Goal: Task Accomplishment & Management: Complete application form

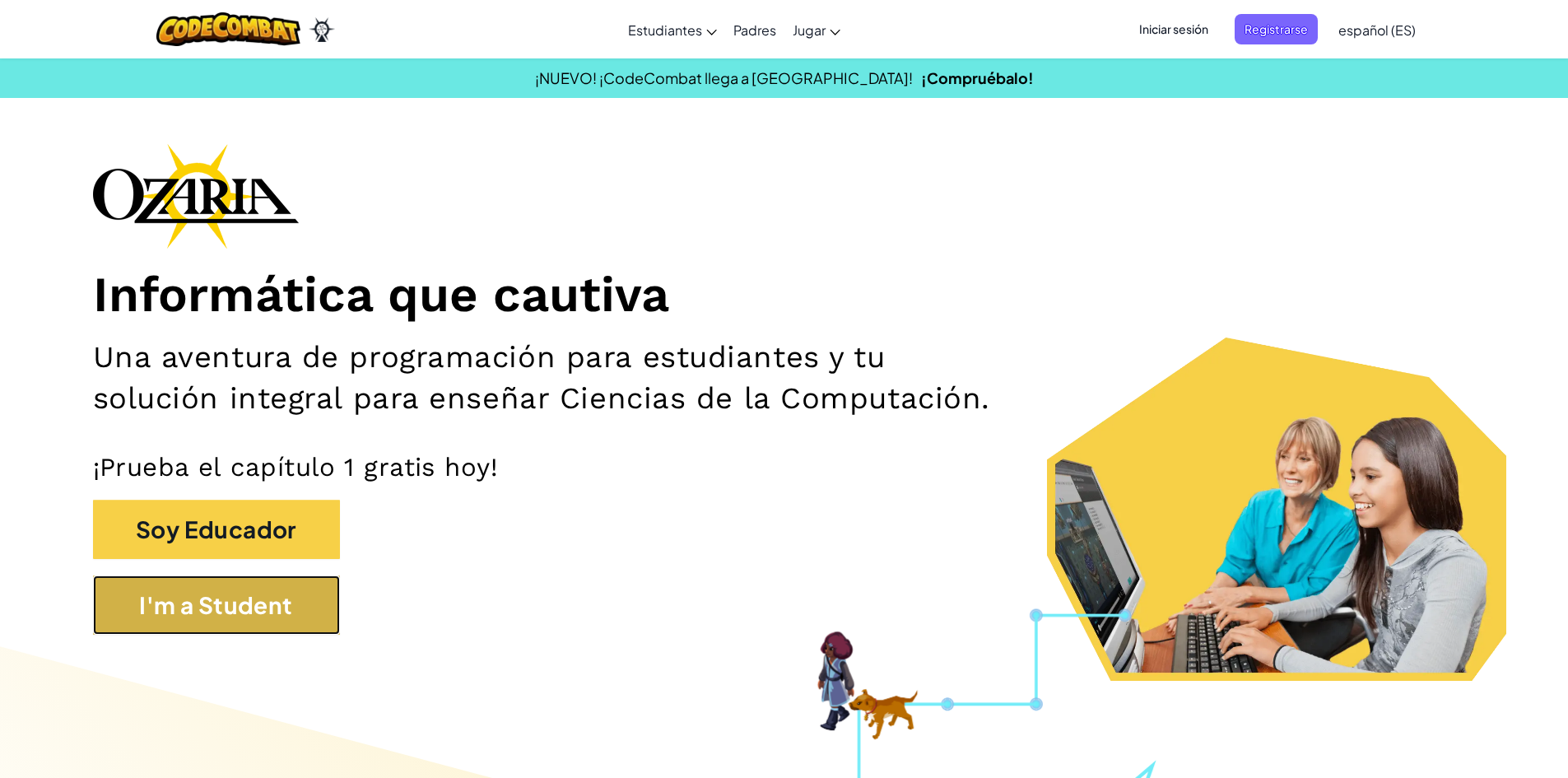
click at [244, 597] on button "I'm a Student" at bounding box center [216, 605] width 247 height 60
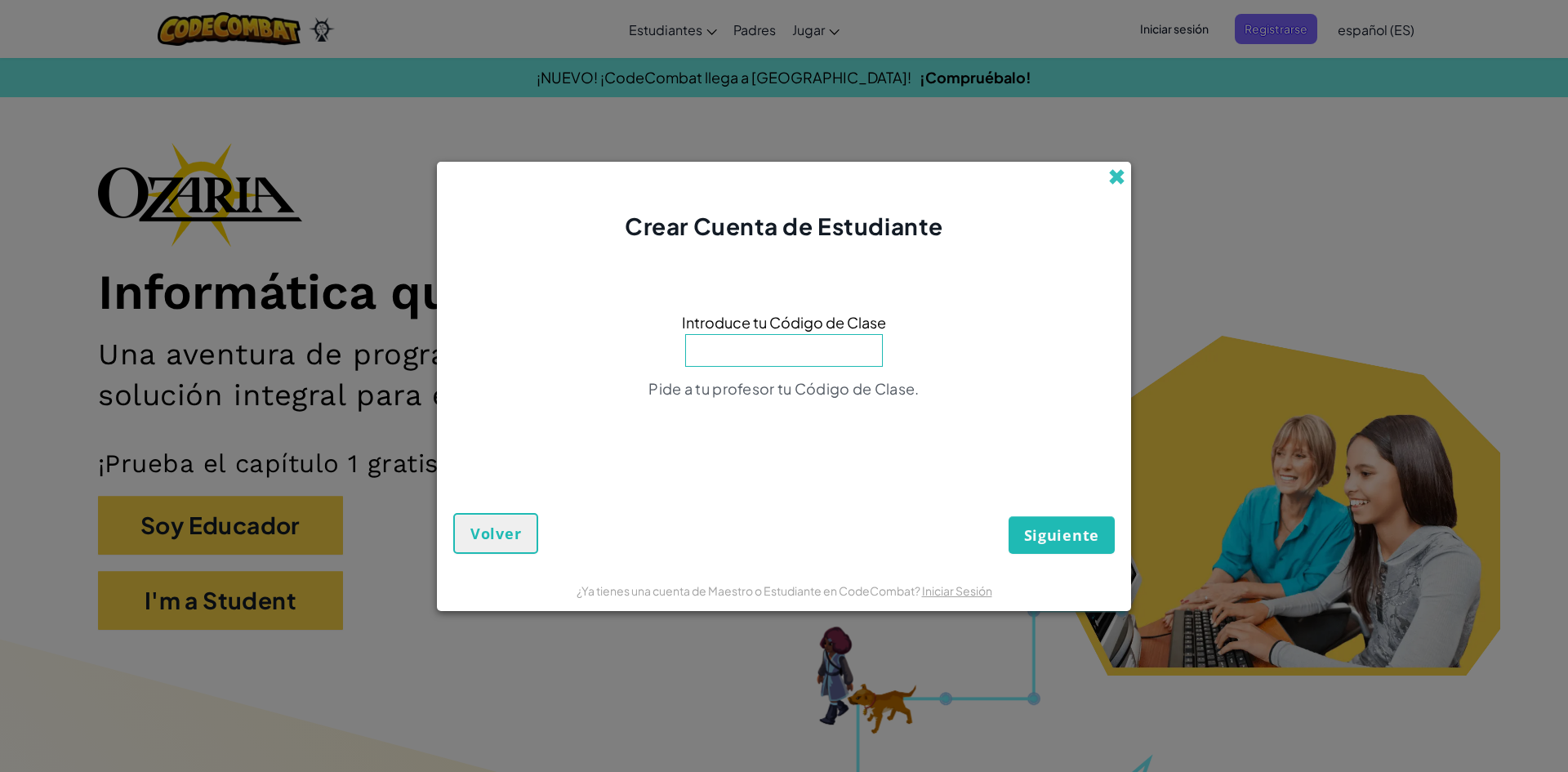
click at [1118, 186] on span at bounding box center [1117, 177] width 17 height 17
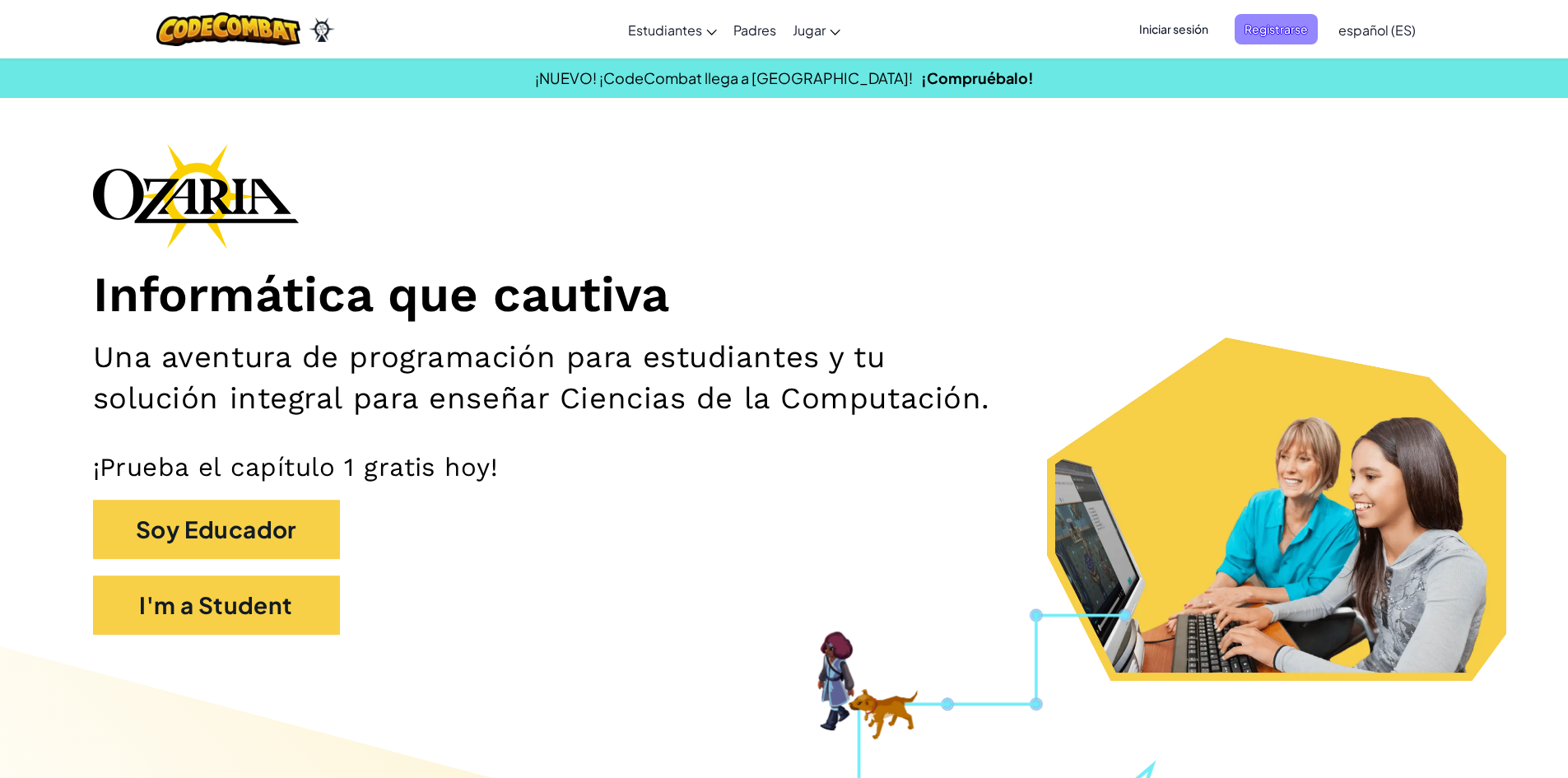
click at [1289, 40] on span "Registrarse" at bounding box center [1276, 28] width 83 height 30
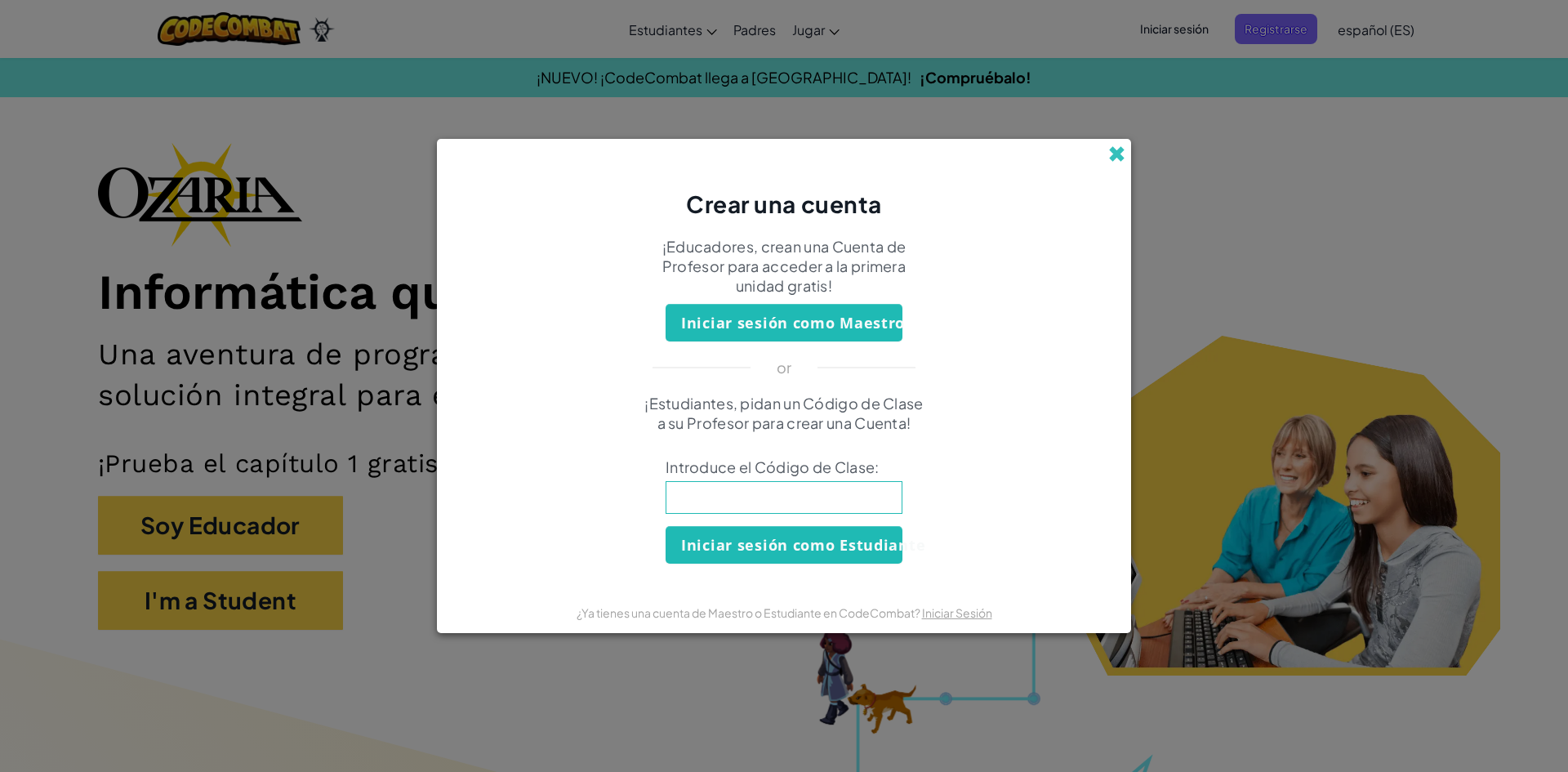
click at [1119, 151] on span at bounding box center [1117, 154] width 17 height 17
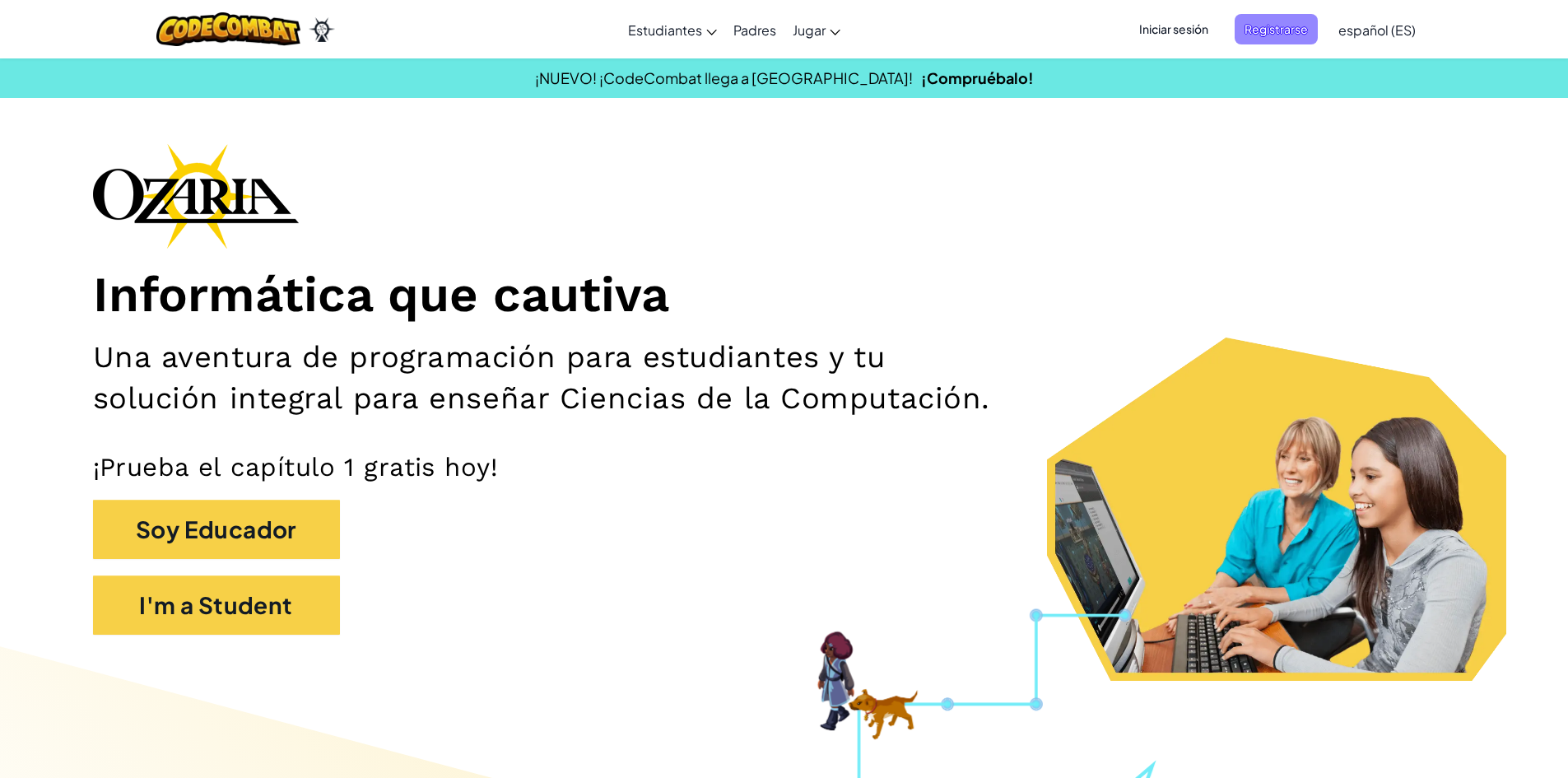
click at [1260, 28] on span "Registrarse" at bounding box center [1276, 28] width 83 height 30
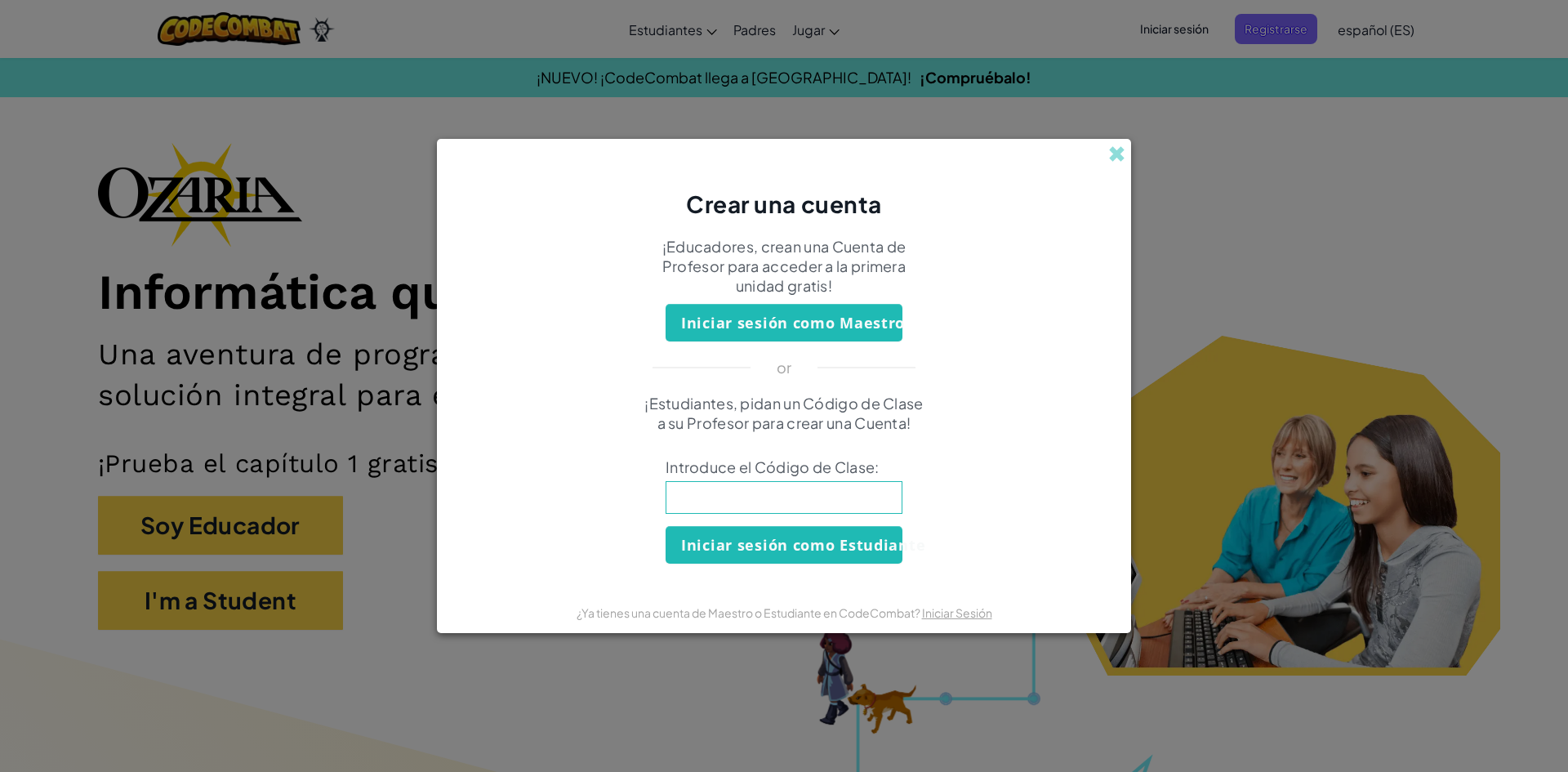
click at [855, 491] on input at bounding box center [784, 497] width 237 height 33
click at [1109, 156] on span at bounding box center [1117, 154] width 17 height 17
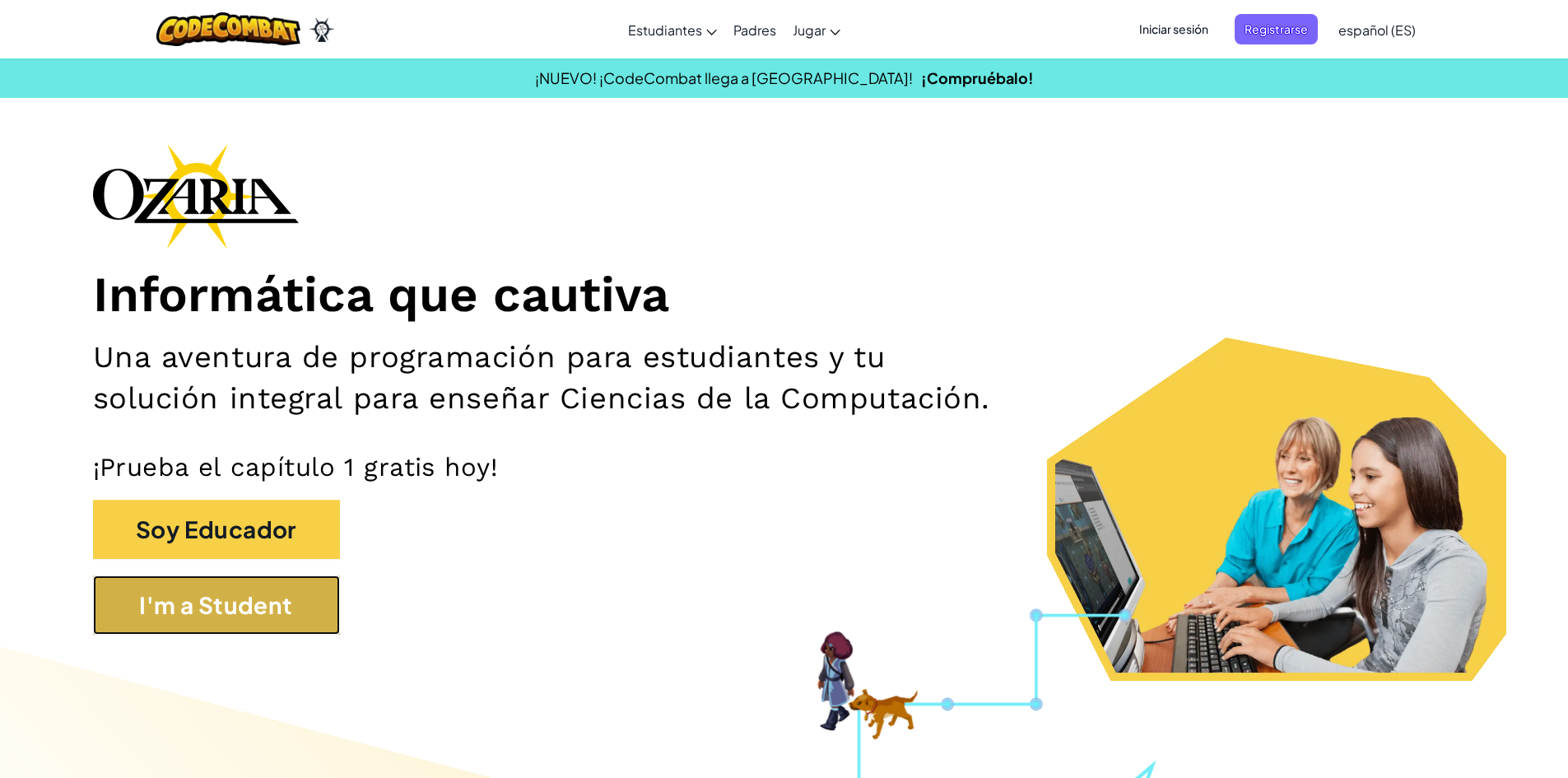
click at [128, 592] on button "I'm a Student" at bounding box center [216, 605] width 247 height 60
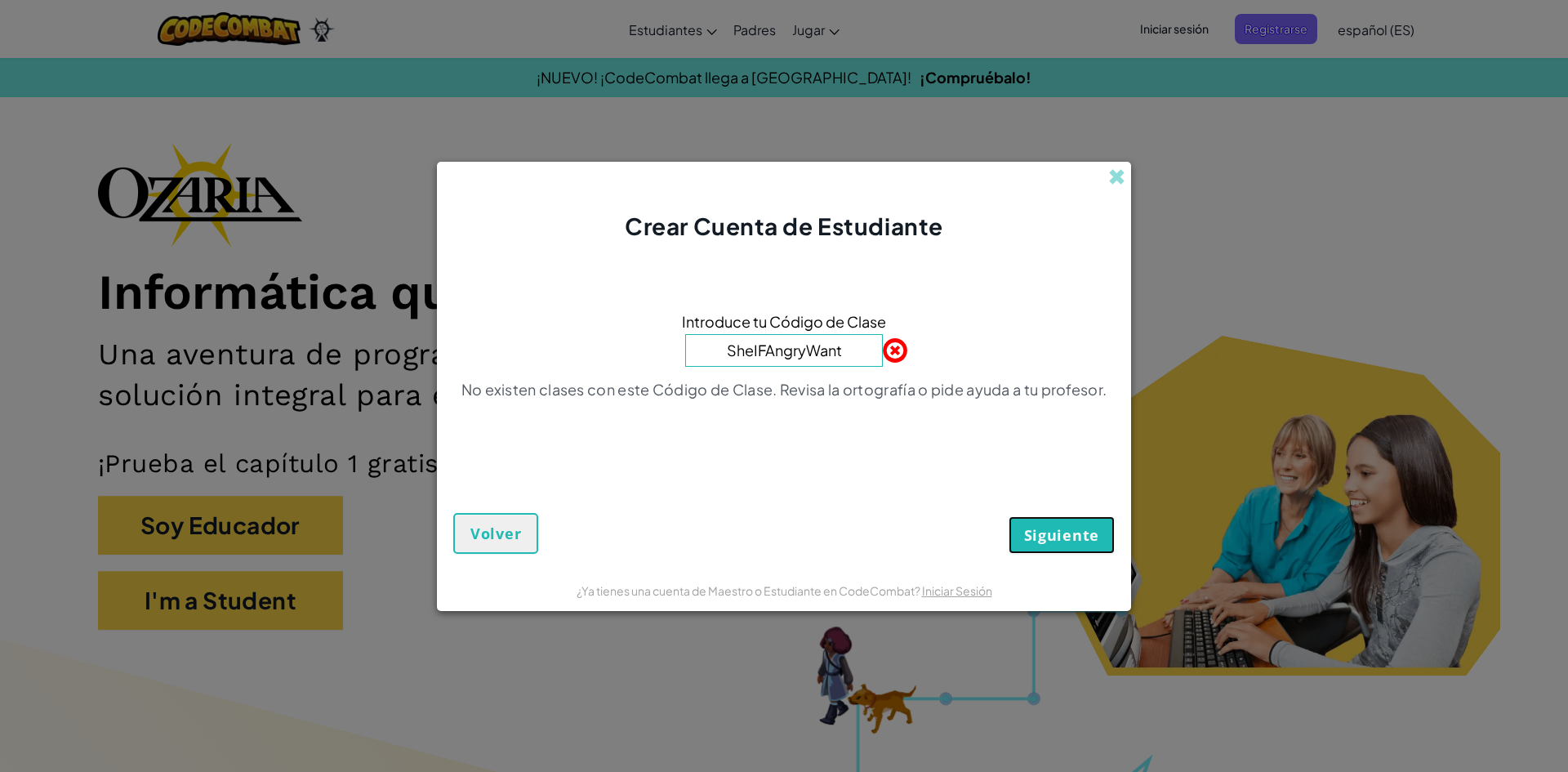
click at [1036, 544] on span "Siguiente" at bounding box center [1061, 535] width 76 height 20
click at [1065, 521] on button "Siguiente" at bounding box center [1061, 534] width 106 height 37
click at [764, 346] on input "SheIFAngryWant" at bounding box center [784, 350] width 197 height 33
click at [1008, 516] on button "Siguiente" at bounding box center [1061, 534] width 106 height 37
click at [1063, 544] on button "Siguiente" at bounding box center [1061, 534] width 106 height 37
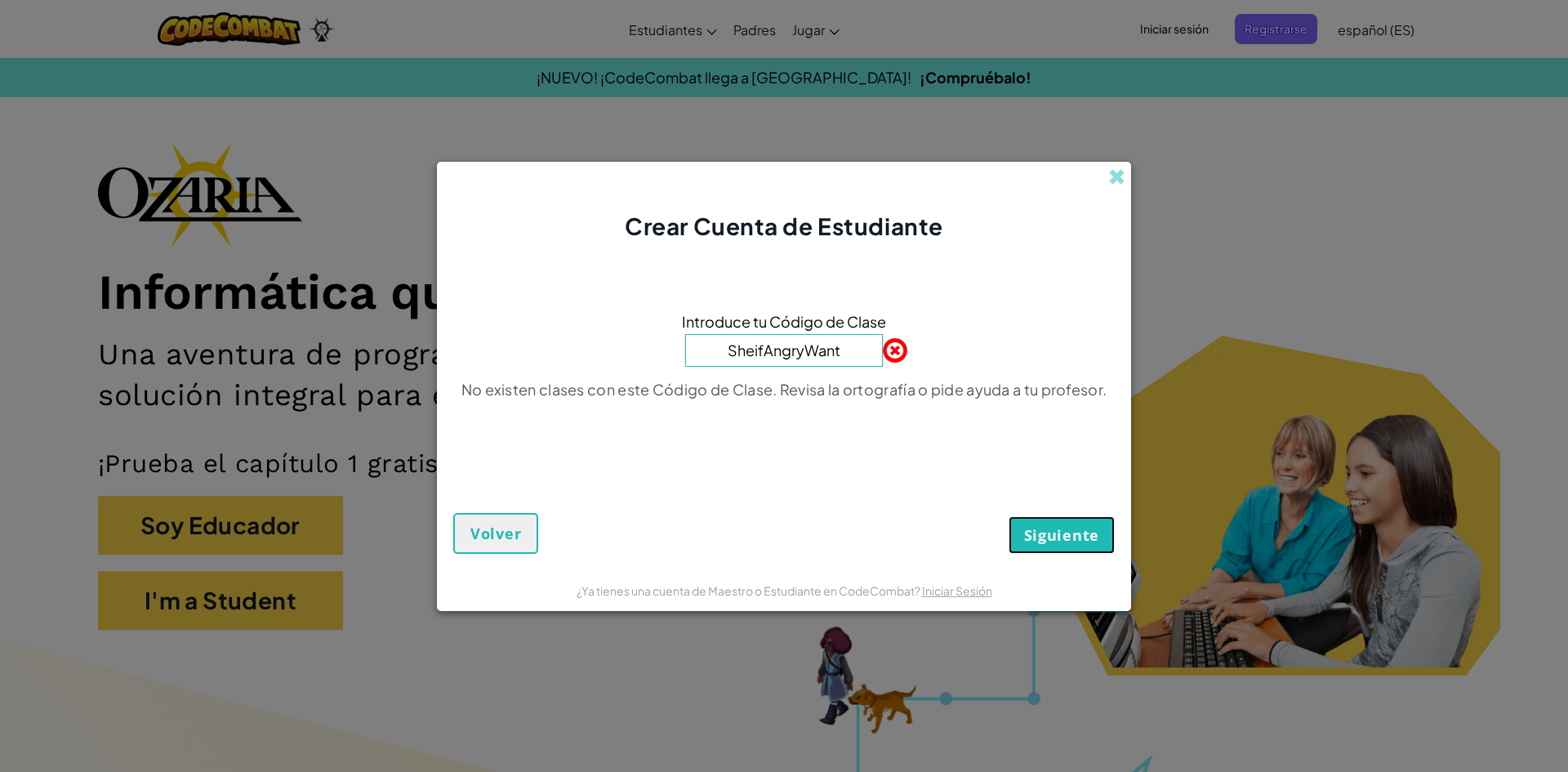
click at [1063, 544] on button "Siguiente" at bounding box center [1061, 534] width 106 height 37
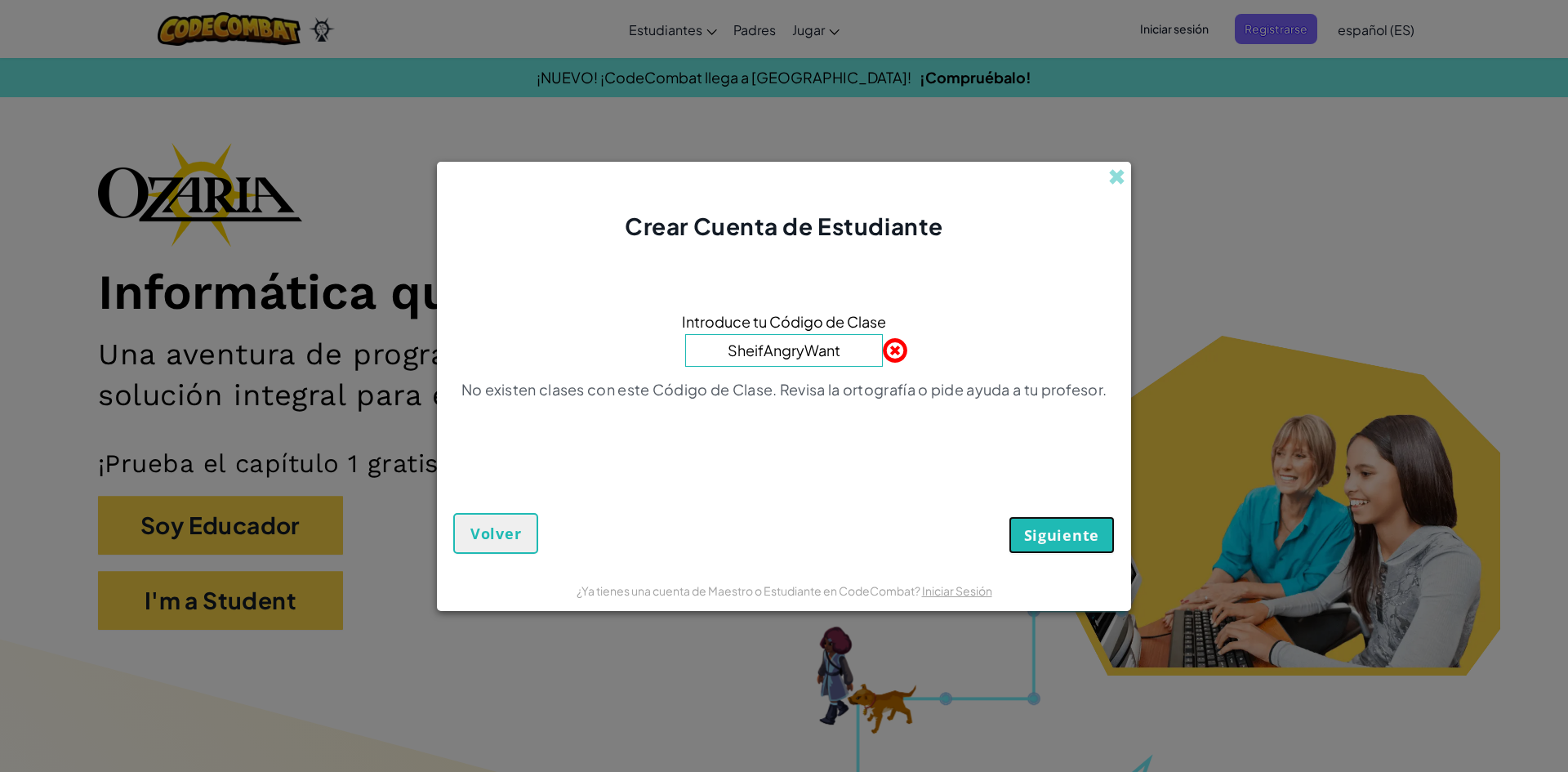
click at [1037, 534] on span "Siguiente" at bounding box center [1061, 535] width 76 height 20
click at [1042, 534] on span "Siguiente" at bounding box center [1061, 535] width 76 height 20
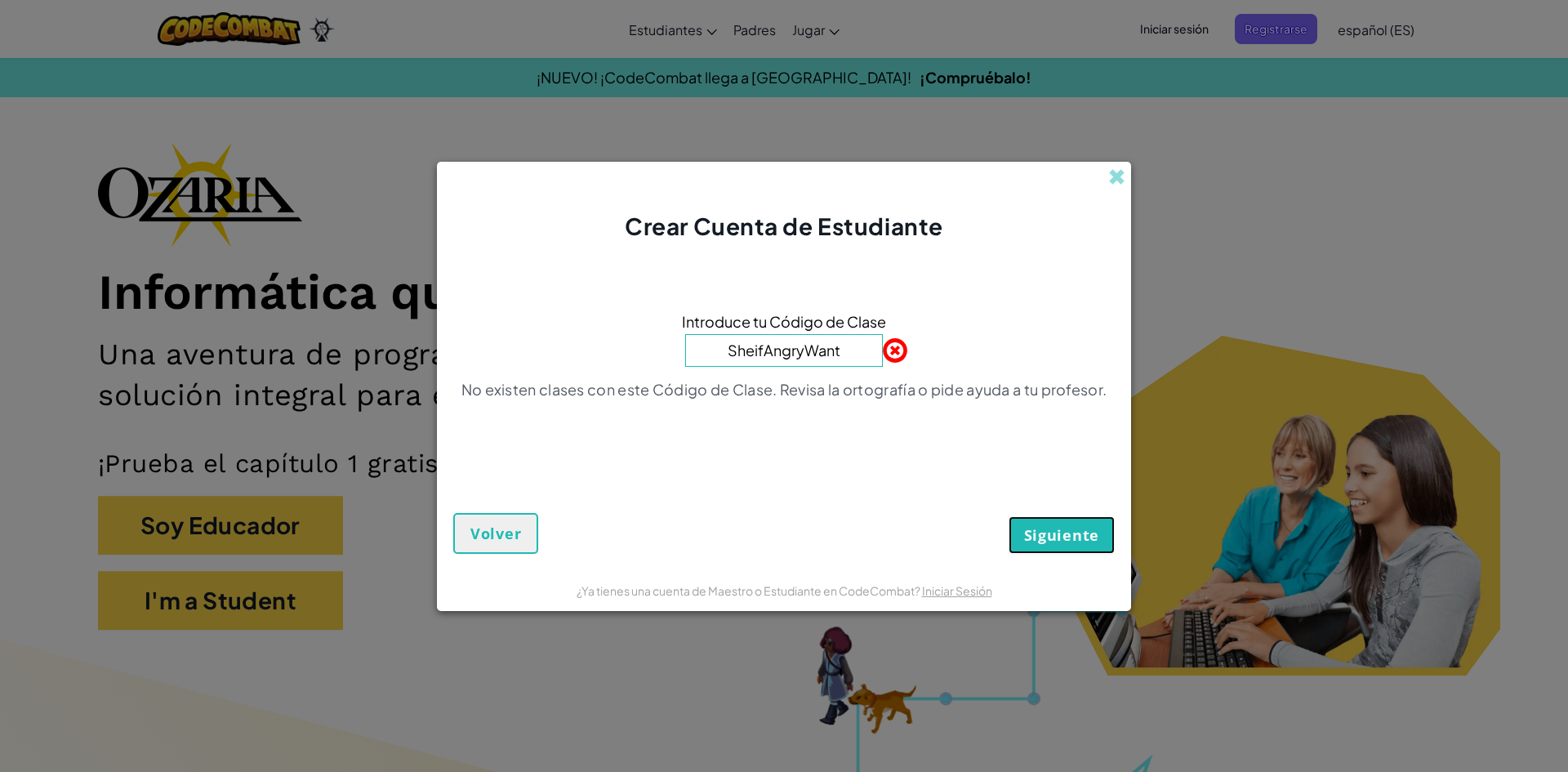
click at [1042, 534] on span "Siguiente" at bounding box center [1061, 535] width 76 height 20
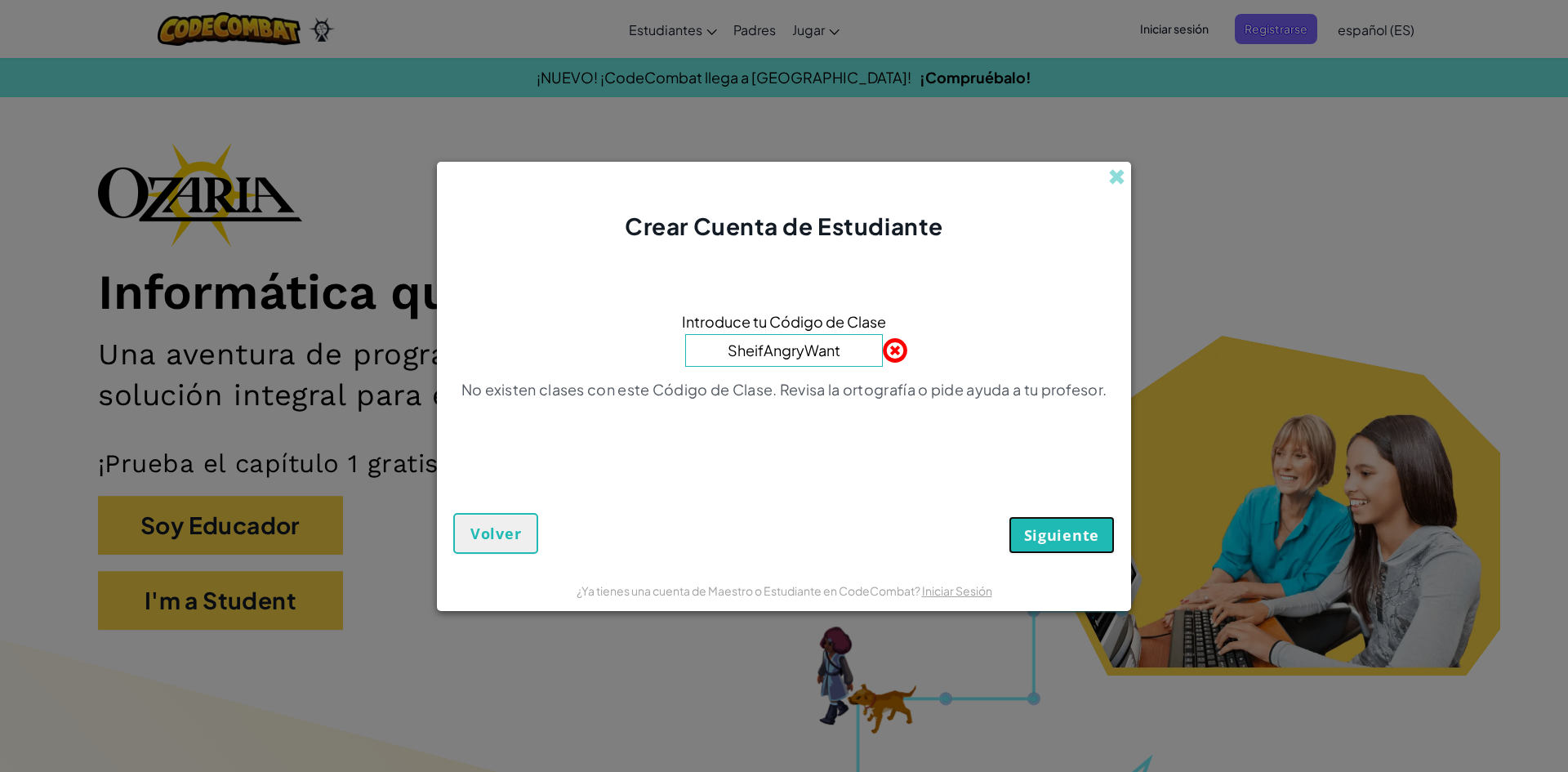
click at [1042, 534] on span "Siguiente" at bounding box center [1061, 535] width 76 height 20
click at [848, 346] on input "SheifAngryWant" at bounding box center [784, 350] width 197 height 33
type input "SheIFAngryWant"
click at [1042, 532] on span "Siguiente" at bounding box center [1061, 535] width 76 height 20
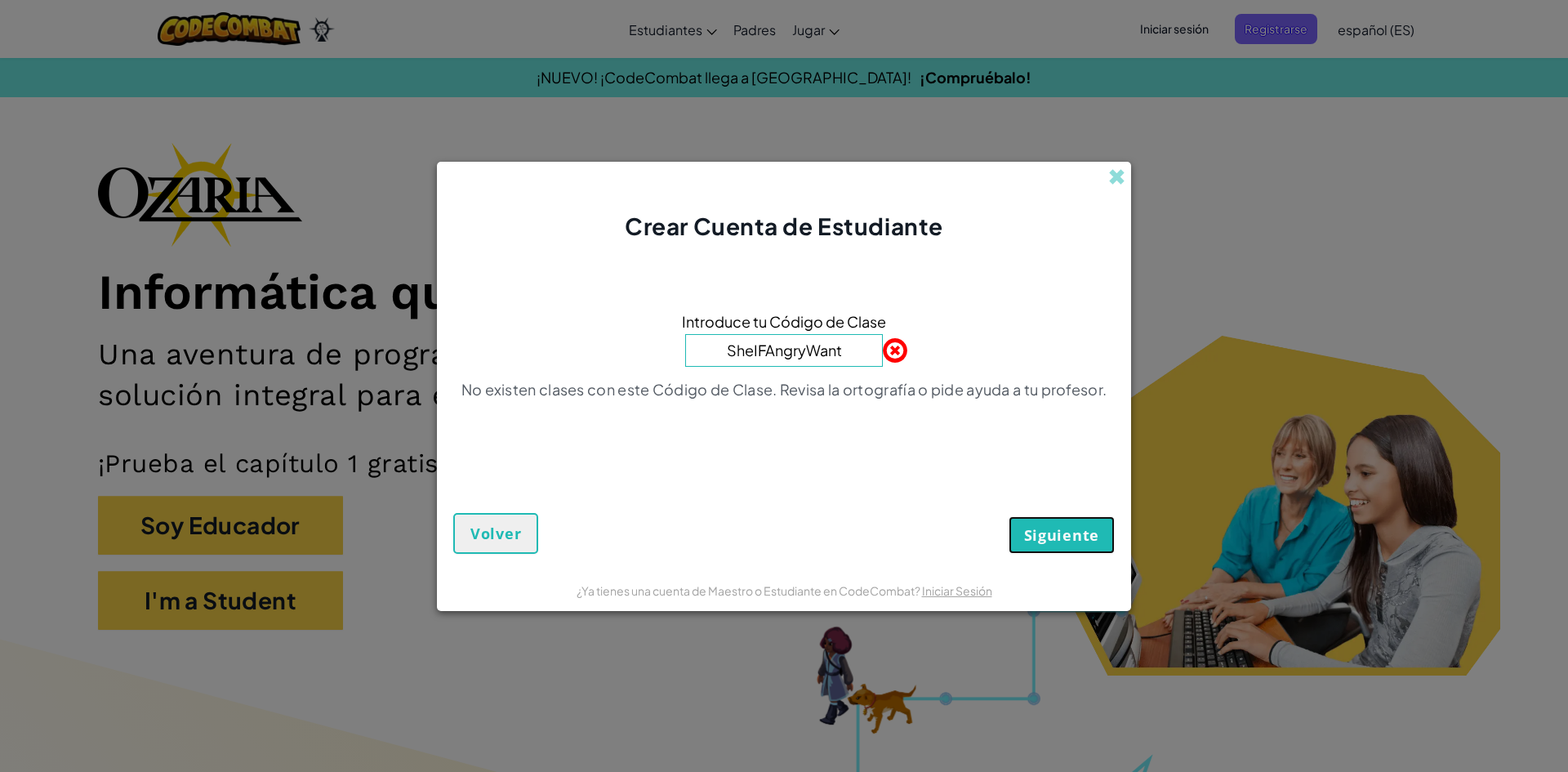
click at [1042, 532] on span "Siguiente" at bounding box center [1061, 535] width 76 height 20
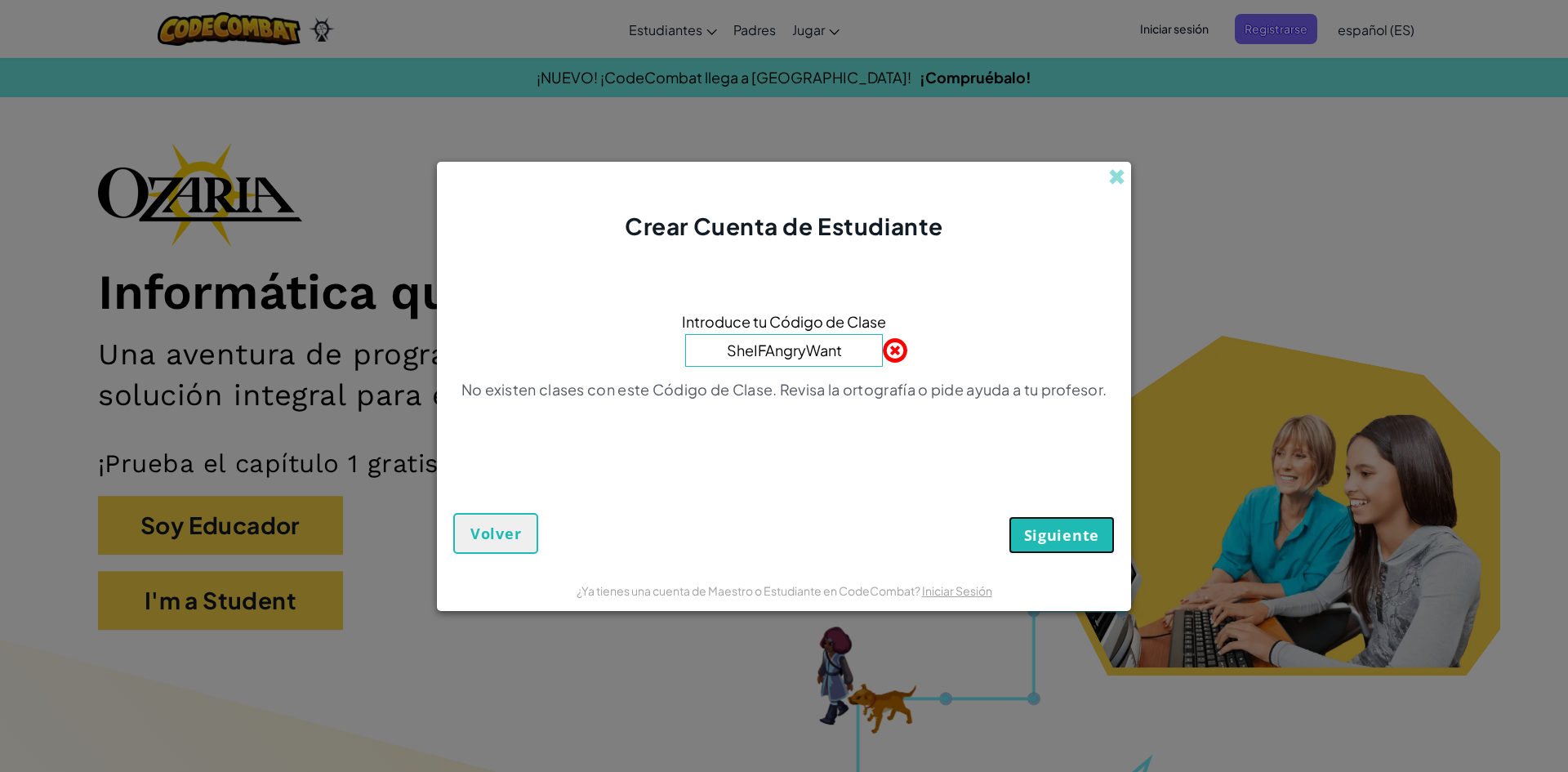
click at [1042, 532] on span "Siguiente" at bounding box center [1061, 535] width 76 height 20
click at [1488, 403] on div "Crear Cuenta de Estudiante Introduce tu Código de Clase SheIFAngryWant No exist…" at bounding box center [784, 386] width 1568 height 772
click at [1067, 545] on button "Siguiente" at bounding box center [1061, 534] width 106 height 37
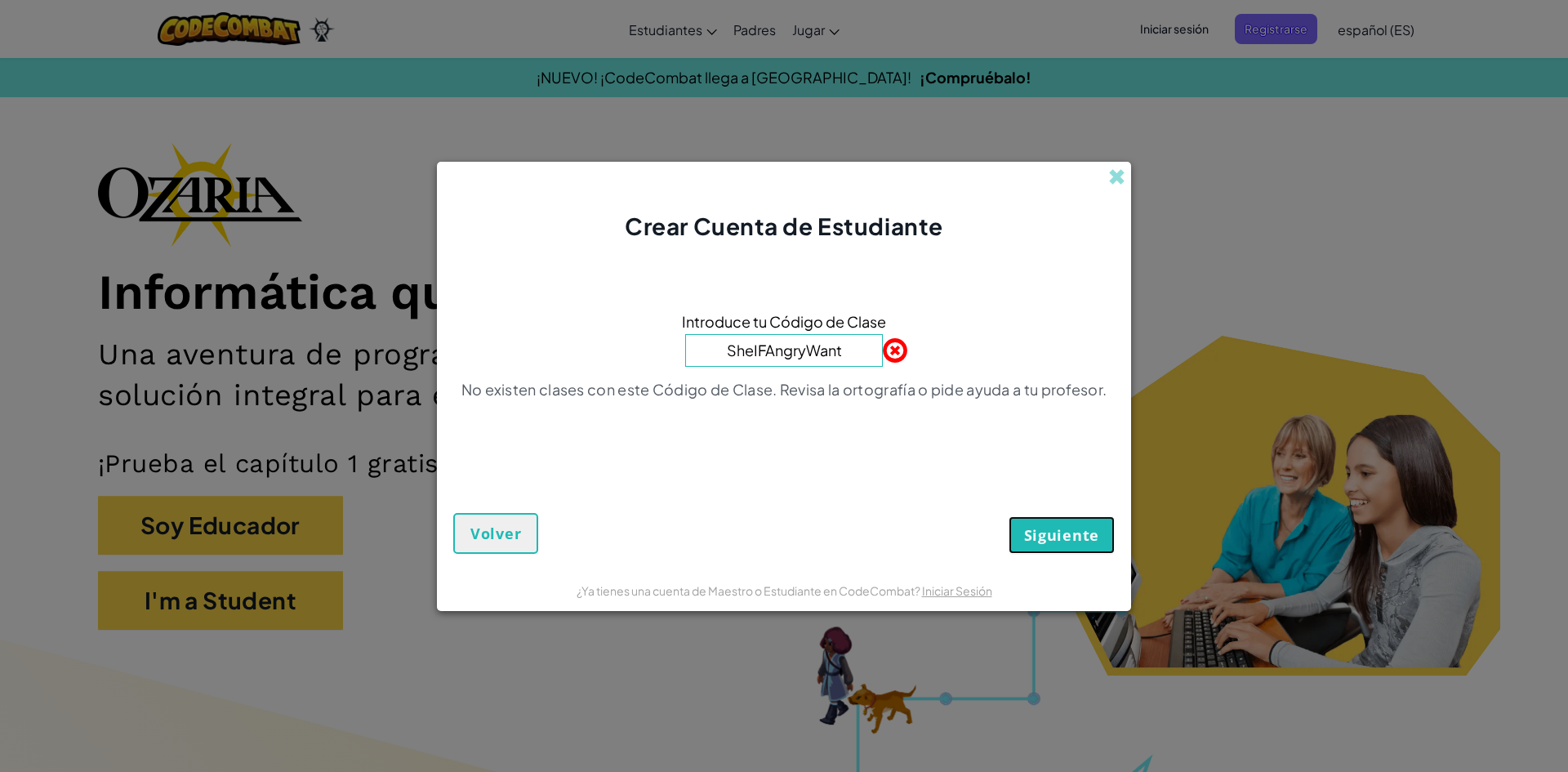
click at [1067, 545] on button "Siguiente" at bounding box center [1061, 534] width 106 height 37
click at [1119, 183] on span at bounding box center [1117, 177] width 17 height 17
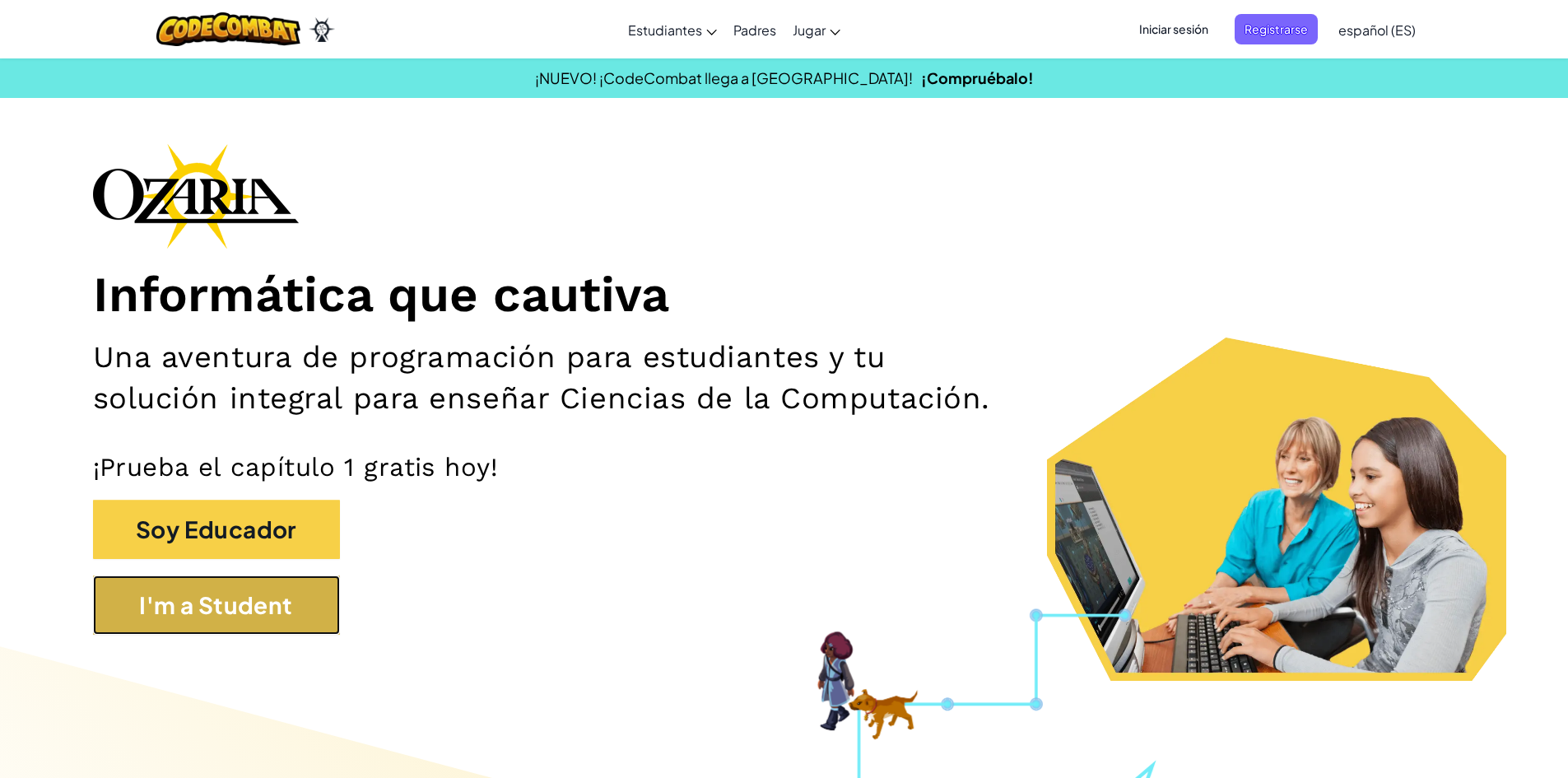
click at [207, 592] on button "I'm a Student" at bounding box center [216, 605] width 247 height 60
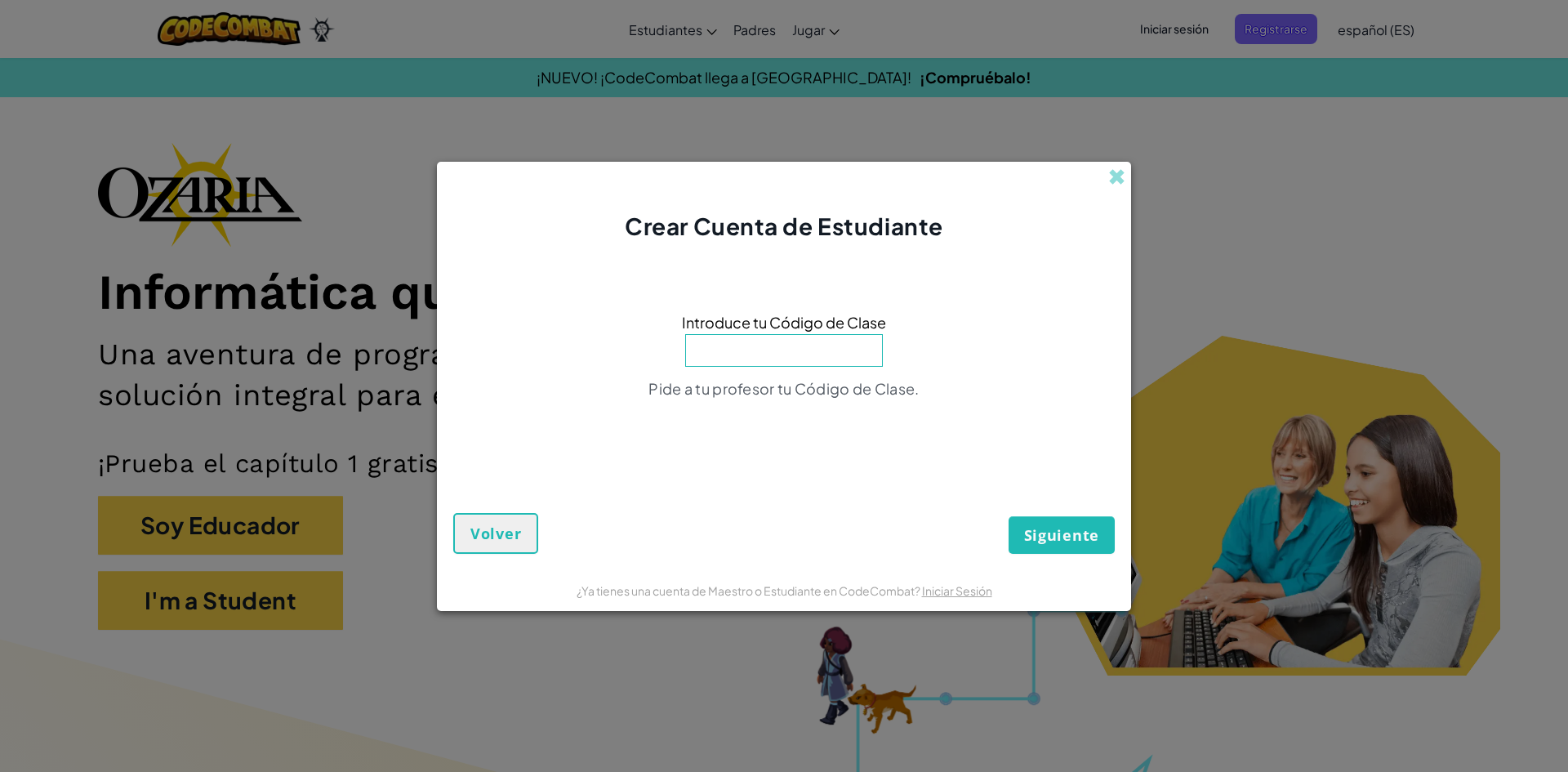
type input "A"
click at [1008, 516] on button "Siguiente" at bounding box center [1061, 534] width 106 height 37
click at [764, 348] on input "SheifAngryWant" at bounding box center [784, 350] width 197 height 33
type input "ShelFAngryWant"
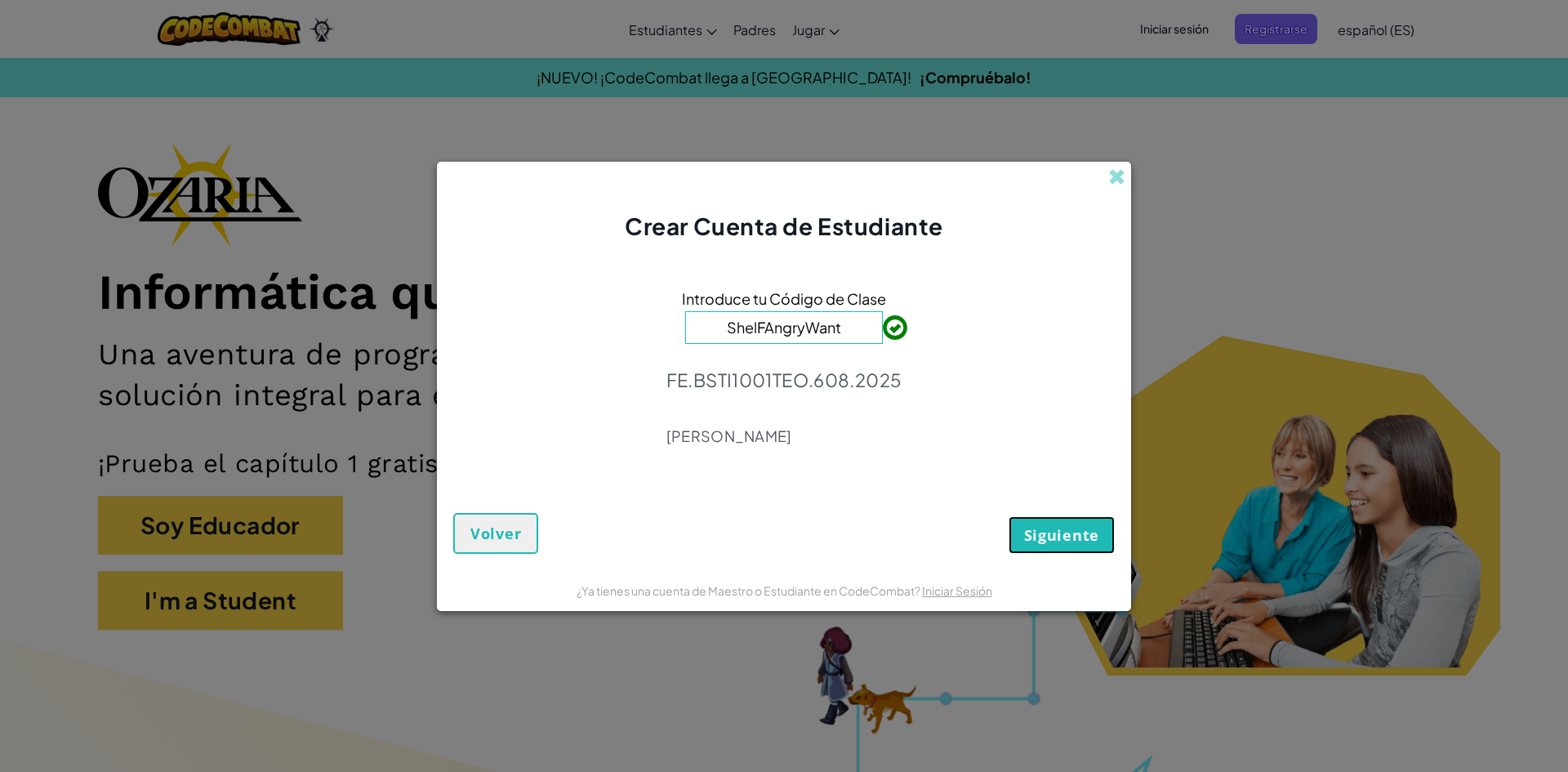
click at [1078, 537] on span "Siguiente" at bounding box center [1061, 535] width 76 height 20
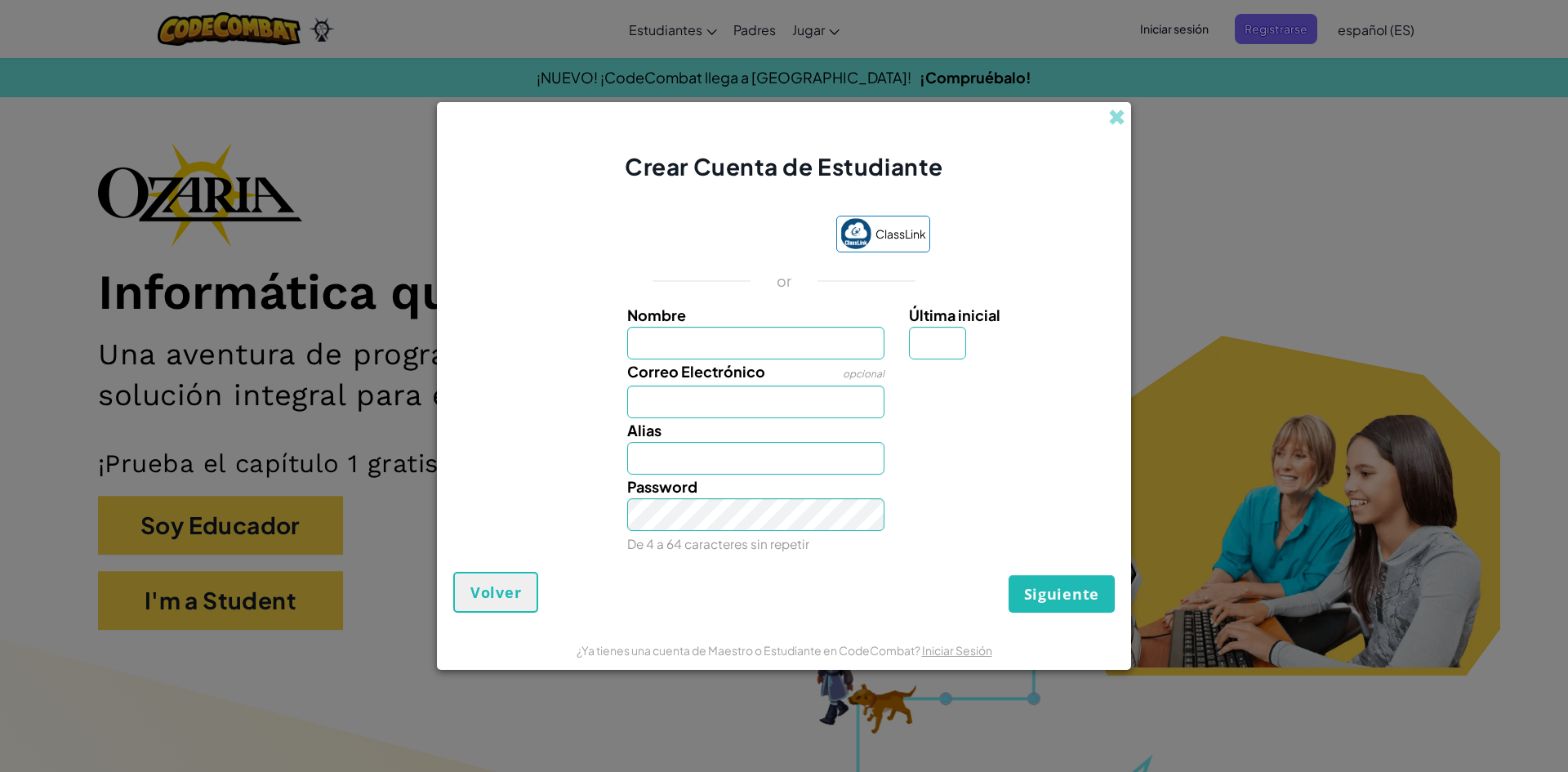
type input "f"
type input "[PERSON_NAME]"
click at [797, 406] on input "Correo Electrónico" at bounding box center [756, 402] width 258 height 33
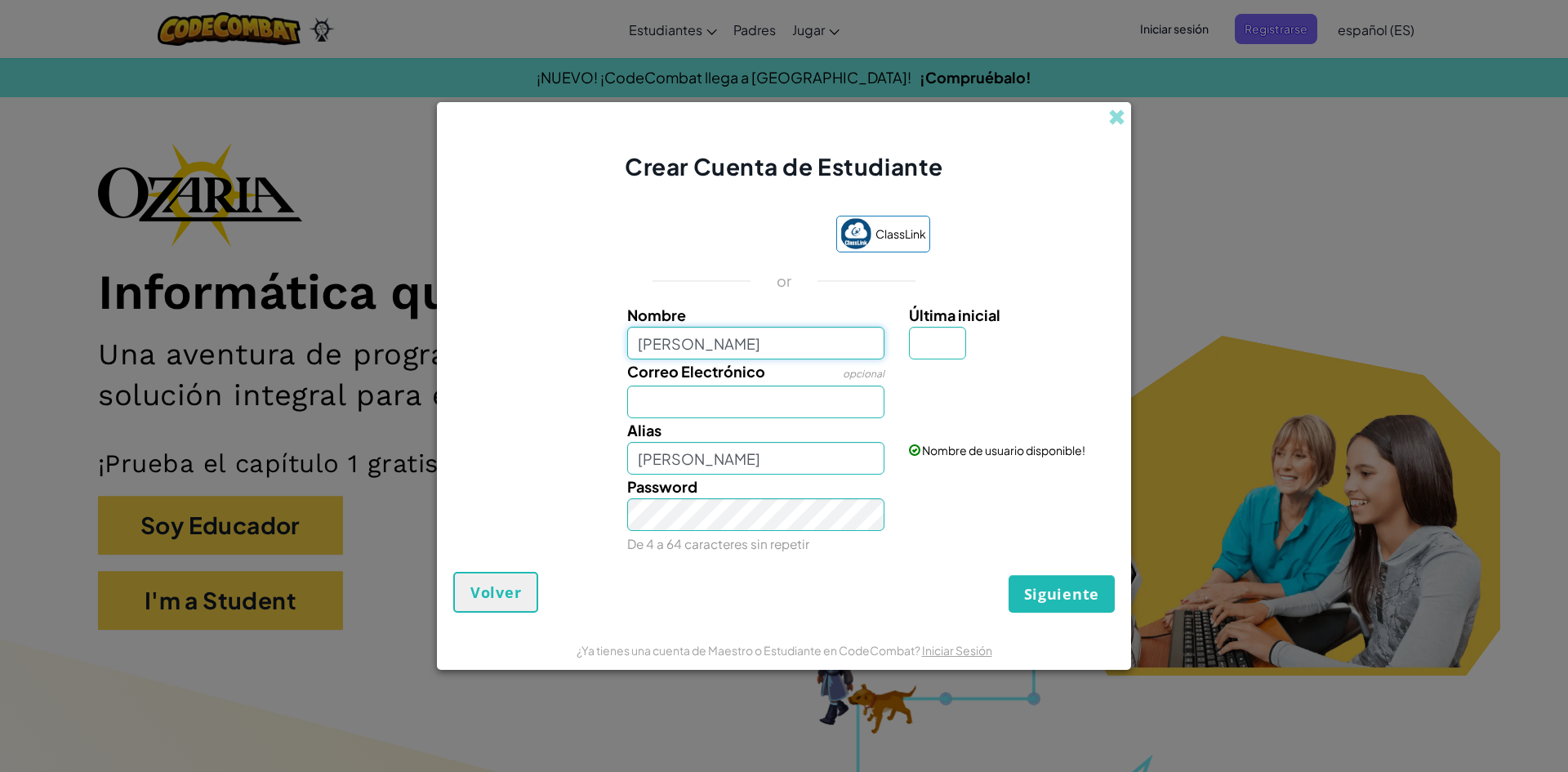
click at [764, 340] on input "[PERSON_NAME]" at bounding box center [756, 343] width 258 height 33
type input "F"
type input "[PERSON_NAME]"
click at [916, 333] on input "Última inicial" at bounding box center [937, 343] width 57 height 33
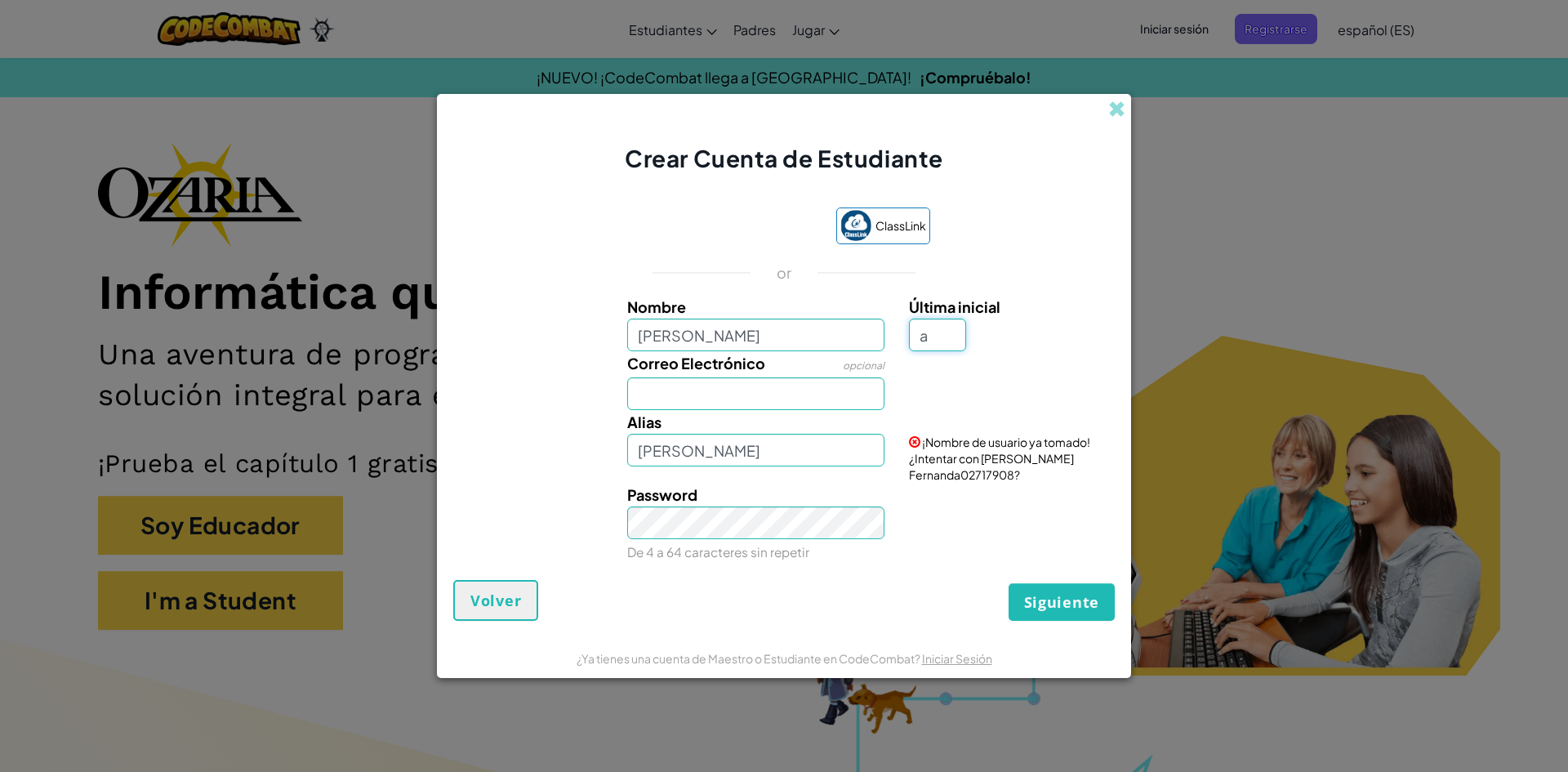
type input "a"
type input "[PERSON_NAME]"
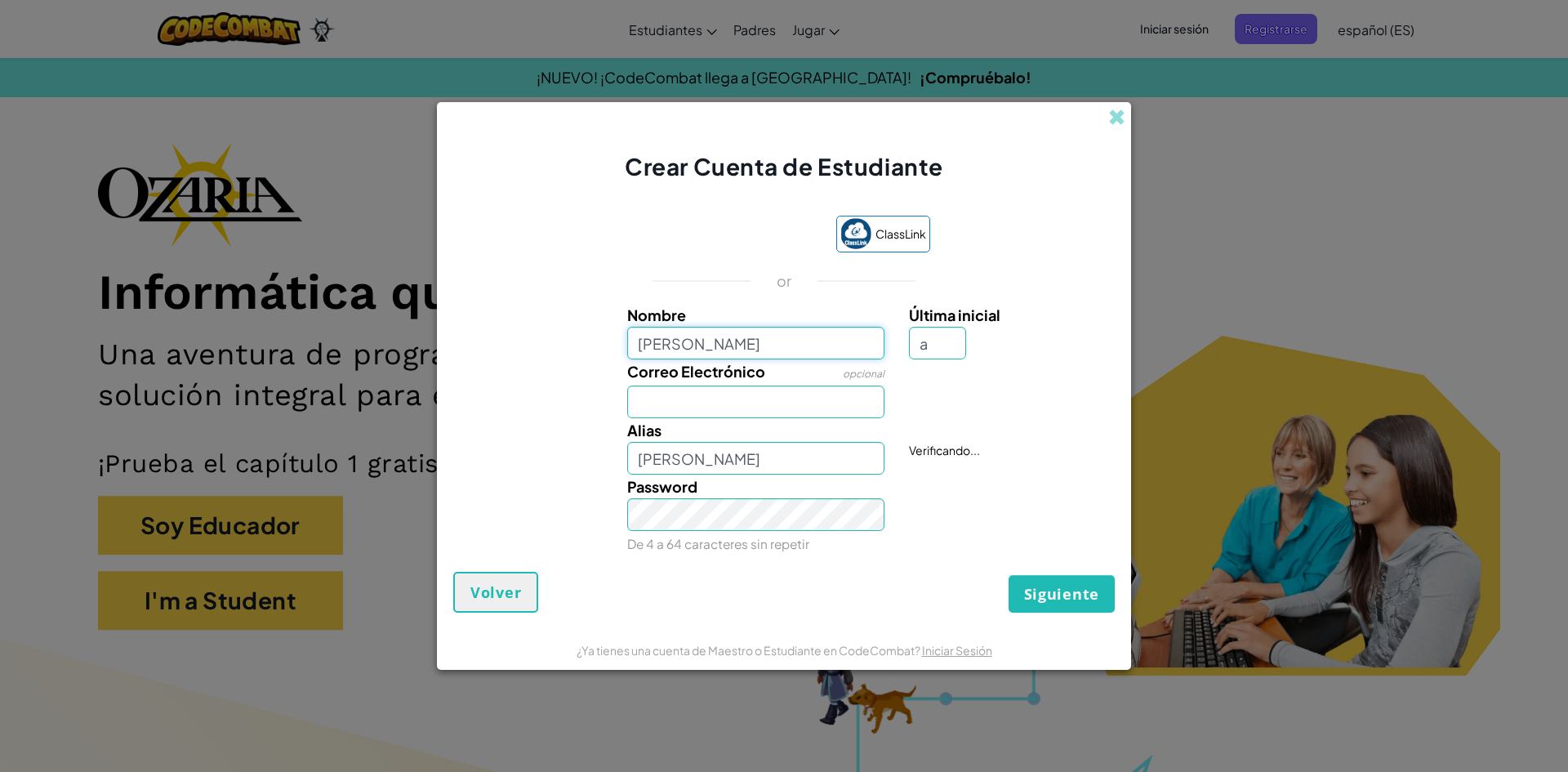
click at [782, 340] on input "[PERSON_NAME]" at bounding box center [756, 343] width 258 height 33
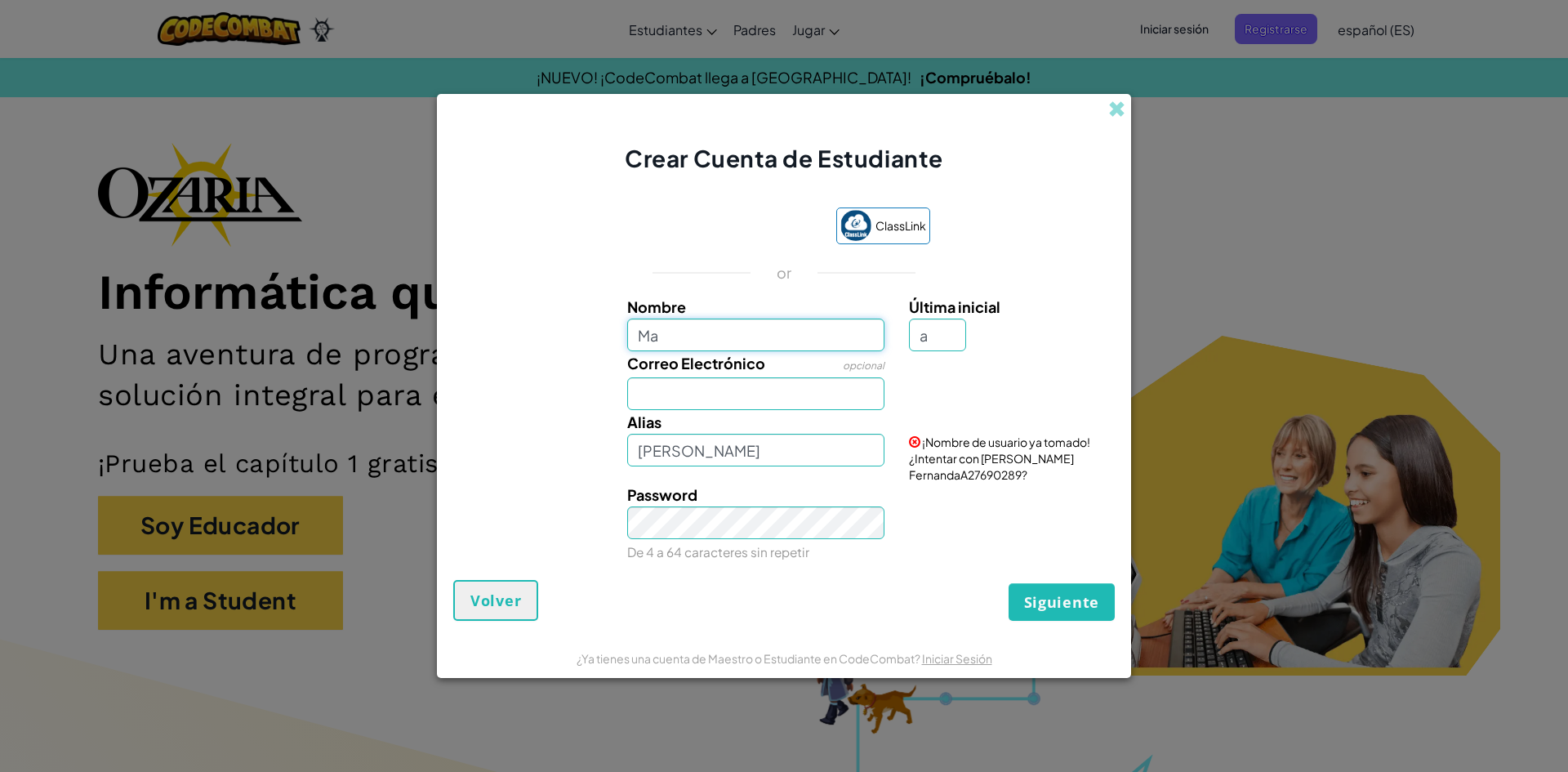
type input "M"
type input "[PERSON_NAME]"
click at [1008, 584] on button "Siguiente" at bounding box center [1061, 602] width 106 height 37
type input "[PERSON_NAME]"
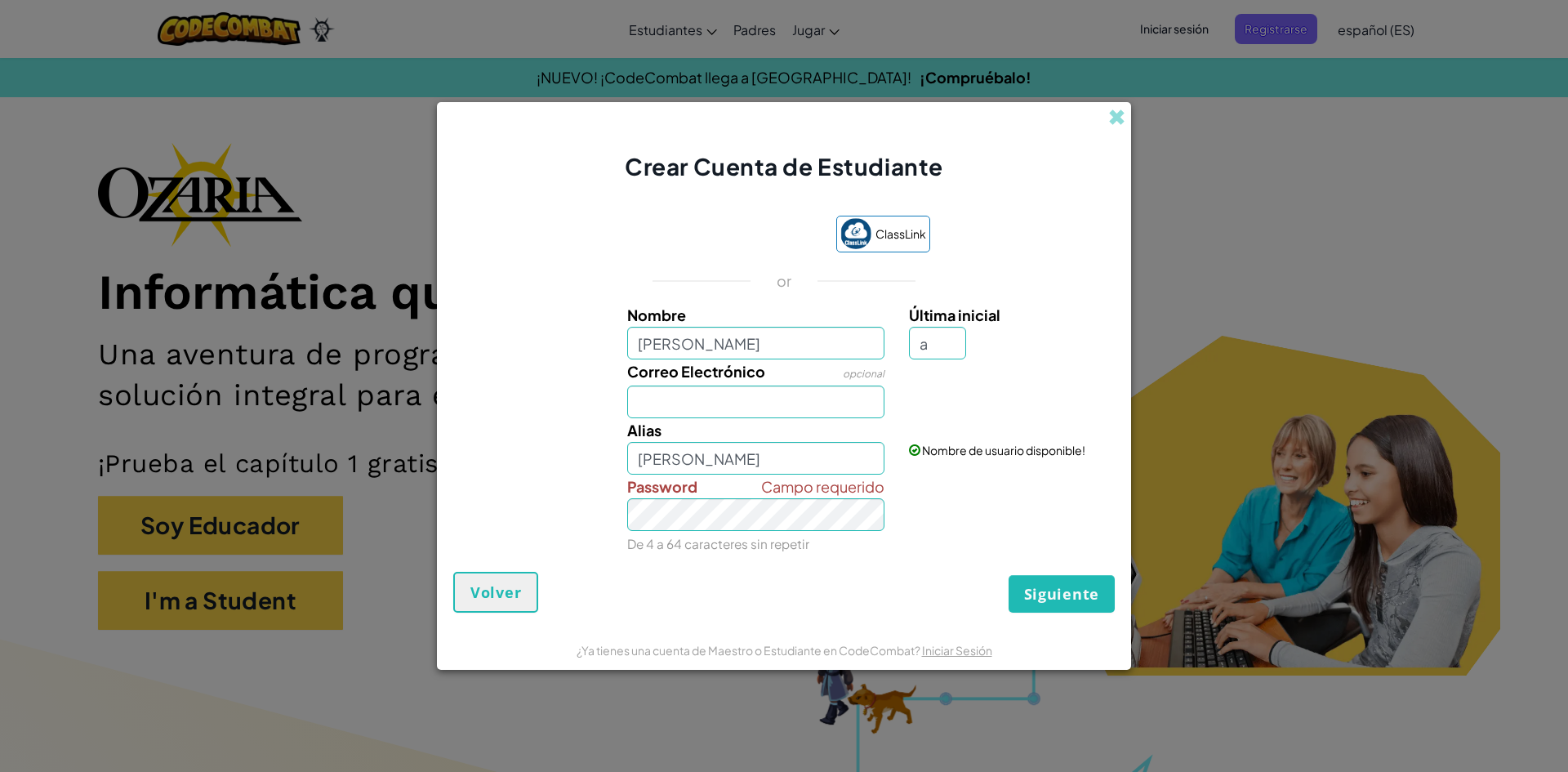
click at [869, 384] on div "opcional" at bounding box center [864, 372] width 42 height 26
click at [863, 391] on input "Correo Electrónico" at bounding box center [756, 402] width 258 height 33
type input "al07181310"
click at [782, 460] on input "[PERSON_NAME]" at bounding box center [756, 458] width 258 height 33
click at [794, 473] on input "[PERSON_NAME]" at bounding box center [756, 458] width 258 height 33
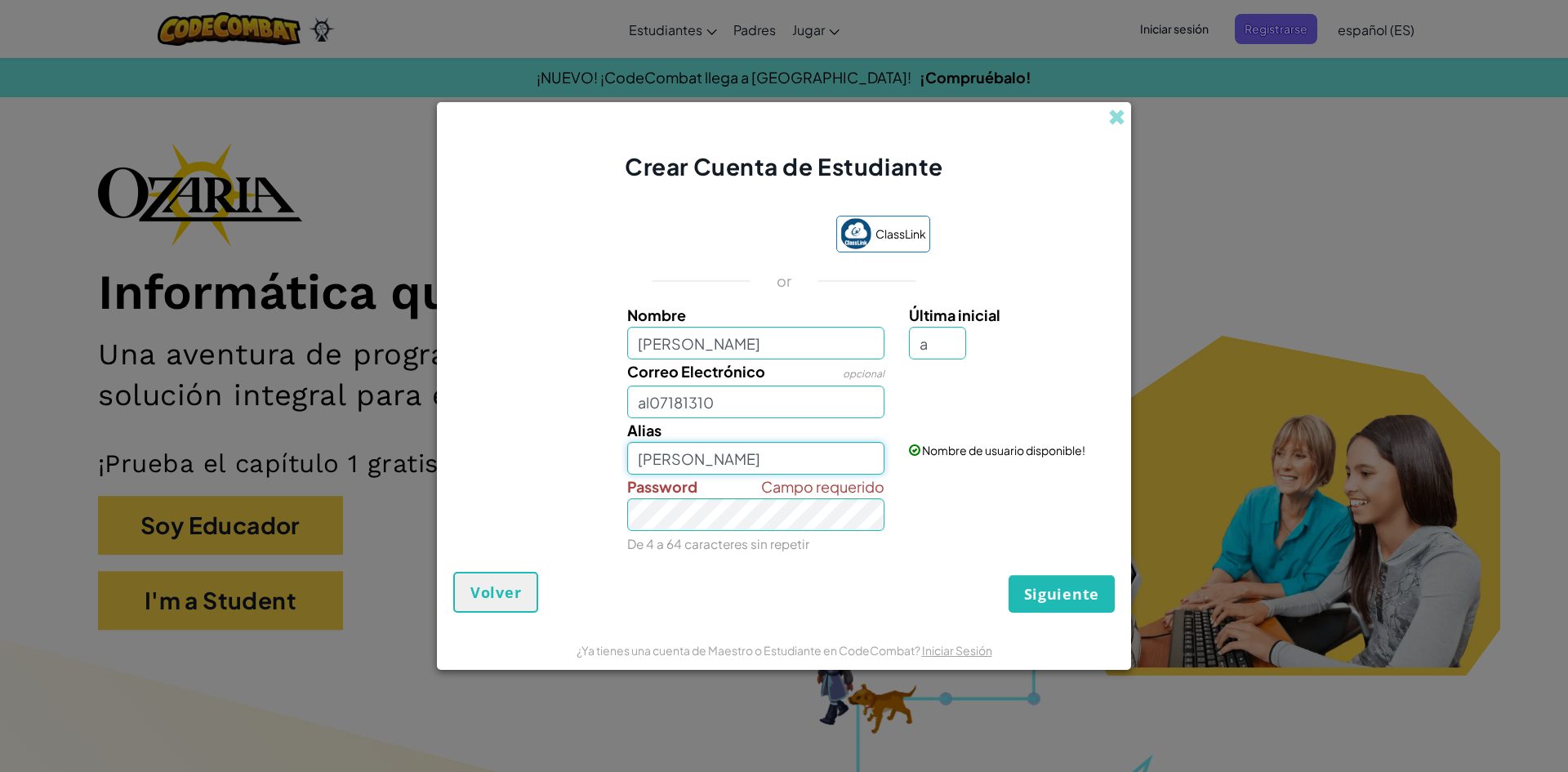
type input "[PERSON_NAME]"
click at [716, 412] on input "al07181310" at bounding box center [756, 402] width 258 height 33
click at [767, 391] on input "al07181310" at bounding box center [756, 402] width 258 height 33
type input "[EMAIL_ADDRESS][DOMAIN_NAME]"
drag, startPoint x: 632, startPoint y: 398, endPoint x: 841, endPoint y: 410, distance: 209.3
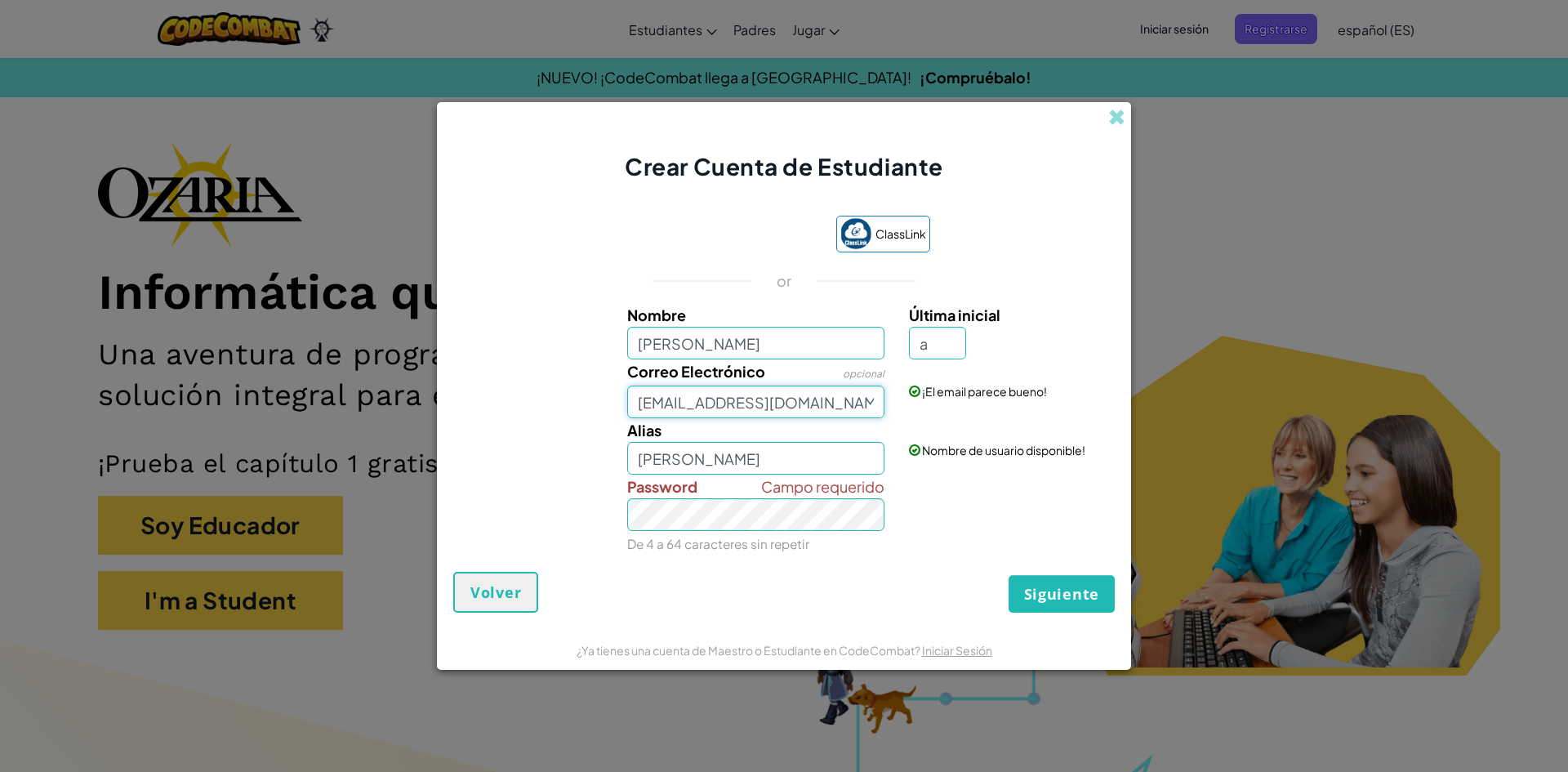
click at [841, 410] on input "[EMAIL_ADDRESS][DOMAIN_NAME]" at bounding box center [756, 402] width 258 height 33
click at [1117, 118] on span at bounding box center [1117, 117] width 17 height 17
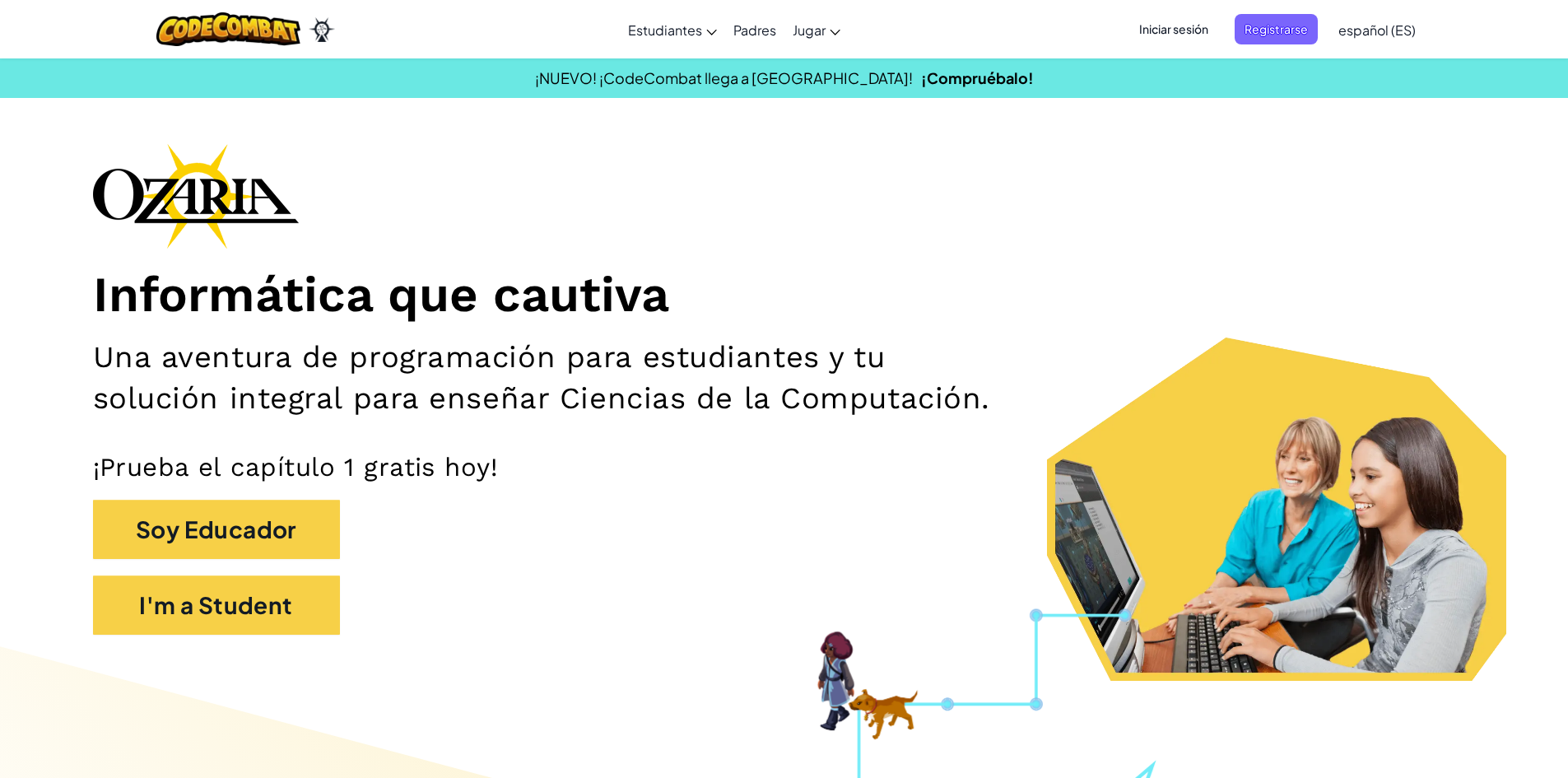
click at [1148, 37] on span "Iniciar sesión" at bounding box center [1173, 28] width 89 height 30
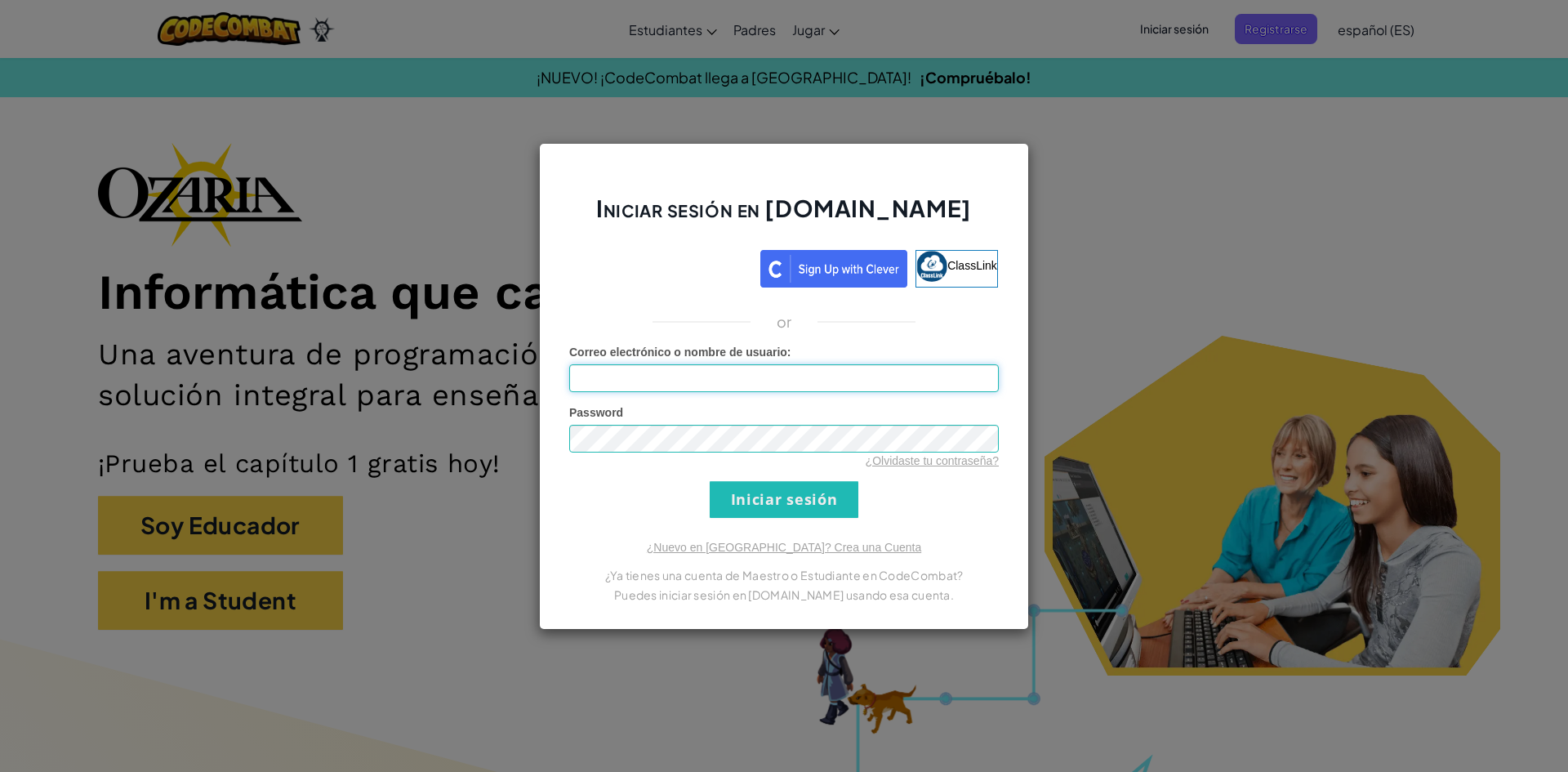
paste input "[EMAIL_ADDRESS][DOMAIN_NAME]"
click at [827, 495] on input "Iniciar sesión" at bounding box center [784, 499] width 148 height 36
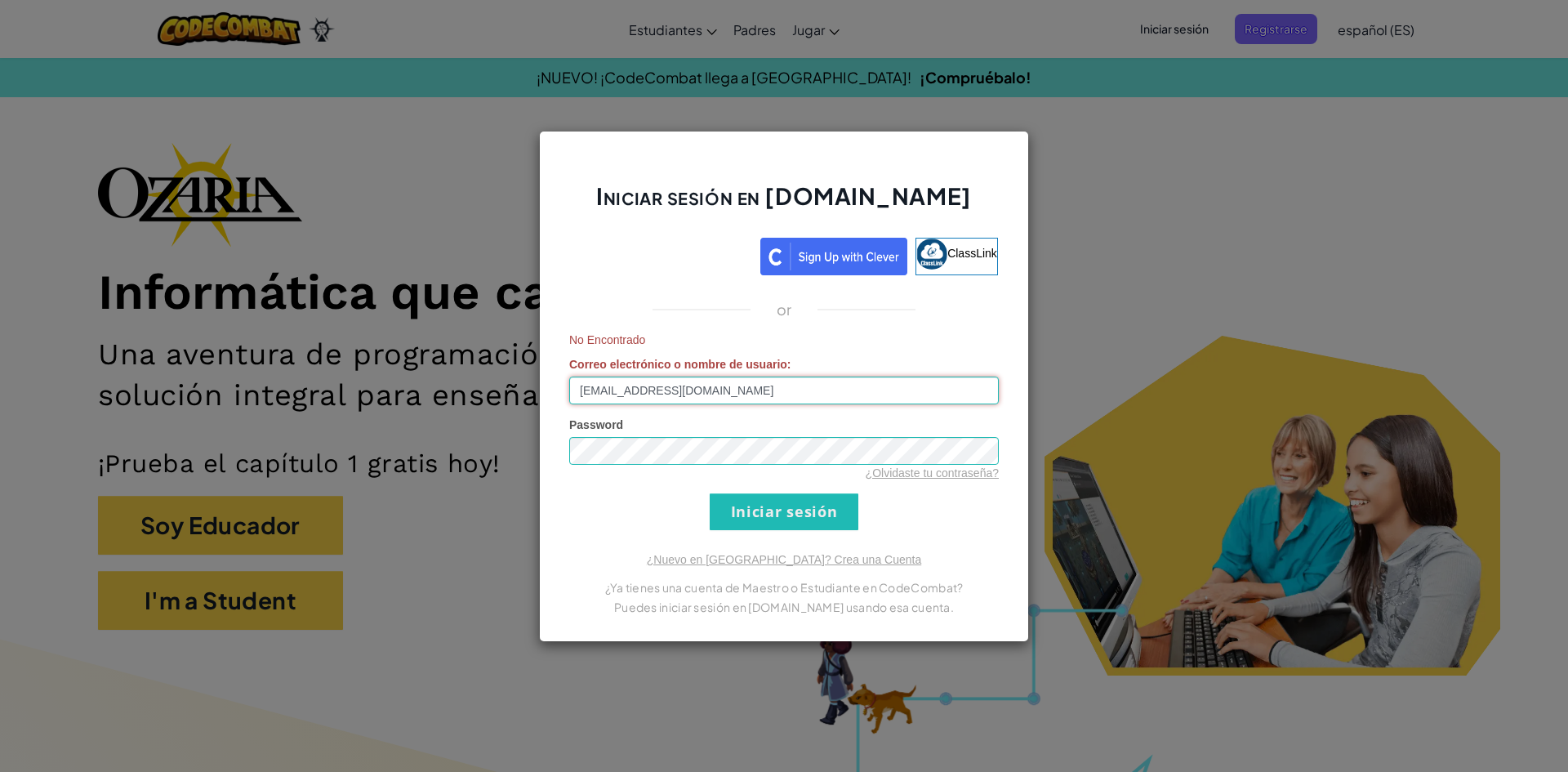
click at [777, 388] on input "[EMAIL_ADDRESS][DOMAIN_NAME]" at bounding box center [784, 391] width 430 height 28
click at [671, 468] on div "¿Olvidaste tu contraseña?" at bounding box center [784, 473] width 430 height 16
click at [710, 493] on input "Iniciar sesión" at bounding box center [784, 512] width 148 height 36
click at [762, 398] on input "[EMAIL_ADDRESS][DOMAIN_NAME]" at bounding box center [784, 391] width 430 height 28
click at [774, 382] on input "[EMAIL_ADDRESS][DOMAIN_NAME]" at bounding box center [784, 391] width 430 height 28
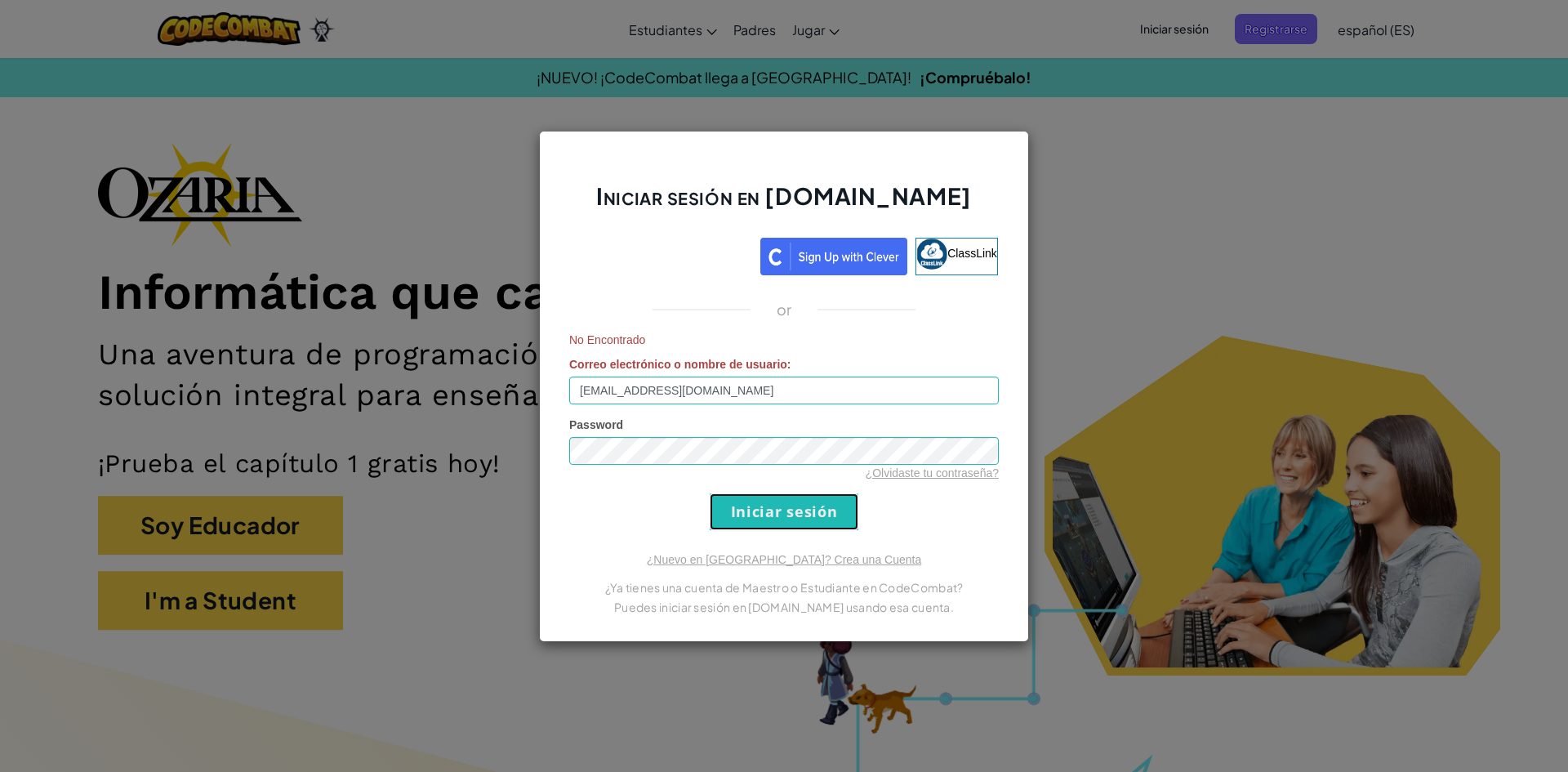
click at [825, 512] on input "Iniciar sesión" at bounding box center [784, 512] width 148 height 36
click at [806, 504] on input "Iniciar sesión" at bounding box center [784, 512] width 148 height 36
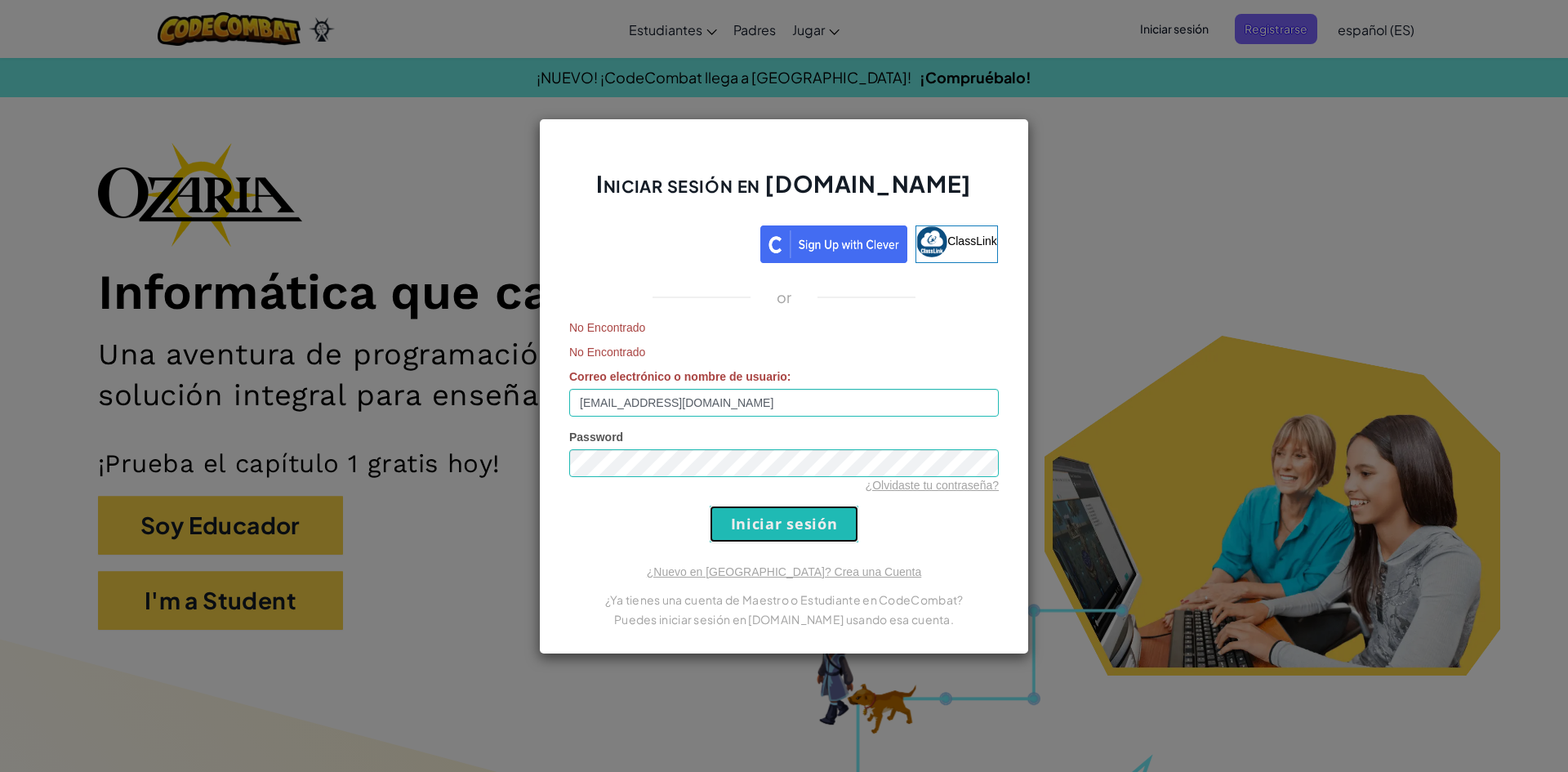
click at [791, 522] on input "Iniciar sesión" at bounding box center [784, 523] width 148 height 36
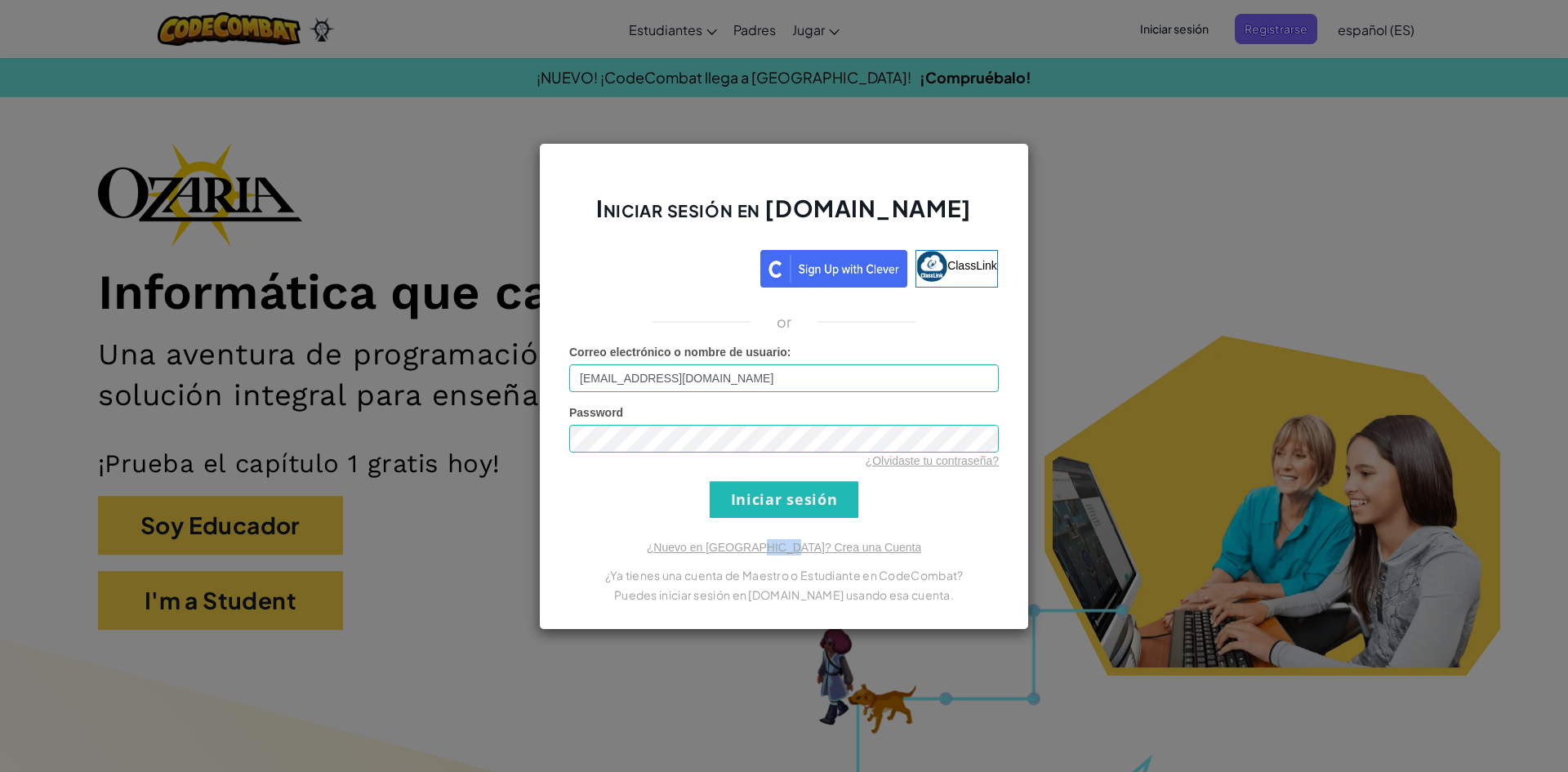
click at [791, 522] on div "Iniciar sesión en [DOMAIN_NAME] ClassLink or Correo electrónico o nombre de usu…" at bounding box center [784, 386] width 490 height 487
click at [791, 518] on input "Iniciar sesión" at bounding box center [784, 499] width 148 height 36
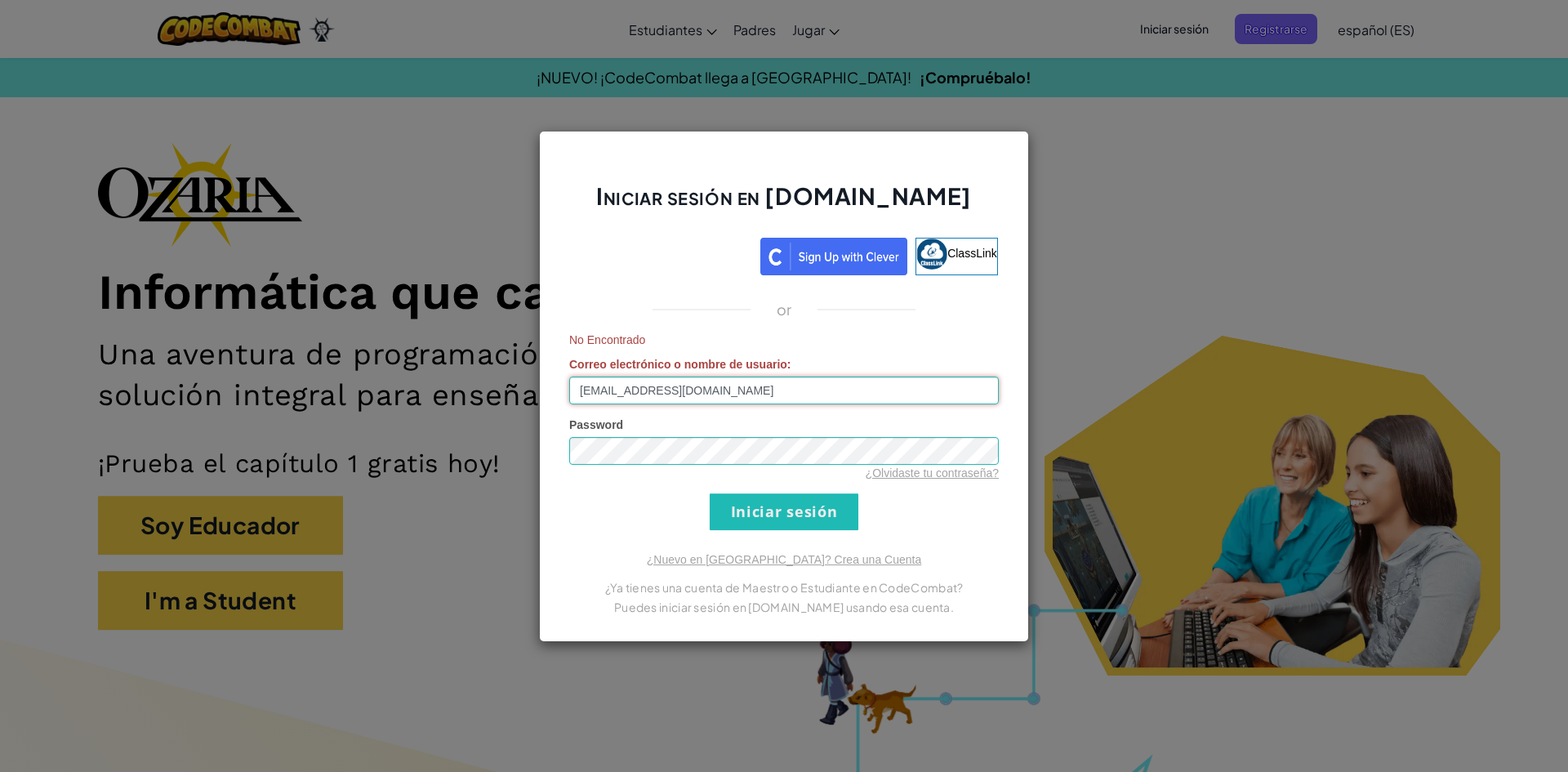
click at [763, 389] on input "[EMAIL_ADDRESS][DOMAIN_NAME]" at bounding box center [784, 391] width 430 height 28
click at [587, 391] on input "[EMAIL_ADDRESS][DOMAIN_NAME]" at bounding box center [784, 391] width 430 height 28
click at [590, 391] on input "[EMAIL_ADDRESS][DOMAIN_NAME]" at bounding box center [784, 391] width 430 height 28
click at [781, 513] on input "Iniciar sesión" at bounding box center [784, 512] width 148 height 36
click at [589, 389] on input "[EMAIL_ADDRESS][DOMAIN_NAME]" at bounding box center [784, 391] width 430 height 28
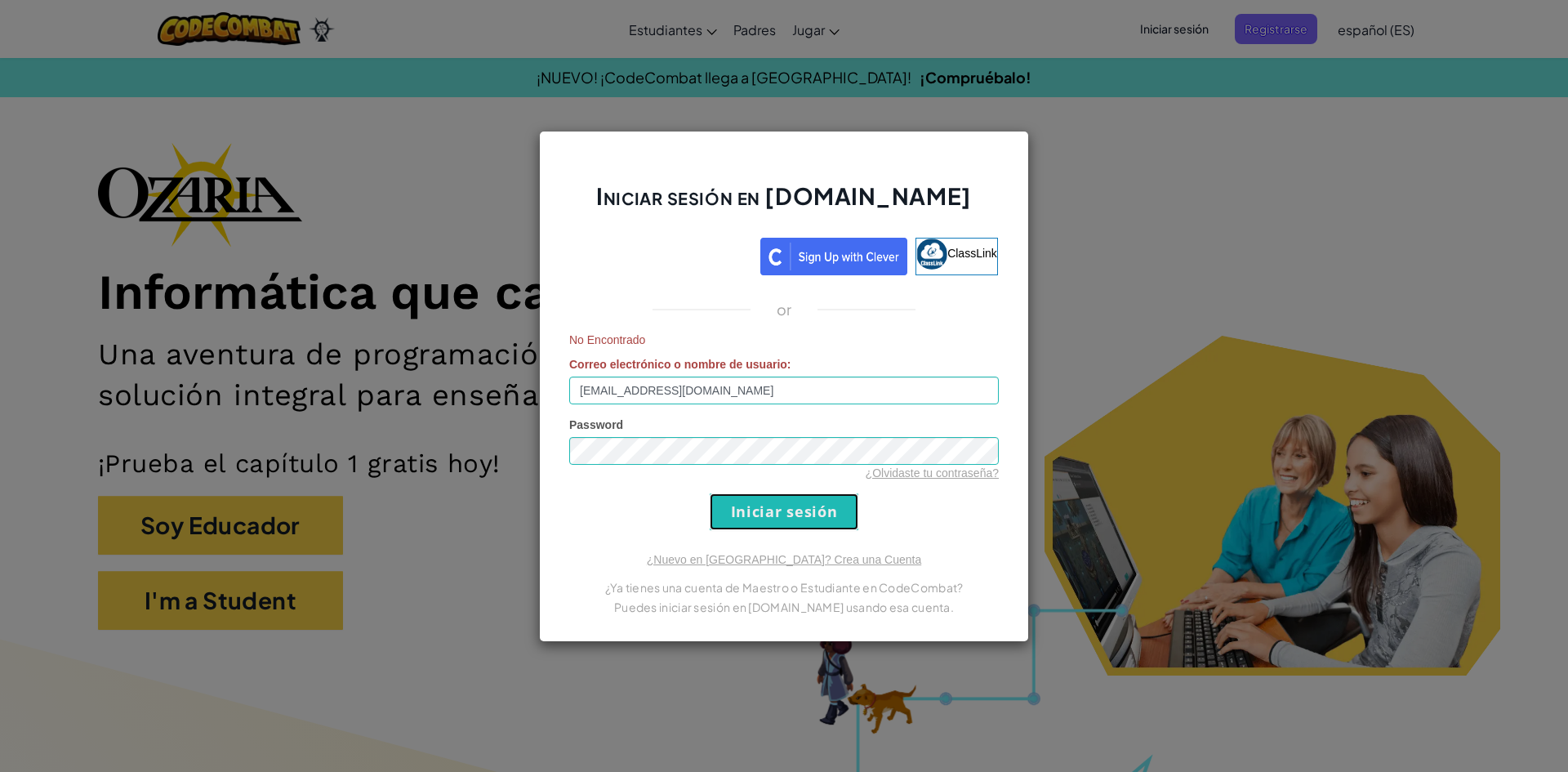
click at [797, 511] on input "Iniciar sesión" at bounding box center [784, 512] width 148 height 36
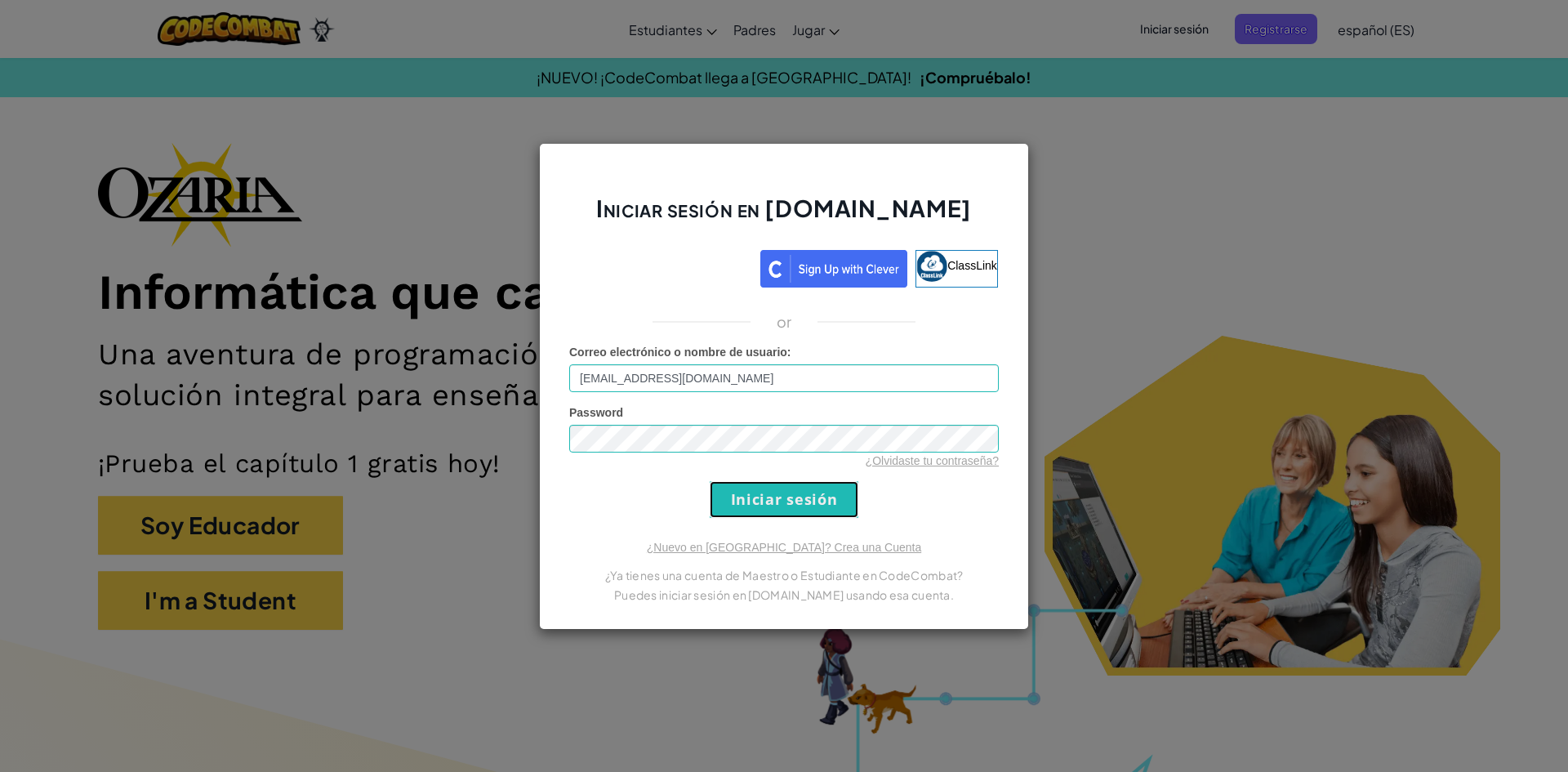
click at [797, 511] on input "Iniciar sesión" at bounding box center [784, 499] width 148 height 36
click at [797, 511] on form "Correo electrónico o nombre de usuario : [EMAIL_ADDRESS][DOMAIN_NAME] Password …" at bounding box center [784, 431] width 430 height 174
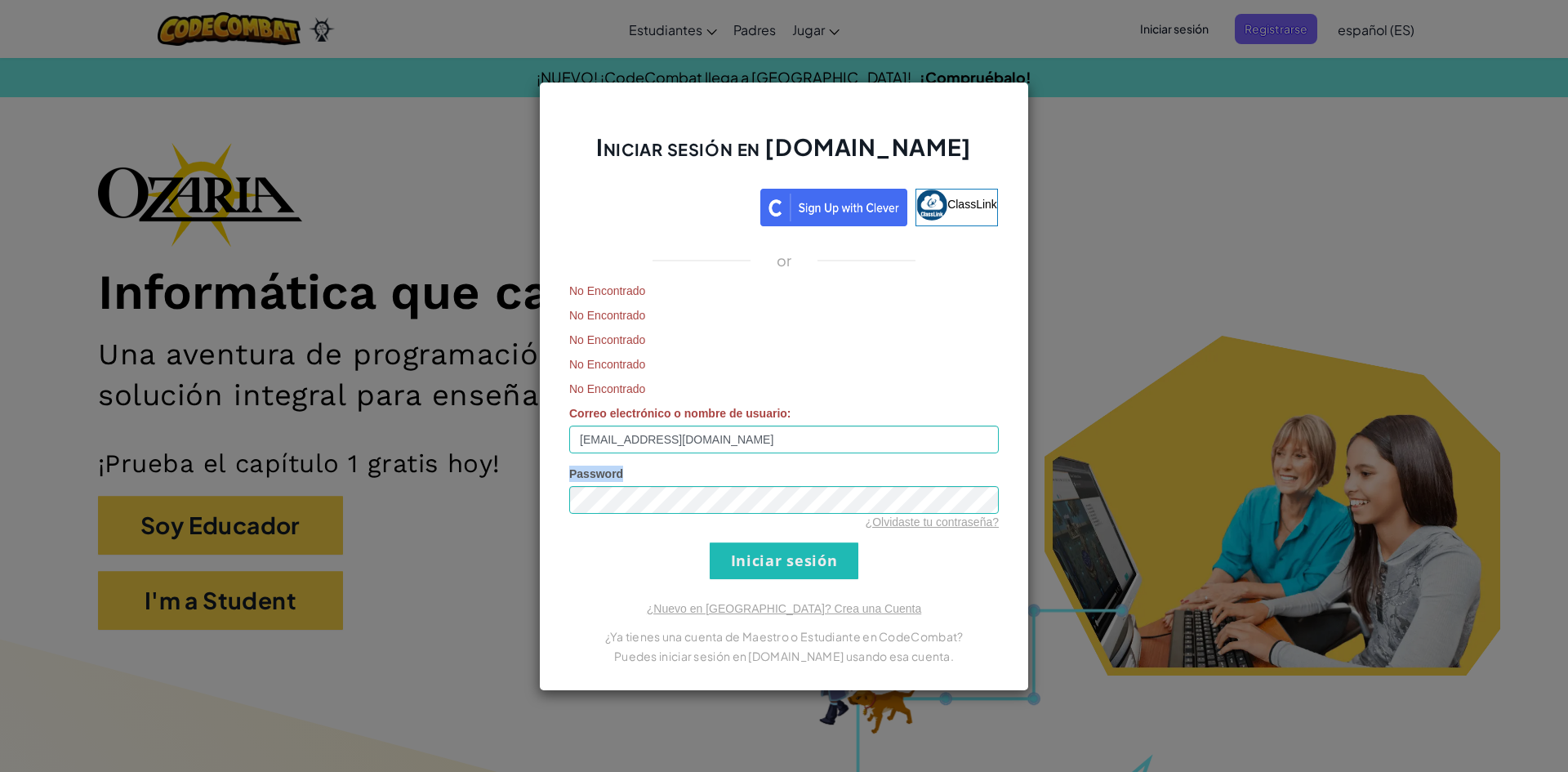
click at [797, 511] on div "Password ¿Olvidaste tu contraseña?" at bounding box center [784, 497] width 430 height 65
click at [746, 575] on input "Iniciar sesión" at bounding box center [784, 561] width 148 height 36
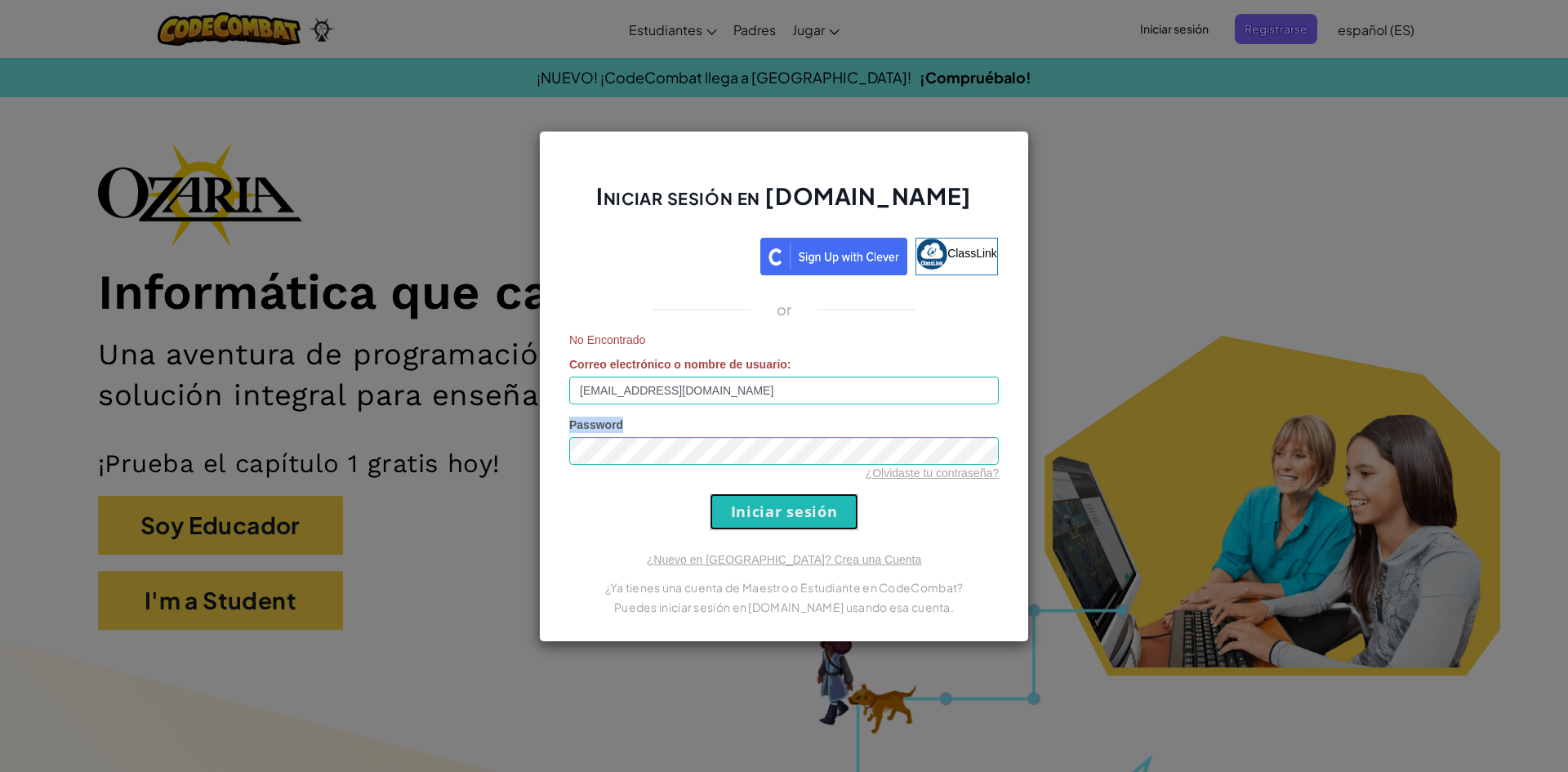
click at [757, 521] on input "Iniciar sesión" at bounding box center [784, 512] width 148 height 36
click at [805, 517] on input "Iniciar sesión" at bounding box center [784, 512] width 148 height 36
click at [804, 502] on input "Iniciar sesión" at bounding box center [784, 512] width 148 height 36
drag, startPoint x: 585, startPoint y: 465, endPoint x: 648, endPoint y: 531, distance: 91.2
click at [648, 531] on div "Iniciar sesión en [DOMAIN_NAME] ClassLink or No Encontrado Correo electrónico o…" at bounding box center [784, 387] width 490 height 512
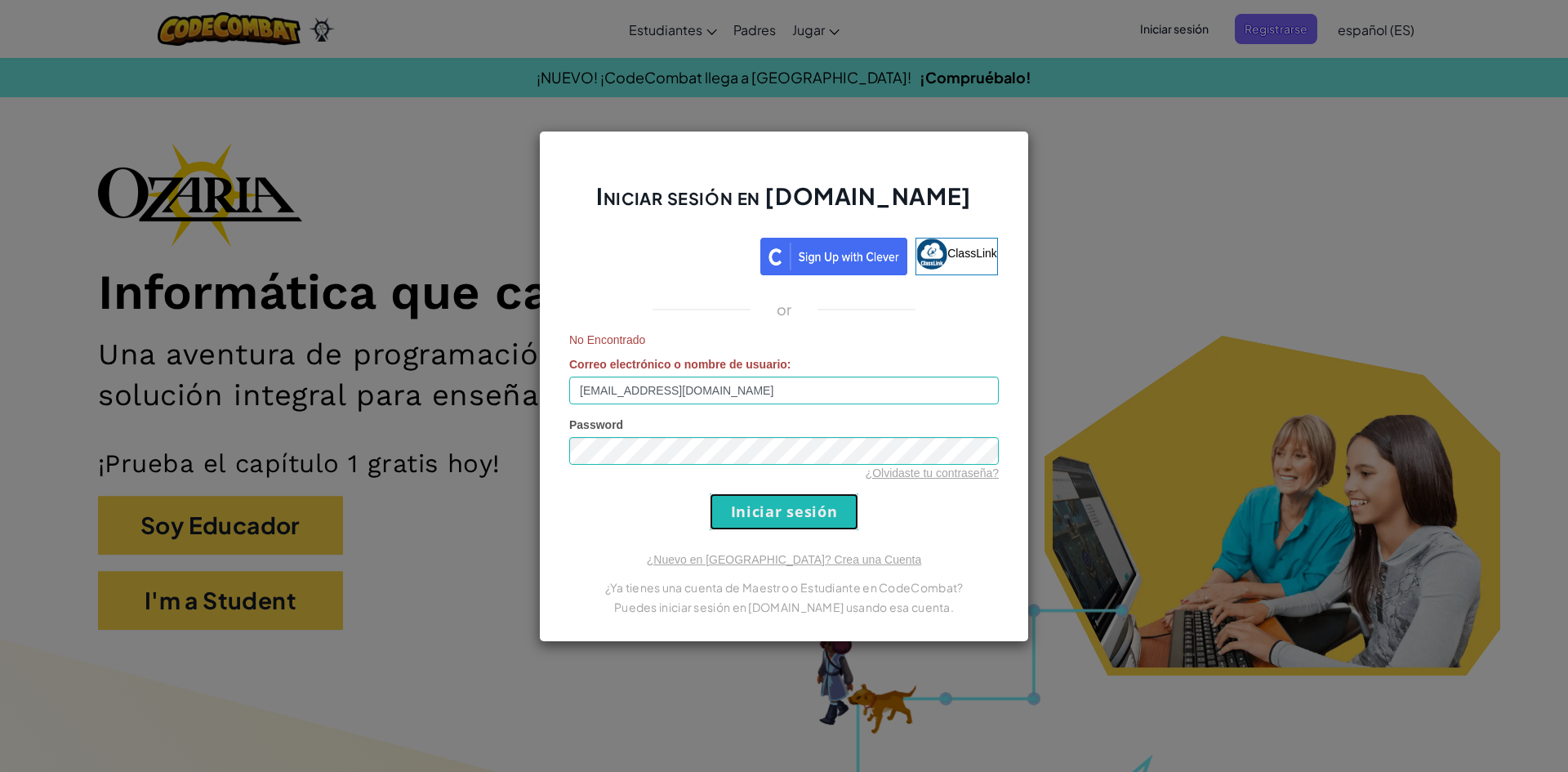
click at [751, 514] on input "Iniciar sesión" at bounding box center [784, 512] width 148 height 36
click at [745, 508] on input "Iniciar sesión" at bounding box center [784, 512] width 148 height 36
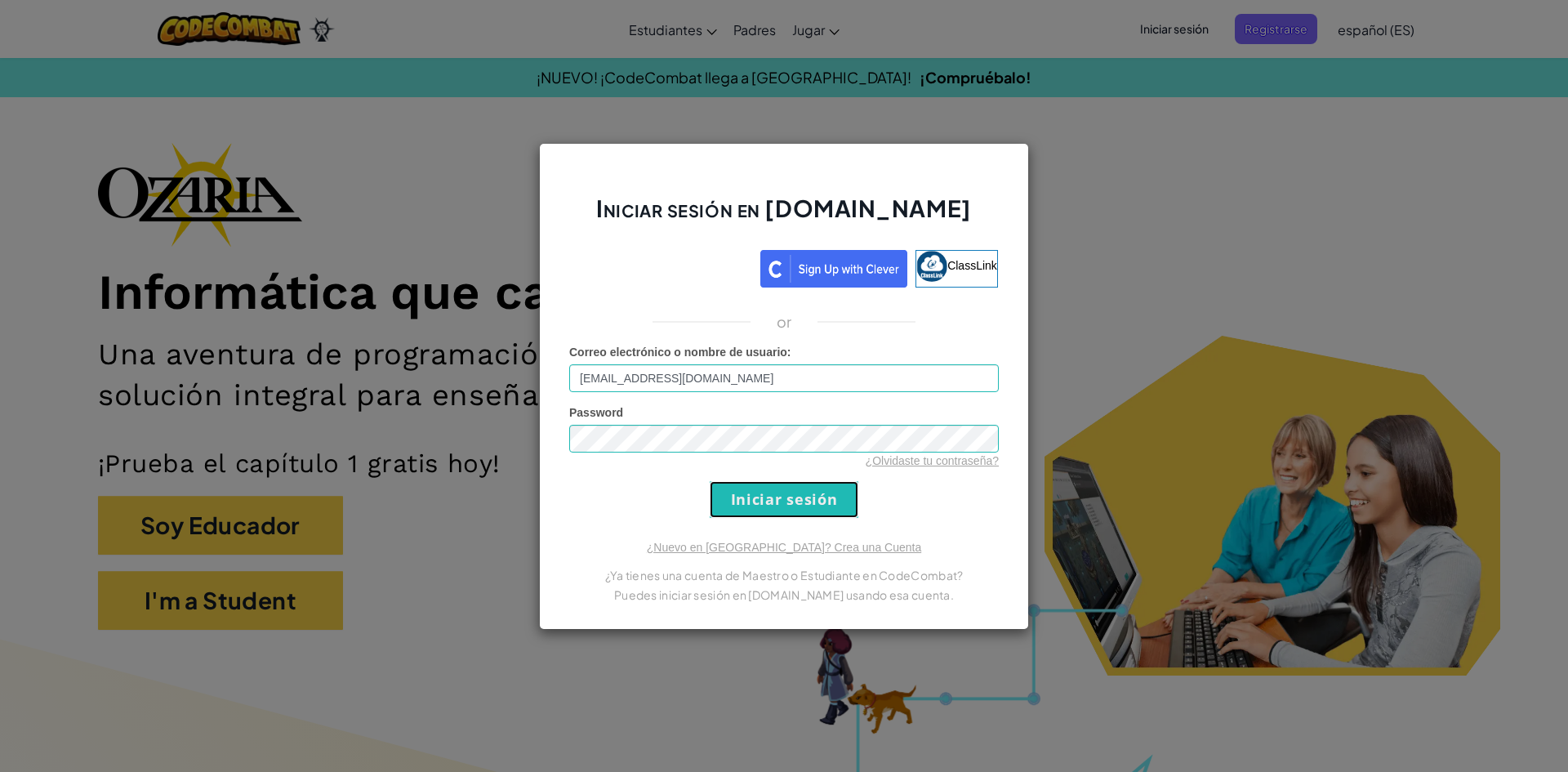
click at [745, 508] on input "Iniciar sesión" at bounding box center [784, 499] width 148 height 36
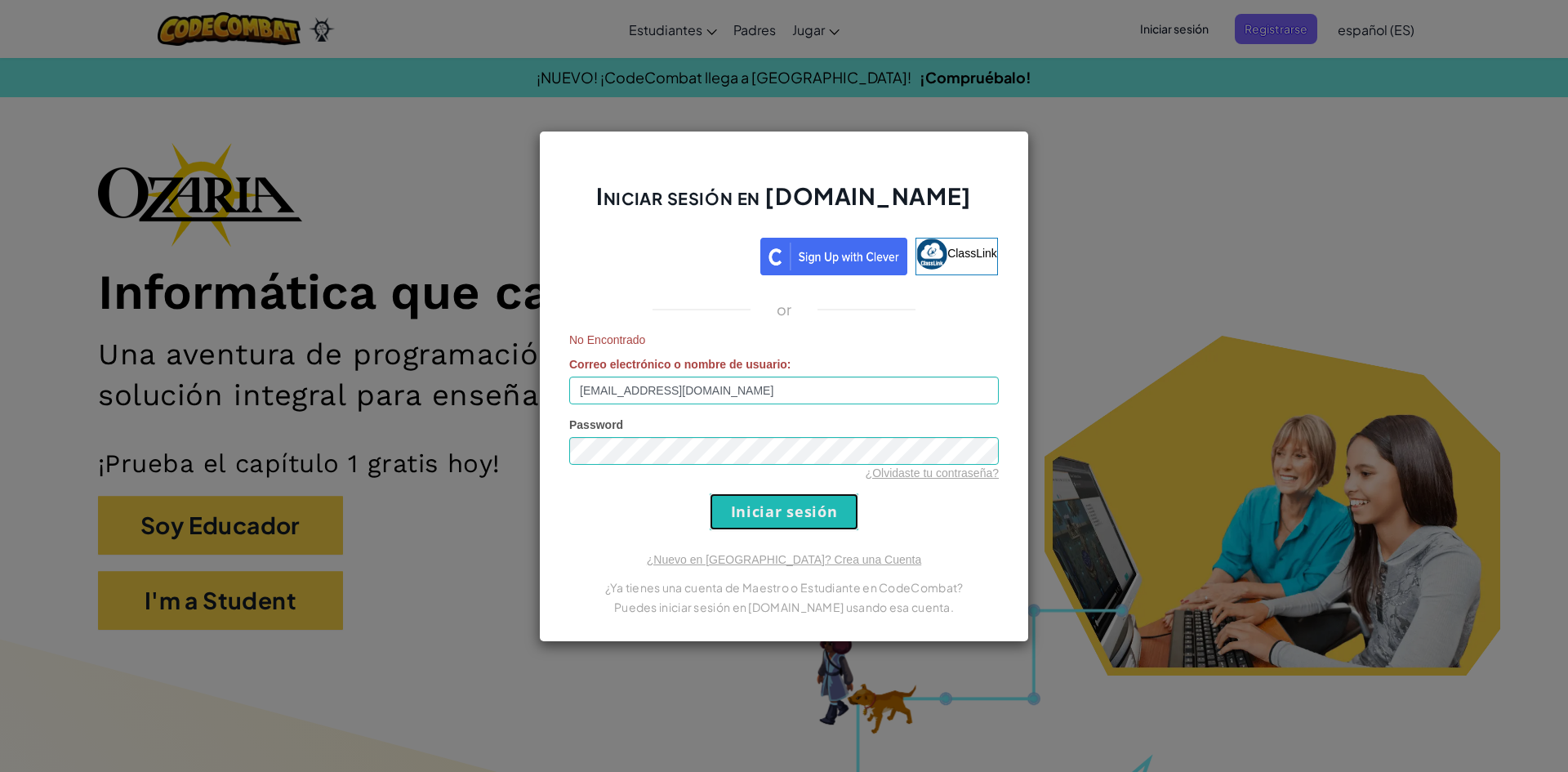
click at [745, 508] on input "Iniciar sesión" at bounding box center [784, 512] width 148 height 36
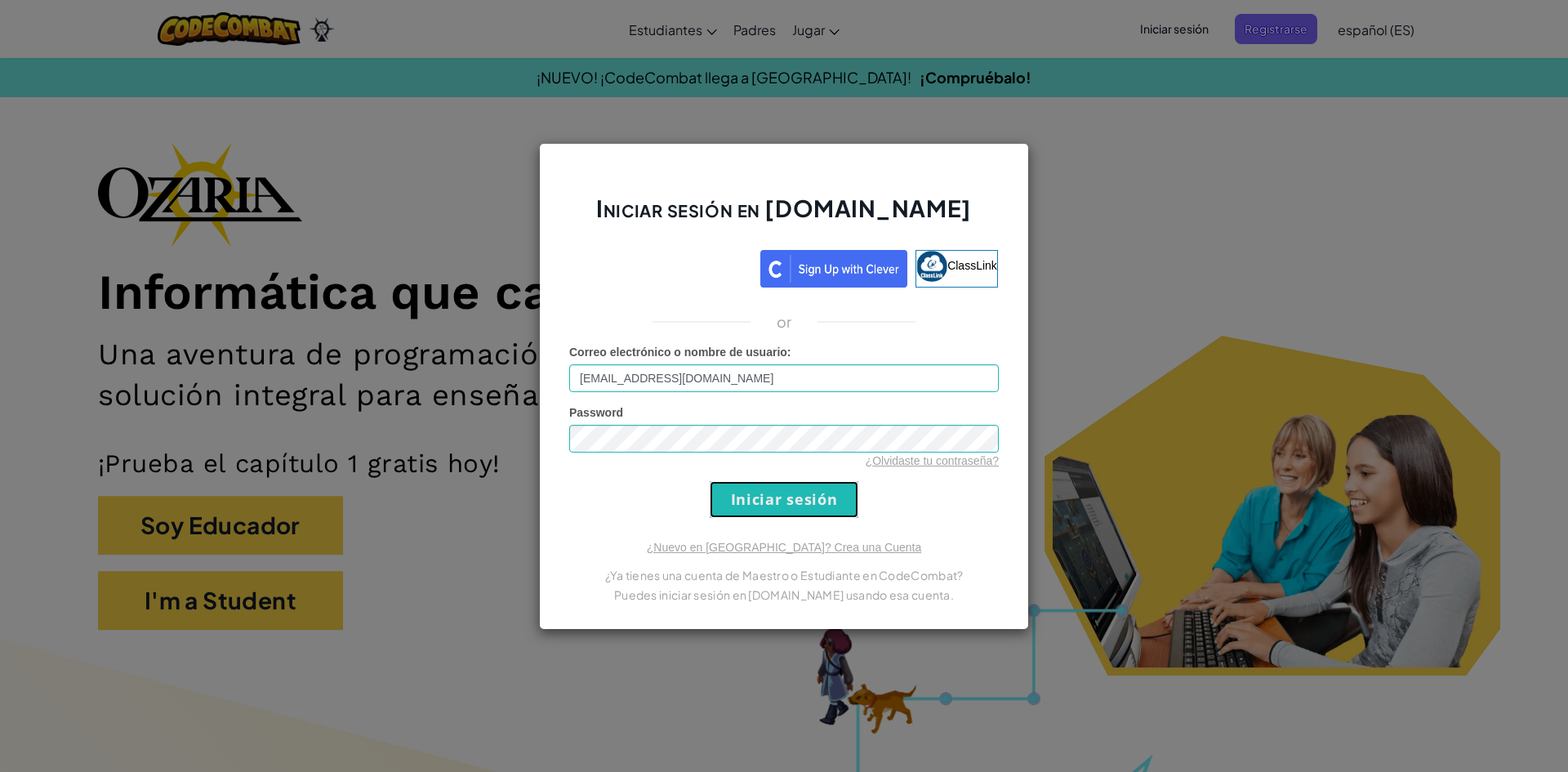
click at [745, 508] on input "Iniciar sesión" at bounding box center [784, 499] width 148 height 36
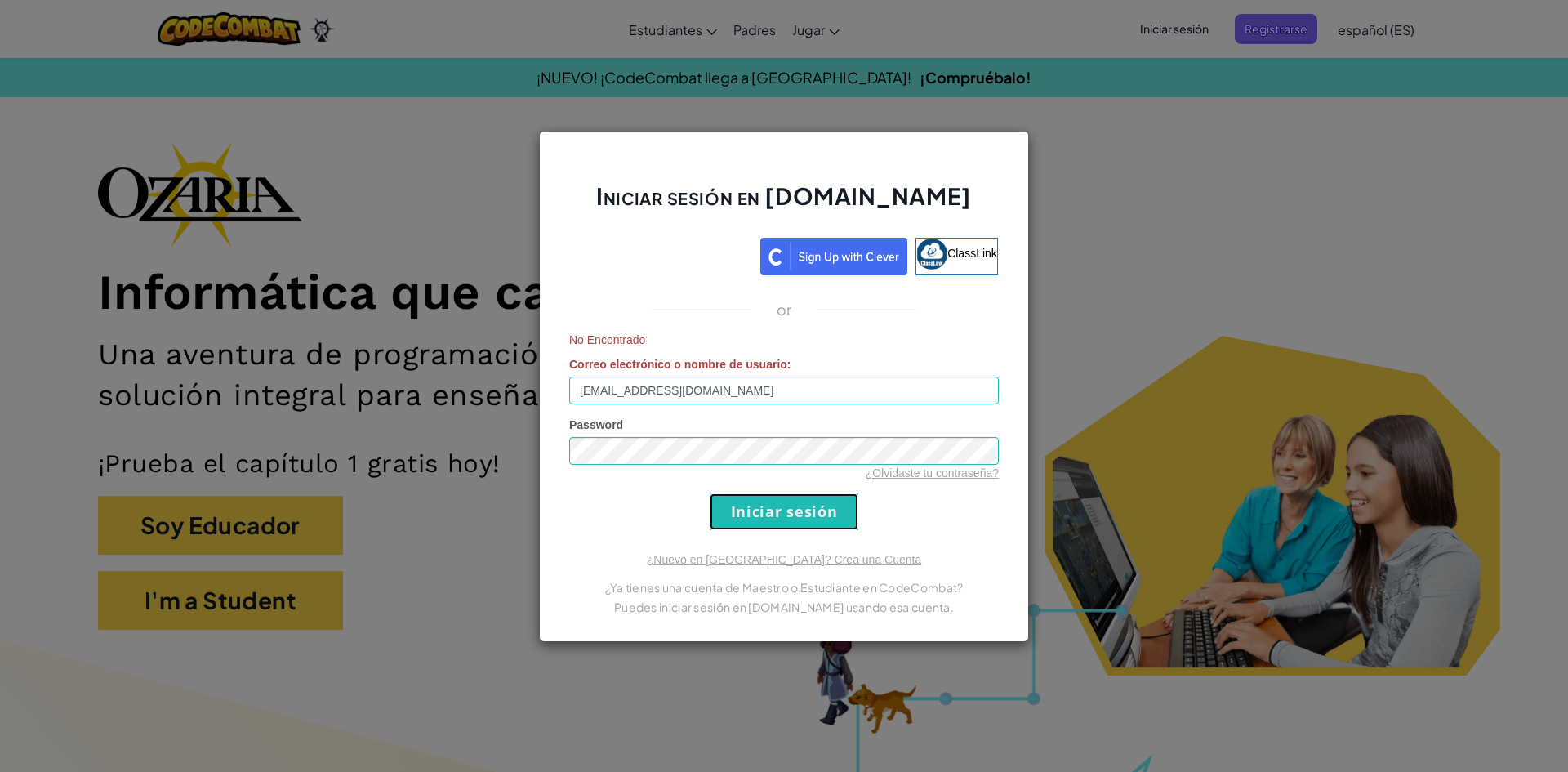
click at [745, 508] on input "Iniciar sesión" at bounding box center [784, 512] width 148 height 36
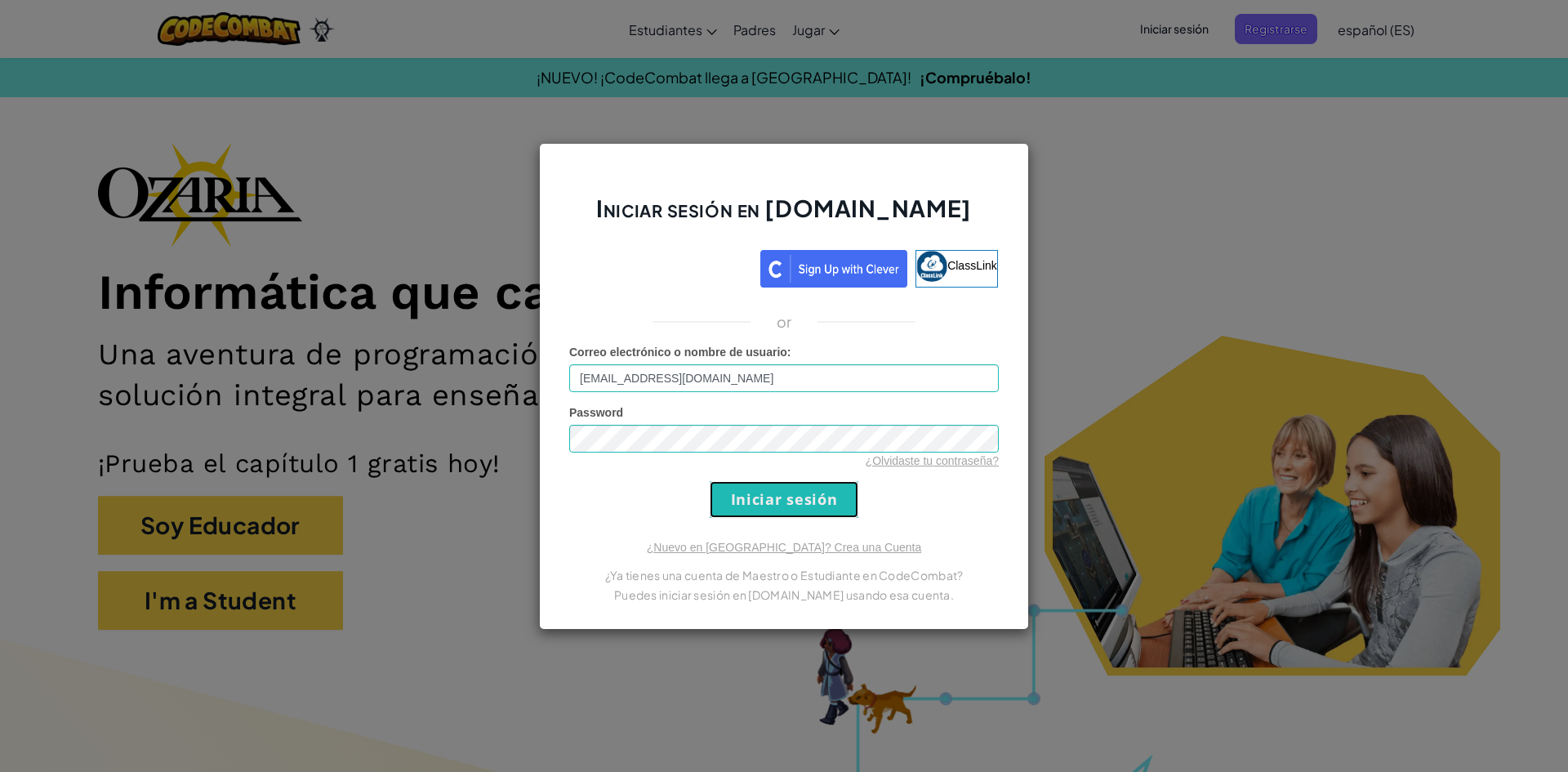
click at [745, 508] on input "Iniciar sesión" at bounding box center [784, 499] width 148 height 36
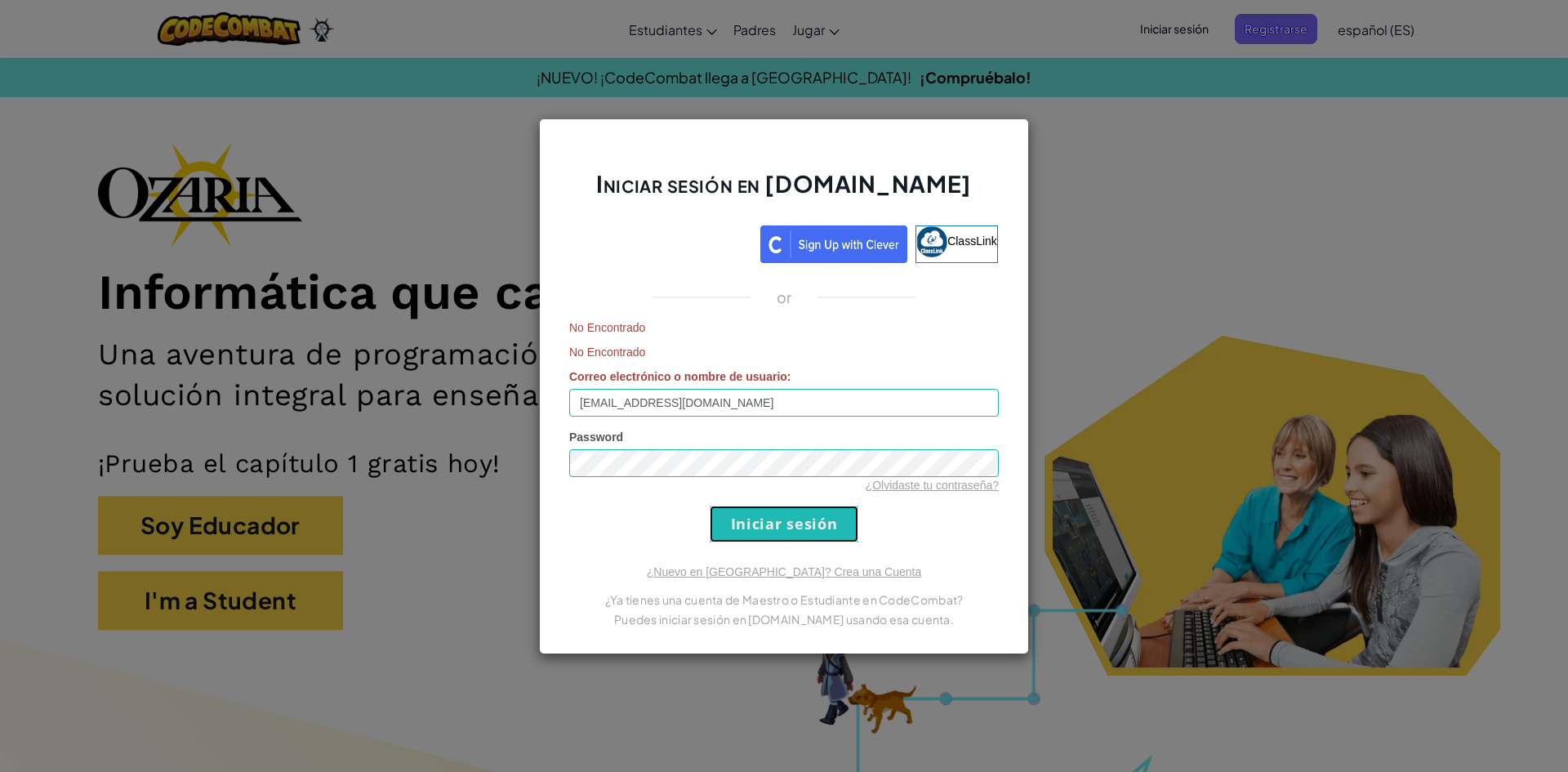
click at [745, 508] on input "Iniciar sesión" at bounding box center [784, 523] width 148 height 36
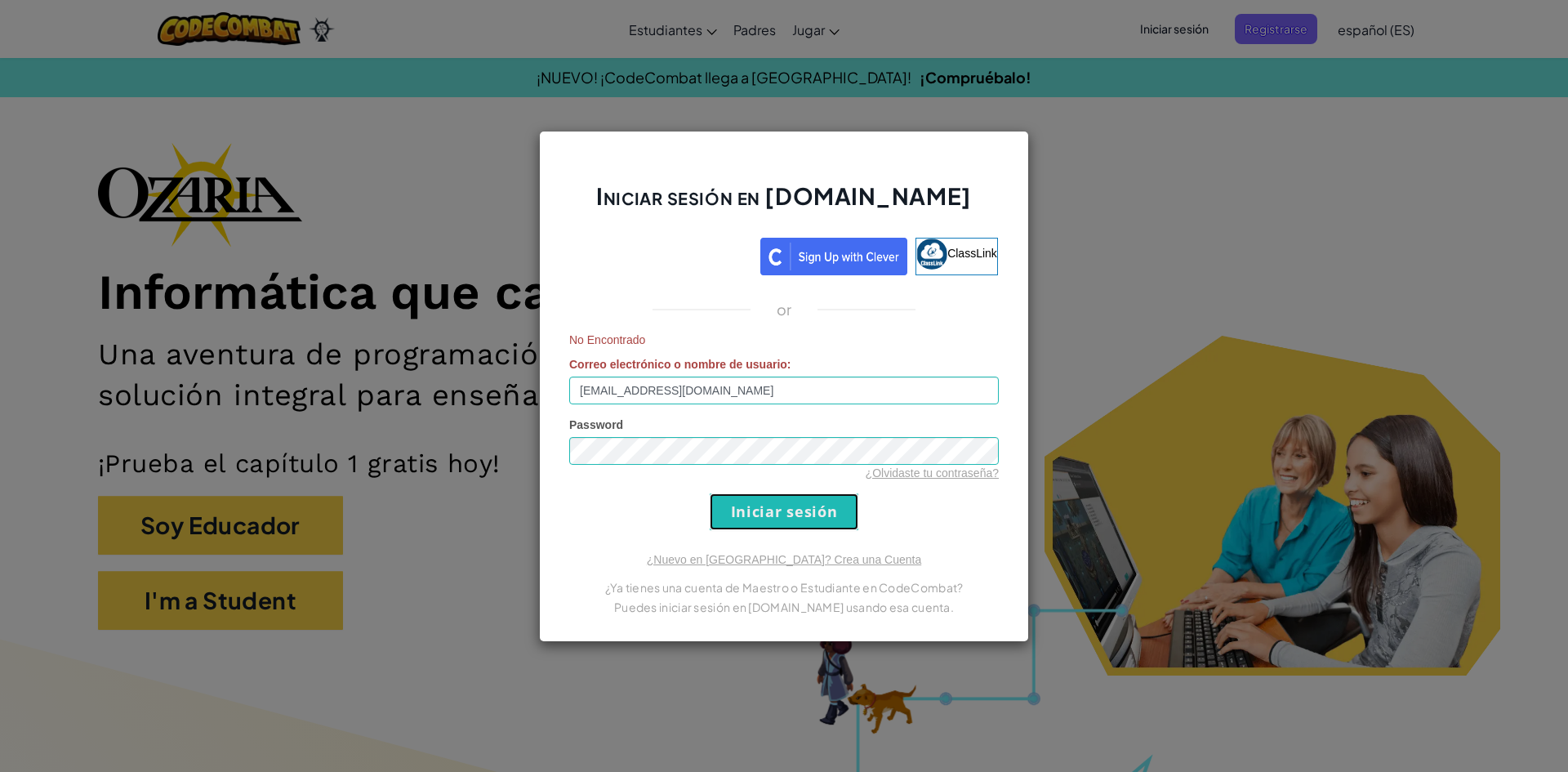
click at [745, 508] on input "Iniciar sesión" at bounding box center [784, 512] width 148 height 36
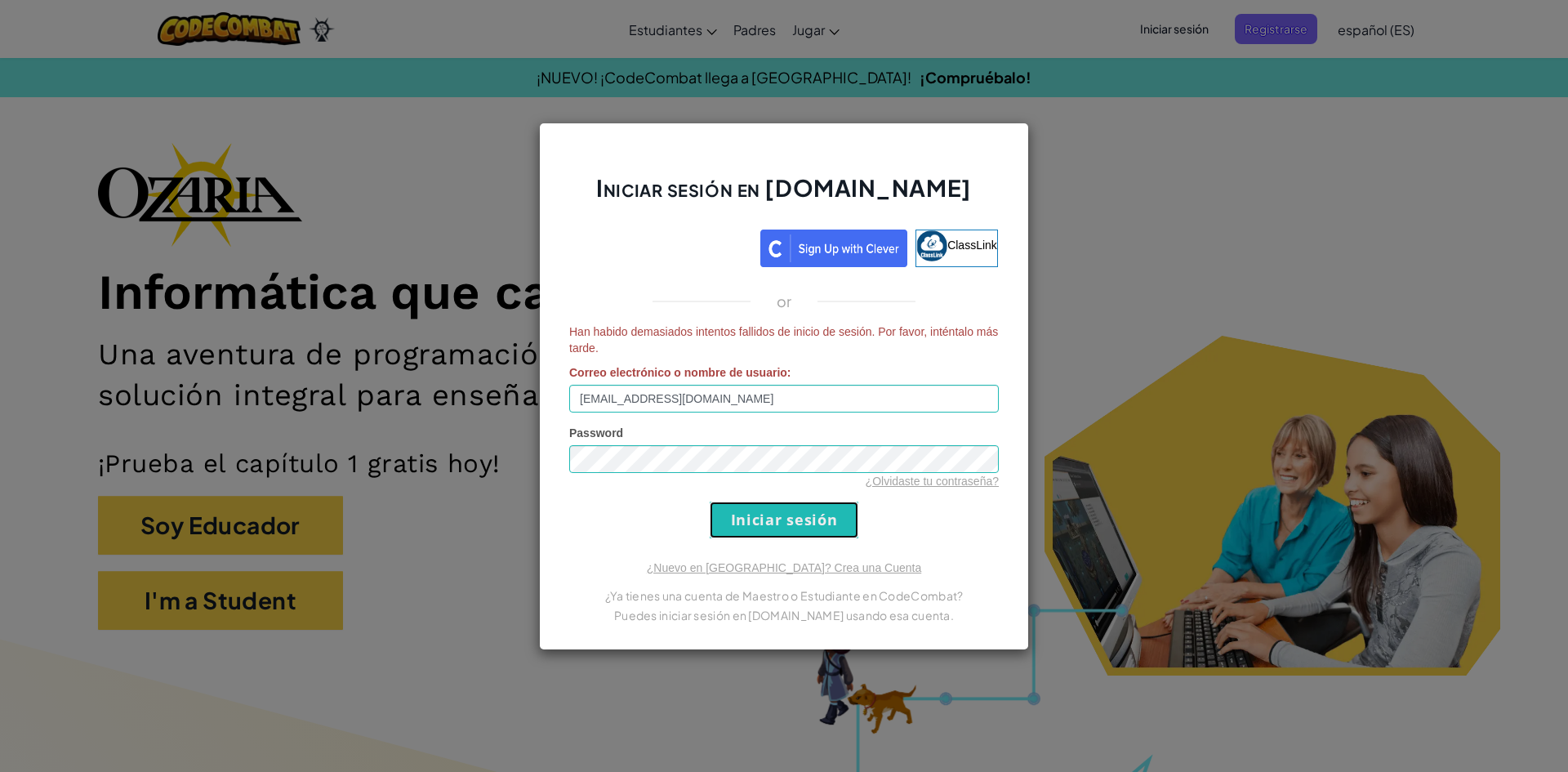
click at [745, 508] on form "Han habido demasiados intentos fallidos de inicio de sesión. Por favor, inténta…" at bounding box center [784, 431] width 430 height 215
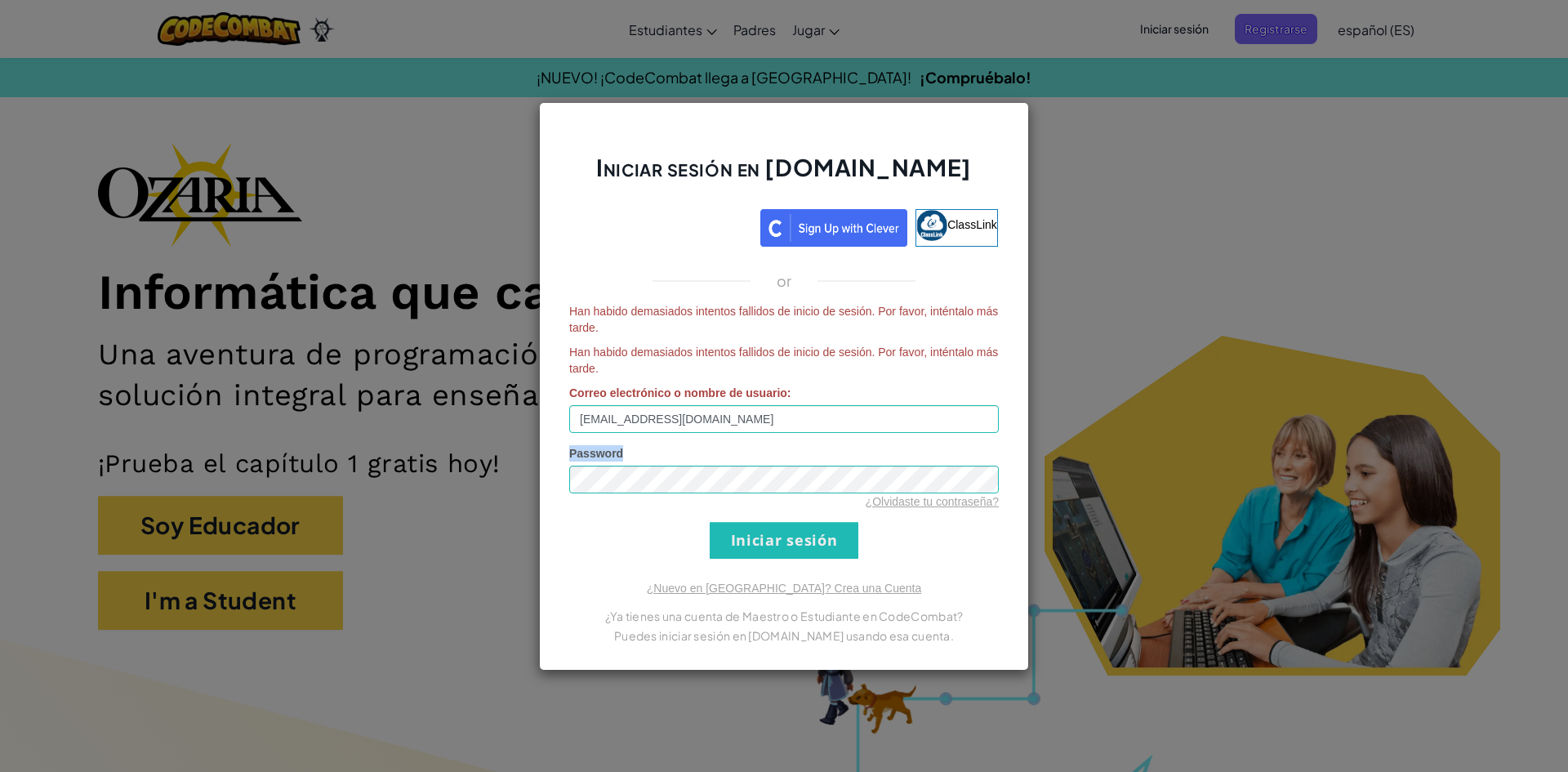
click at [745, 508] on div "¿Olvidaste tu contraseña?" at bounding box center [784, 502] width 430 height 16
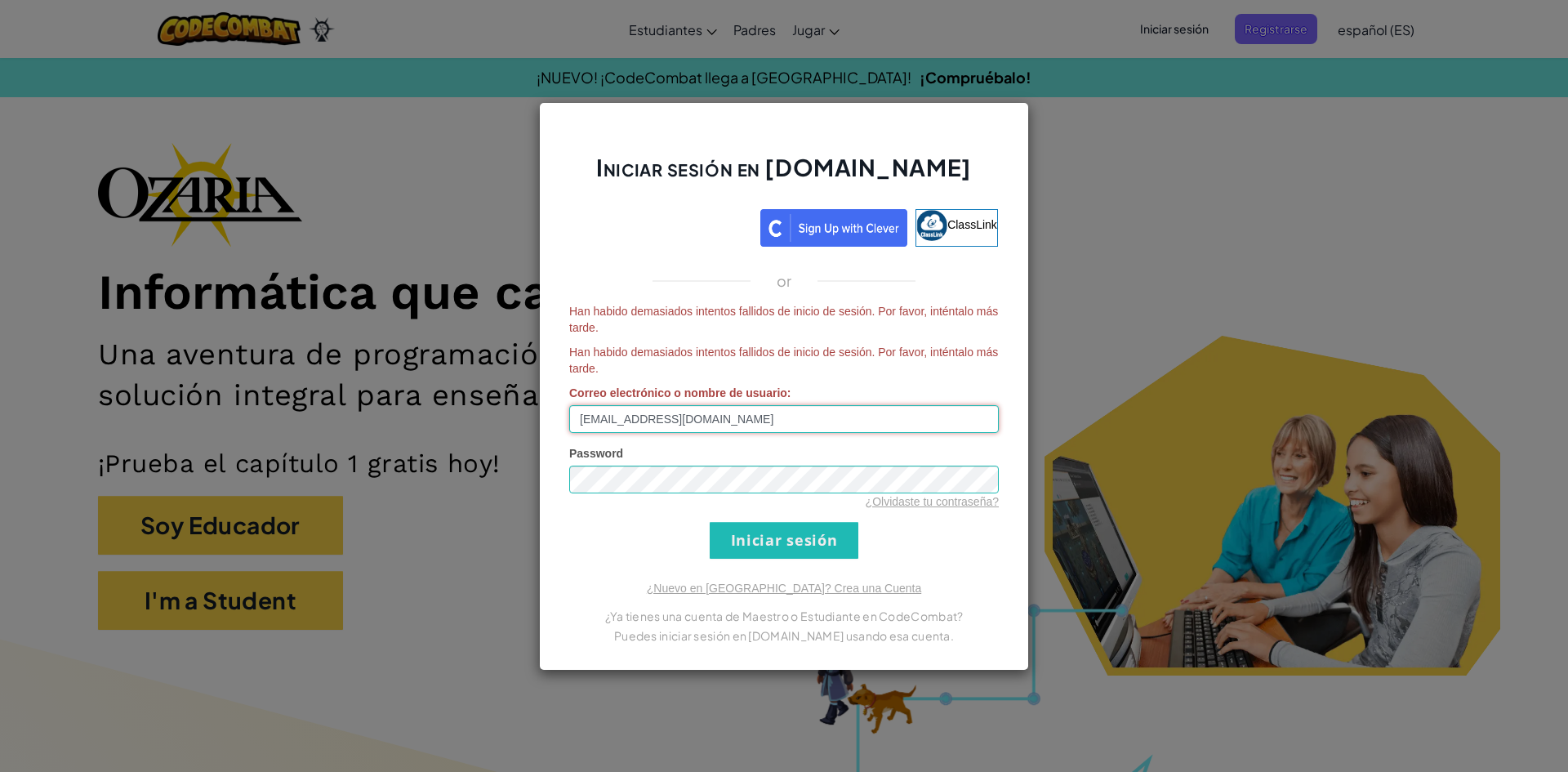
click at [738, 413] on input "[EMAIL_ADDRESS][DOMAIN_NAME]" at bounding box center [784, 419] width 430 height 28
drag, startPoint x: 720, startPoint y: 420, endPoint x: 581, endPoint y: 417, distance: 139.0
click at [581, 417] on input "[EMAIL_ADDRESS][DOMAIN_NAME]" at bounding box center [784, 419] width 430 height 28
click at [863, 421] on input "[EMAIL_ADDRESS][DOMAIN_NAME]" at bounding box center [784, 419] width 430 height 28
click at [836, 553] on input "Iniciar sesión" at bounding box center [784, 540] width 148 height 36
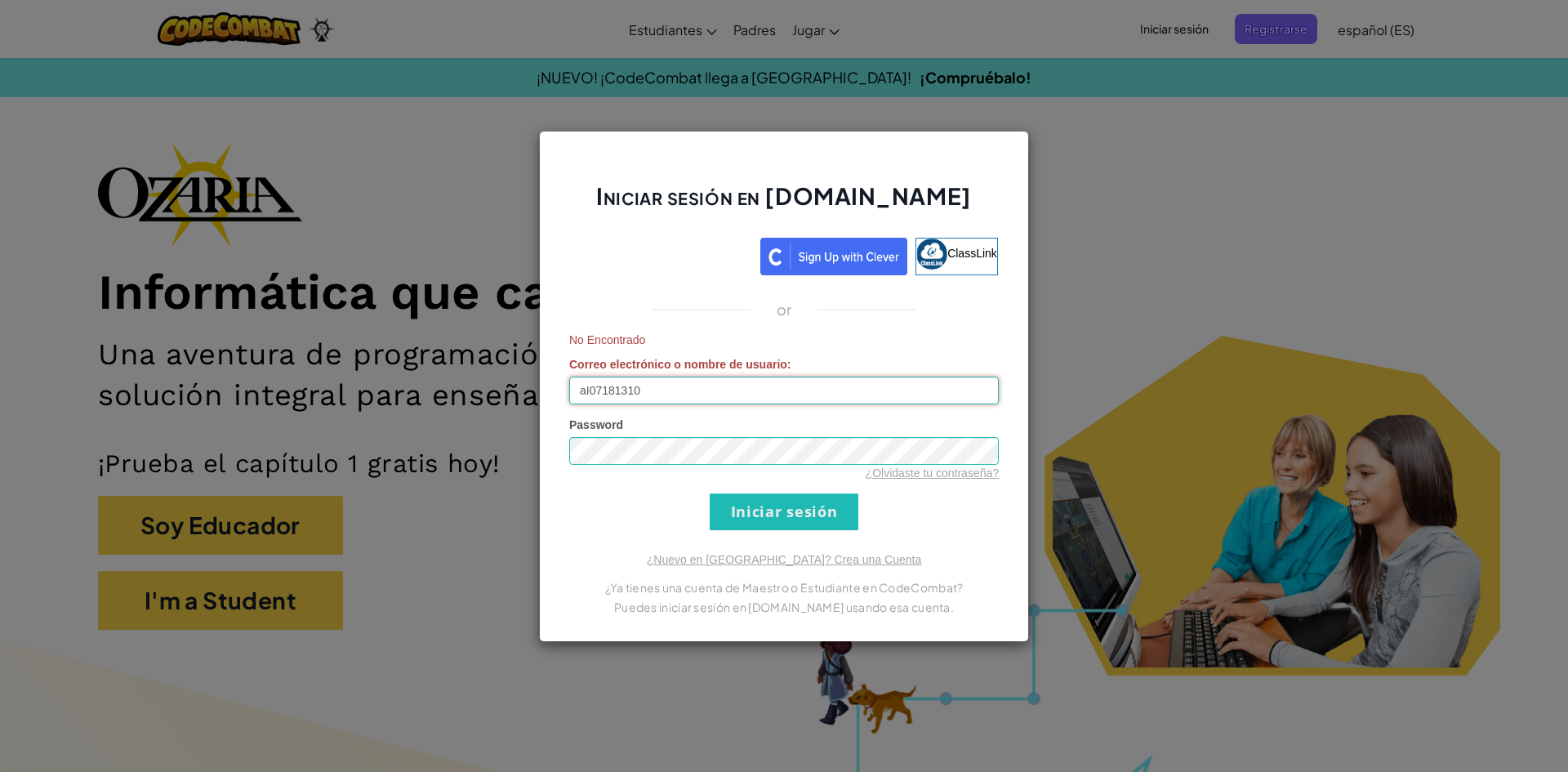
click at [585, 391] on input "aI07181310" at bounding box center [784, 391] width 430 height 28
click at [590, 391] on input "aI07181310" at bounding box center [784, 391] width 430 height 28
click at [713, 392] on input "al07181310" at bounding box center [784, 391] width 430 height 28
type input "[EMAIL_ADDRESS][DOMAIN_NAME]"
click at [769, 504] on input "Iniciar sesión" at bounding box center [784, 512] width 148 height 36
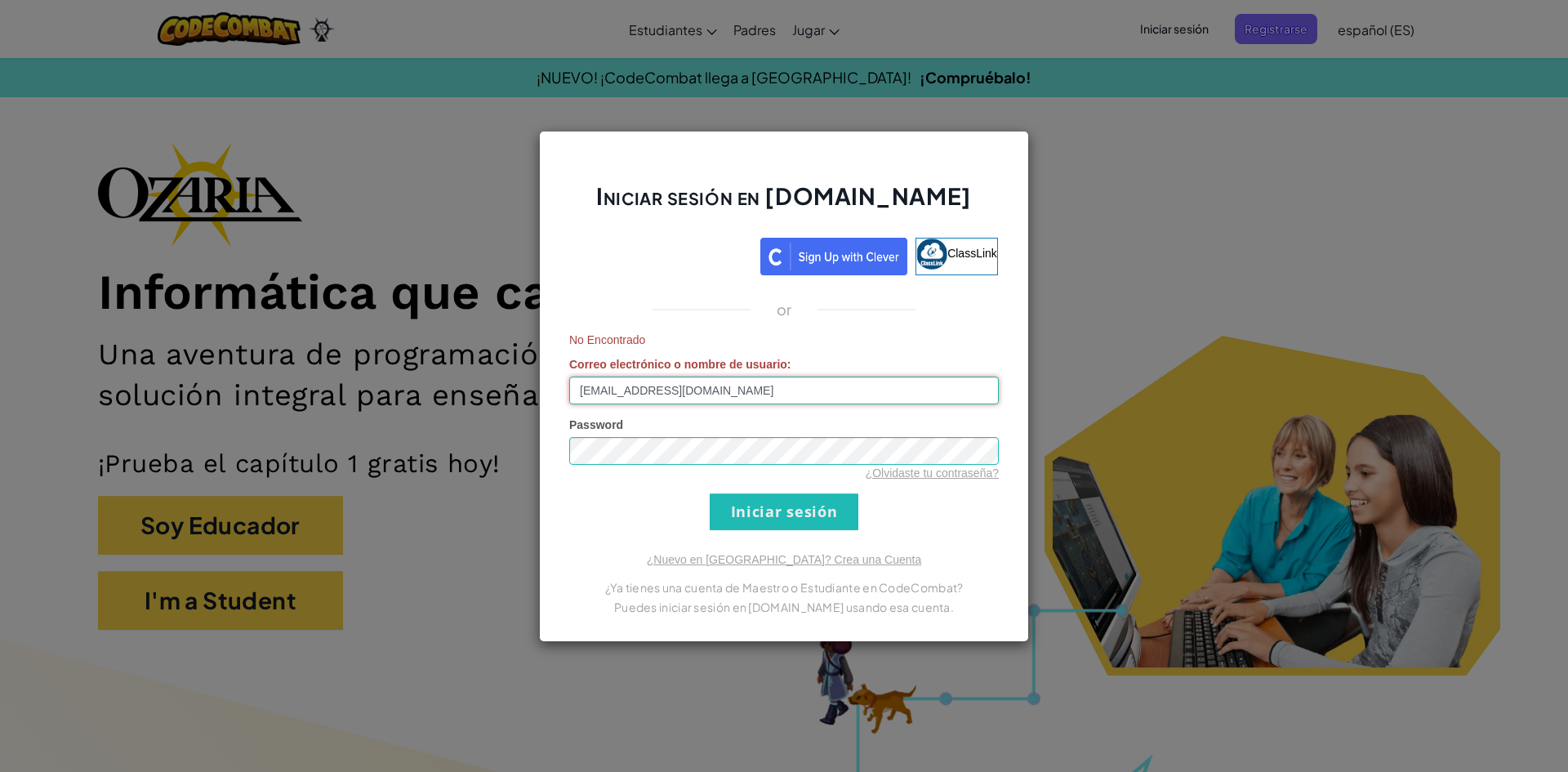
click at [825, 385] on input "[EMAIL_ADDRESS][DOMAIN_NAME]" at bounding box center [784, 391] width 430 height 28
click at [803, 535] on div "Iniciar sesión en [DOMAIN_NAME] ClassLink or No Encontrado Correo electrónico o…" at bounding box center [784, 387] width 490 height 512
click at [806, 524] on input "Iniciar sesión" at bounding box center [784, 512] width 148 height 36
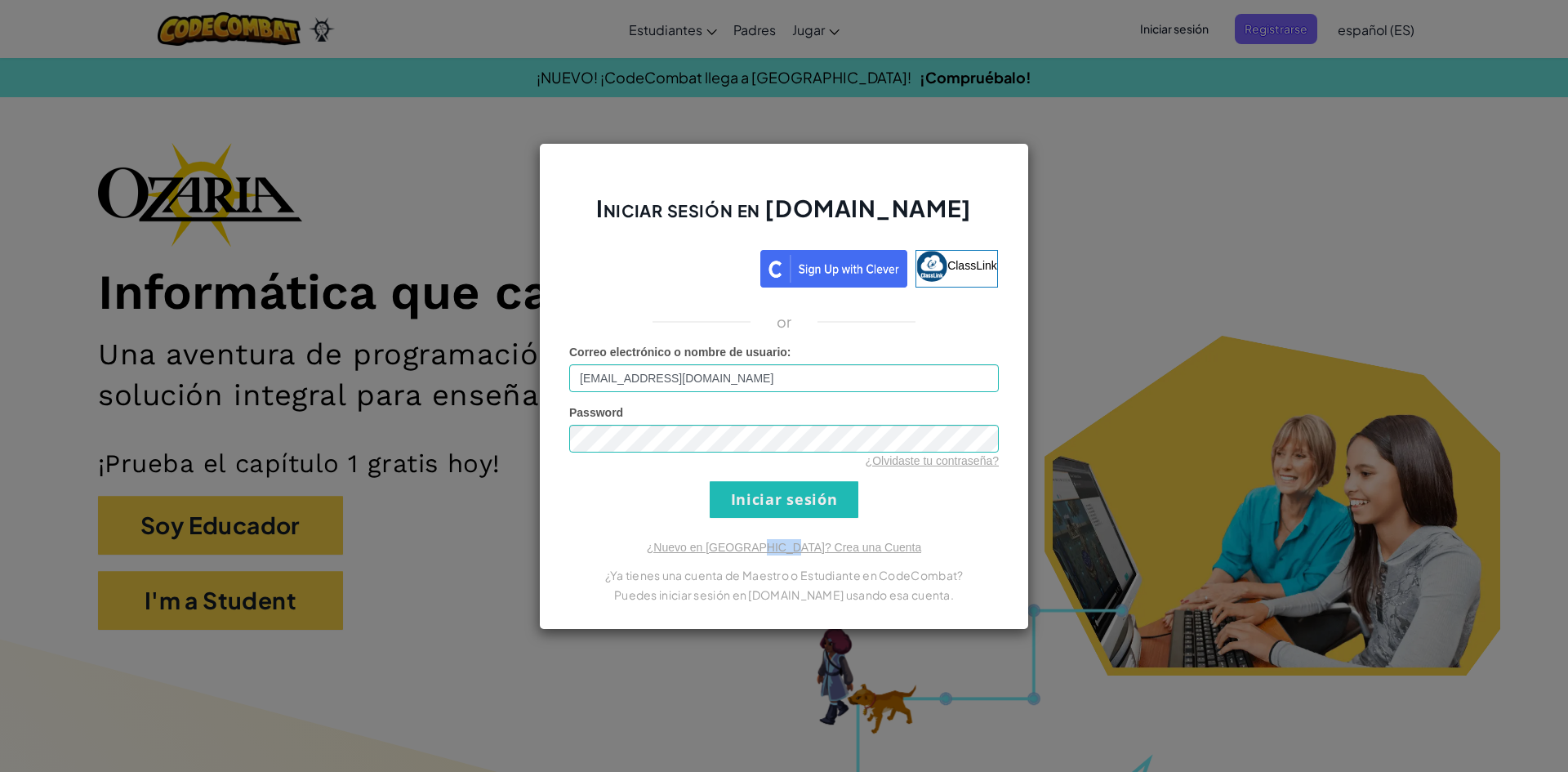
click at [806, 524] on div "Iniciar sesión en [DOMAIN_NAME] ClassLink or Correo electrónico o nombre de usu…" at bounding box center [784, 386] width 490 height 487
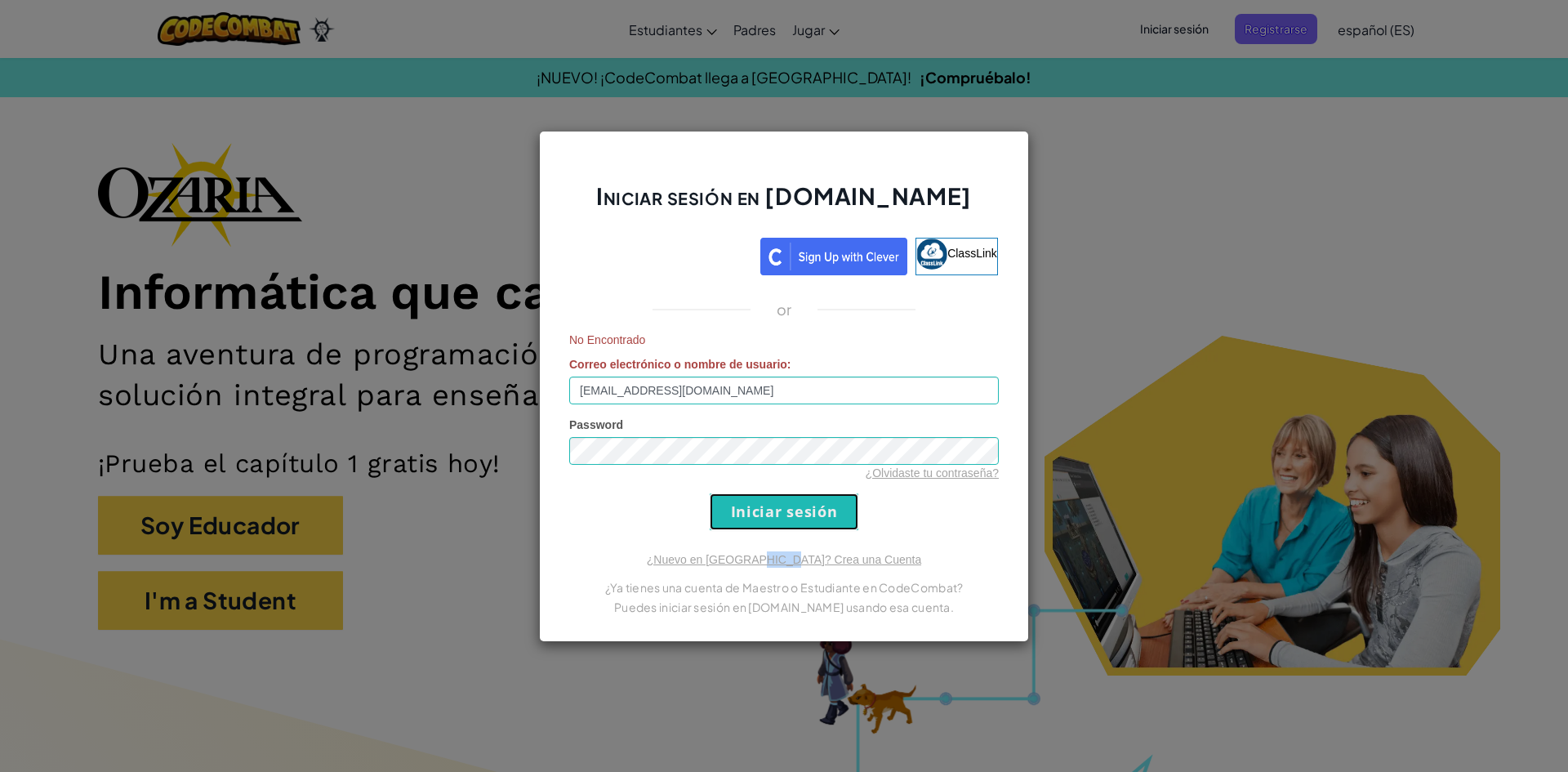
click at [806, 524] on input "Iniciar sesión" at bounding box center [784, 512] width 148 height 36
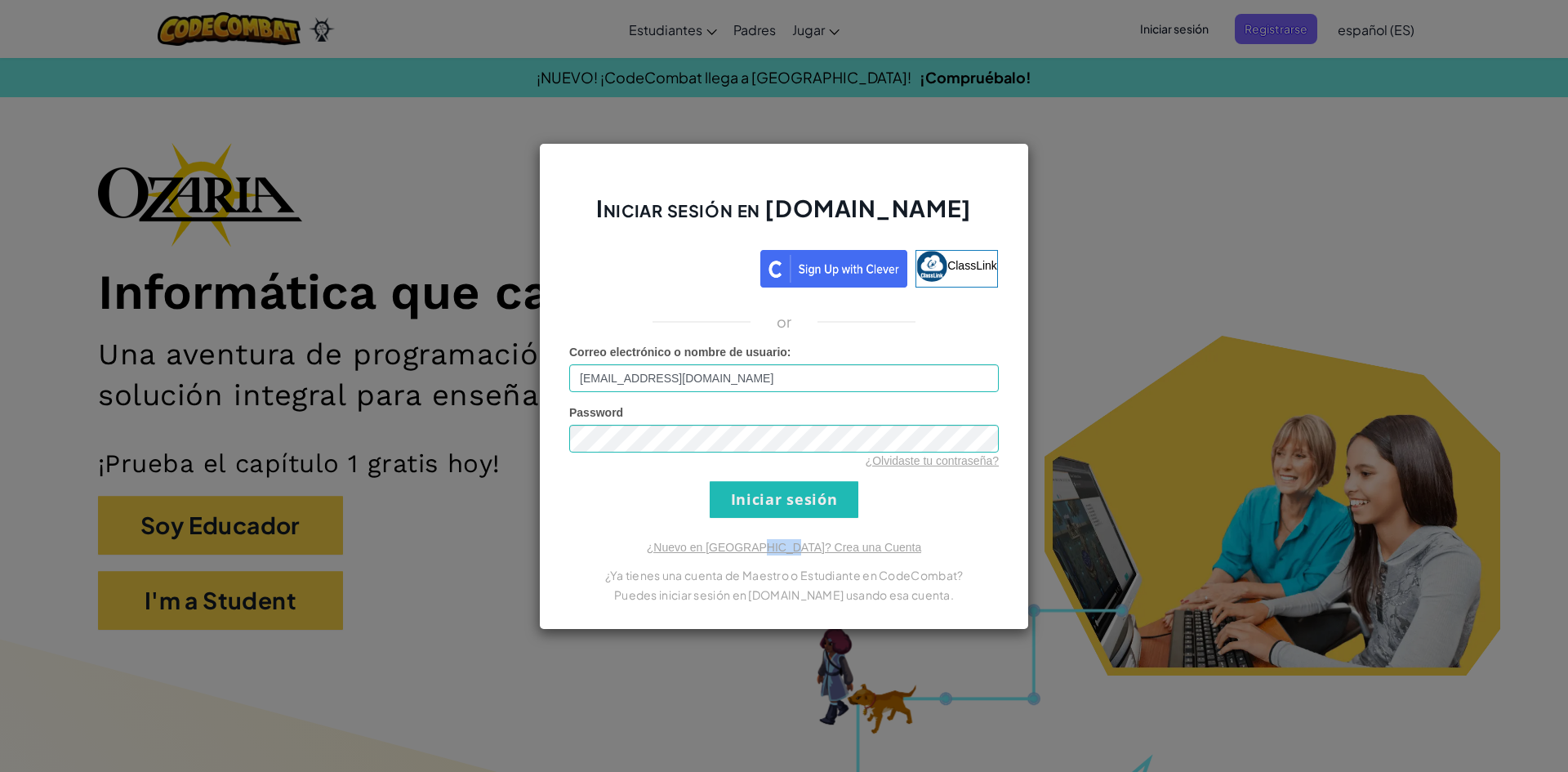
click at [806, 524] on div "Iniciar sesión en [DOMAIN_NAME] ClassLink or Correo electrónico o nombre de usu…" at bounding box center [784, 386] width 490 height 487
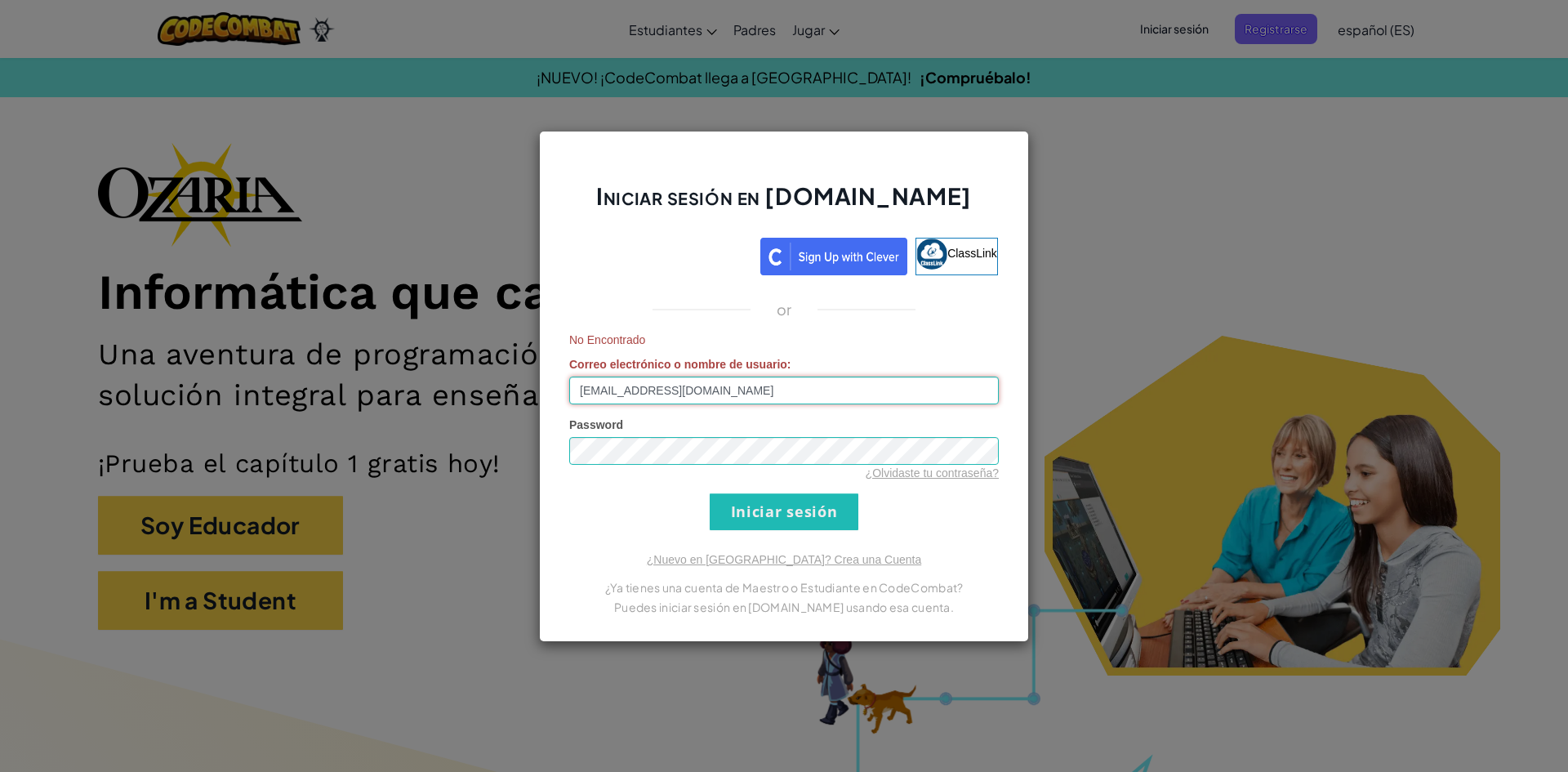
click at [780, 389] on input "[EMAIL_ADDRESS][DOMAIN_NAME]" at bounding box center [784, 391] width 430 height 28
click at [813, 526] on input "Iniciar sesión" at bounding box center [784, 512] width 148 height 36
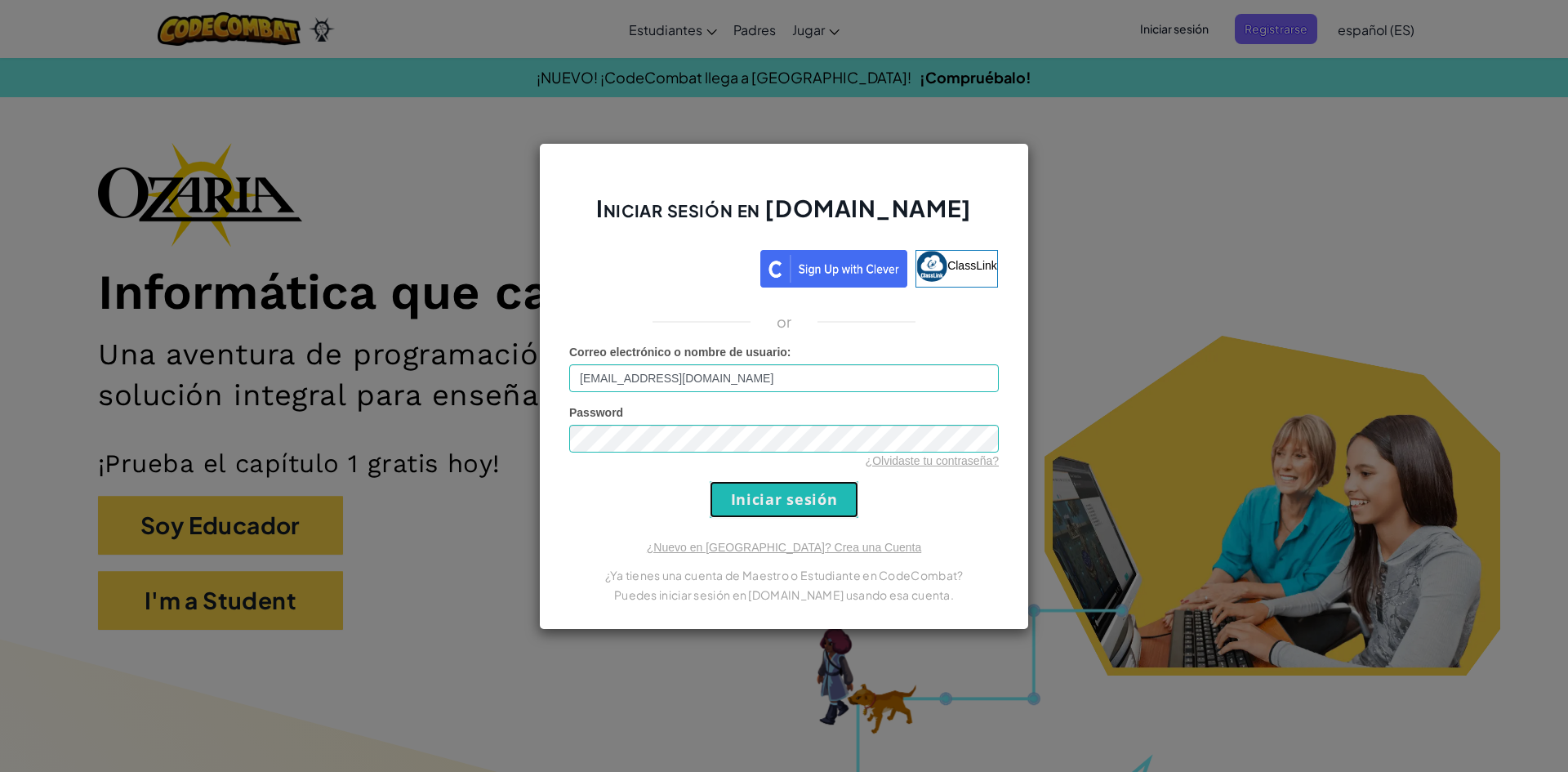
click at [783, 493] on input "Iniciar sesión" at bounding box center [784, 499] width 148 height 36
click at [847, 505] on input "Iniciar sesión" at bounding box center [784, 499] width 148 height 36
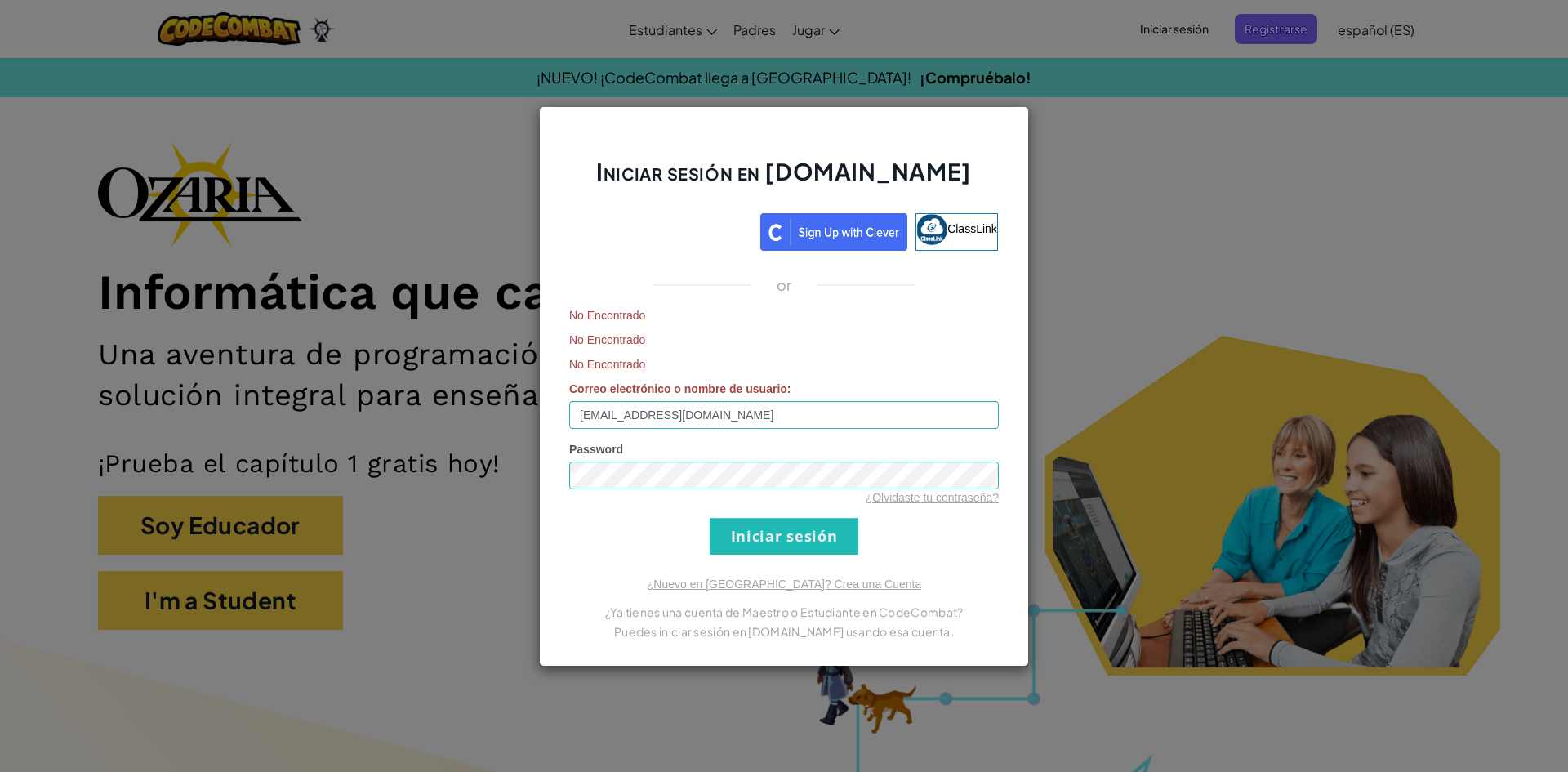
click at [1047, 422] on div "Iniciar sesión en [DOMAIN_NAME] ClassLink or No Encontrado No Encontrado No Enc…" at bounding box center [784, 386] width 1568 height 772
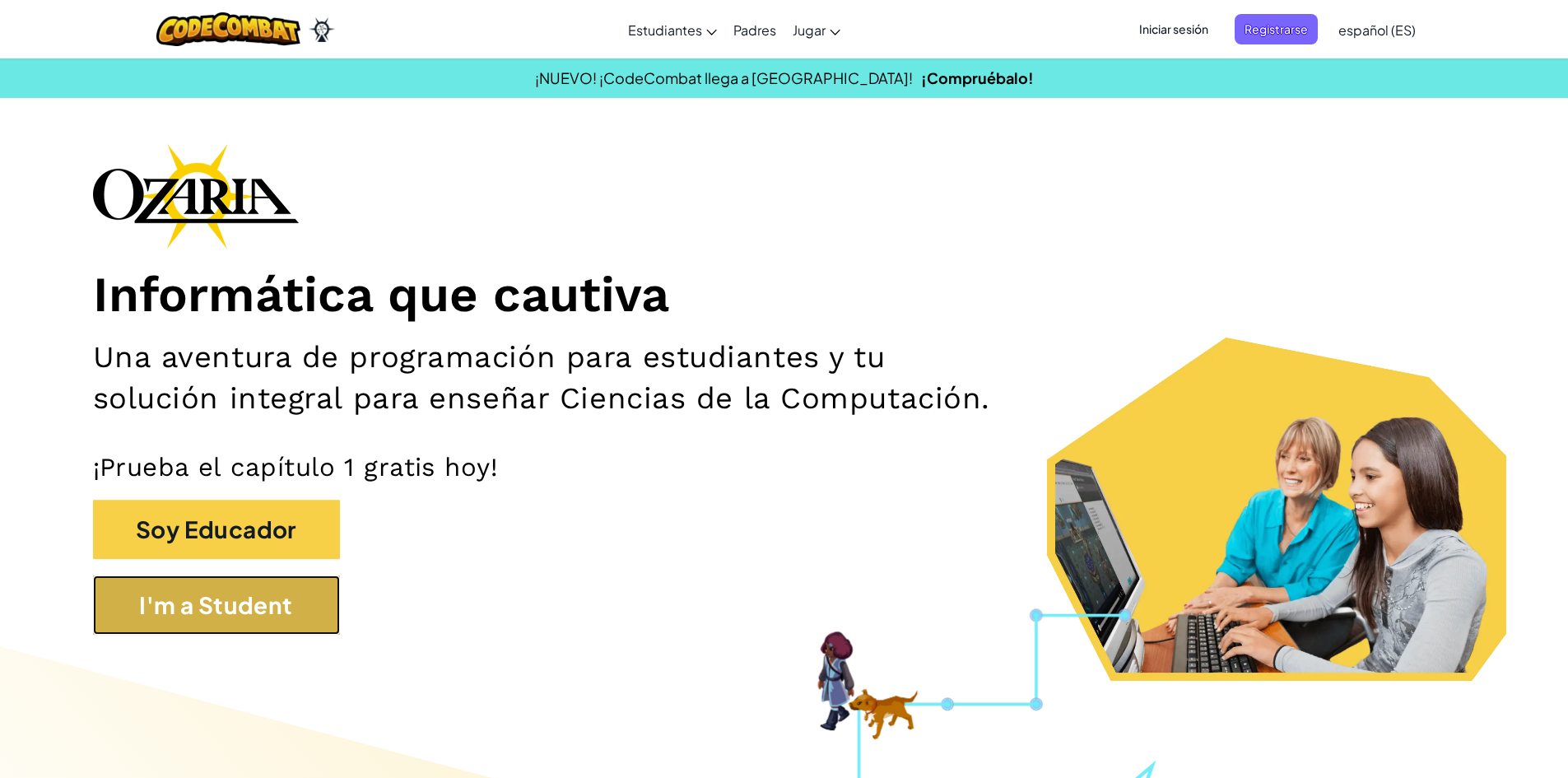
click at [268, 610] on button "I'm a Student" at bounding box center [216, 605] width 247 height 60
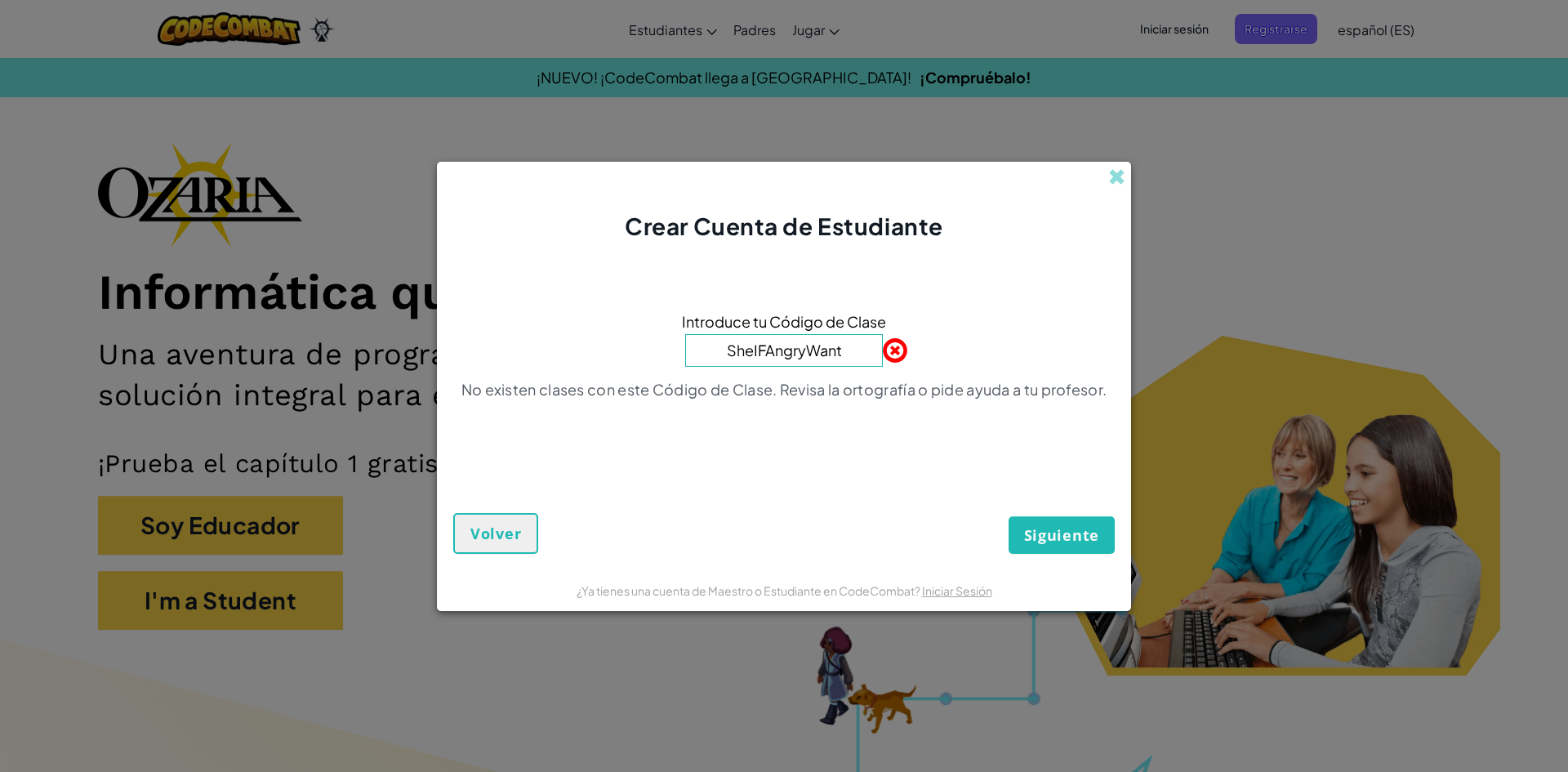
click at [756, 351] on input "SheIFAngryWant" at bounding box center [784, 350] width 197 height 33
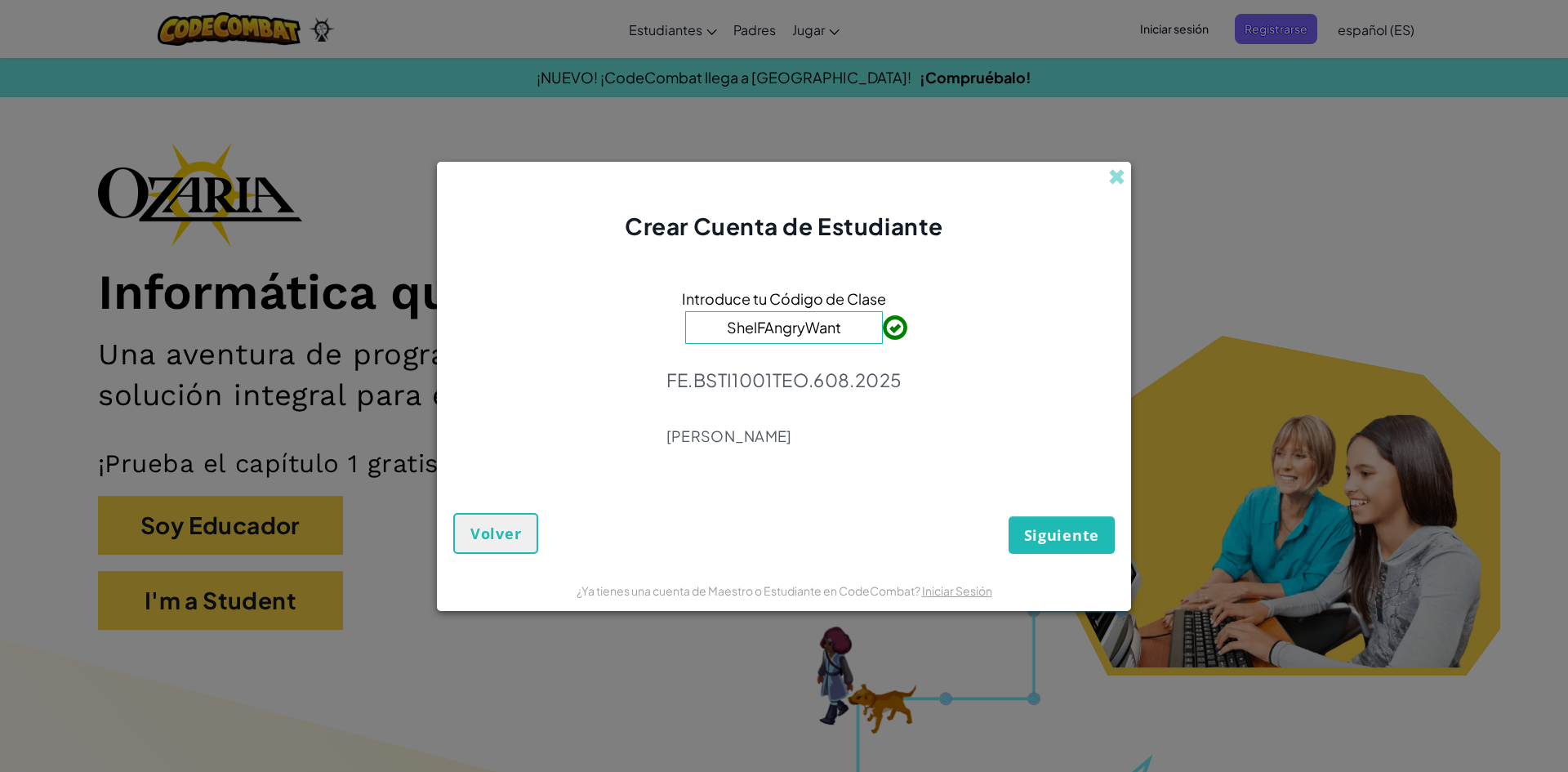
type input "ShelFAngryWant"
click at [1037, 544] on button "Siguiente" at bounding box center [1061, 534] width 106 height 37
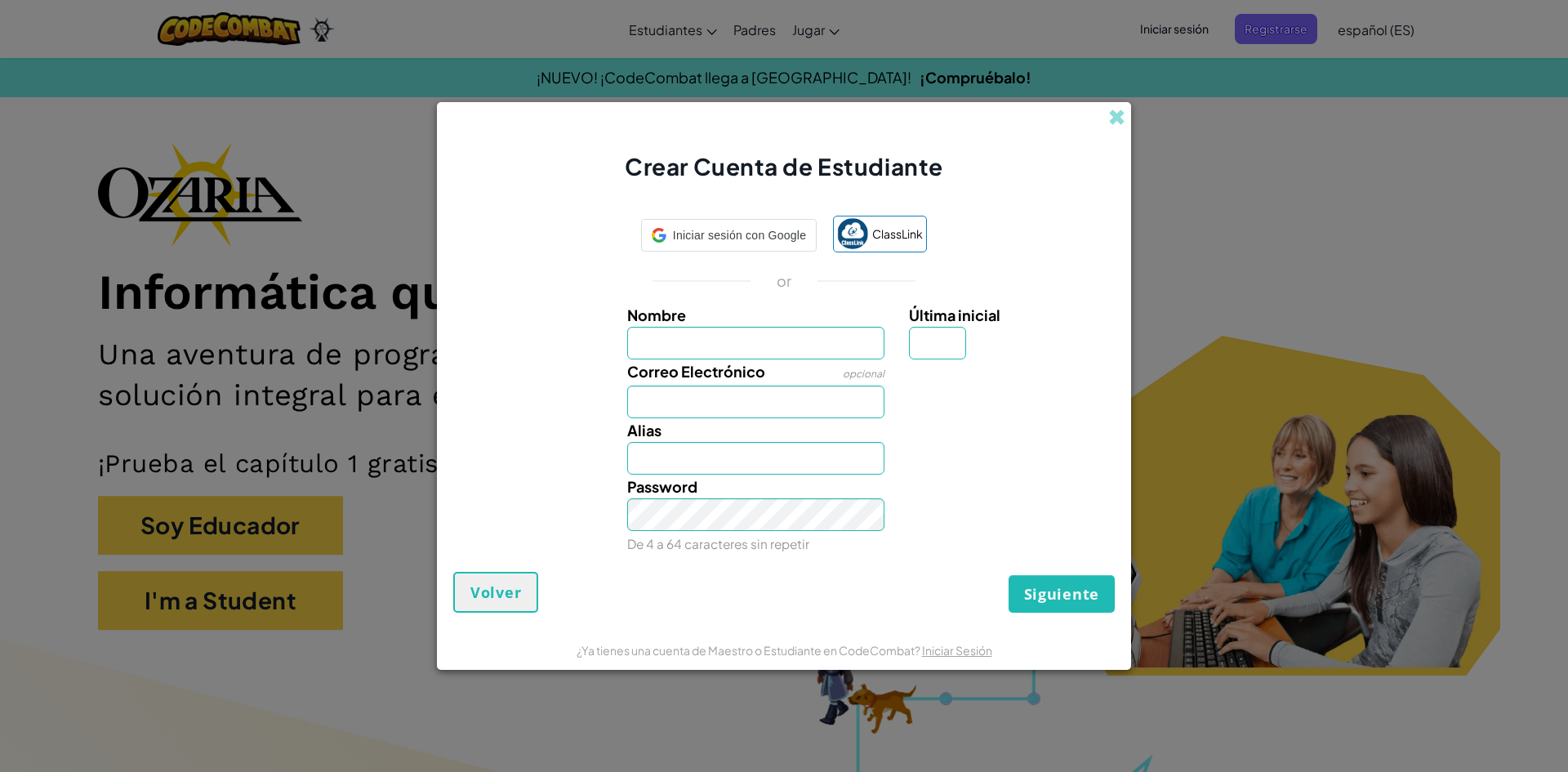
click at [950, 657] on div "¿Ya tienes una cuenta de Maestro o Estudiante en CodeCombat? Iniciar Sesión" at bounding box center [784, 650] width 416 height 21
click at [950, 655] on link "Iniciar Sesión" at bounding box center [956, 650] width 70 height 15
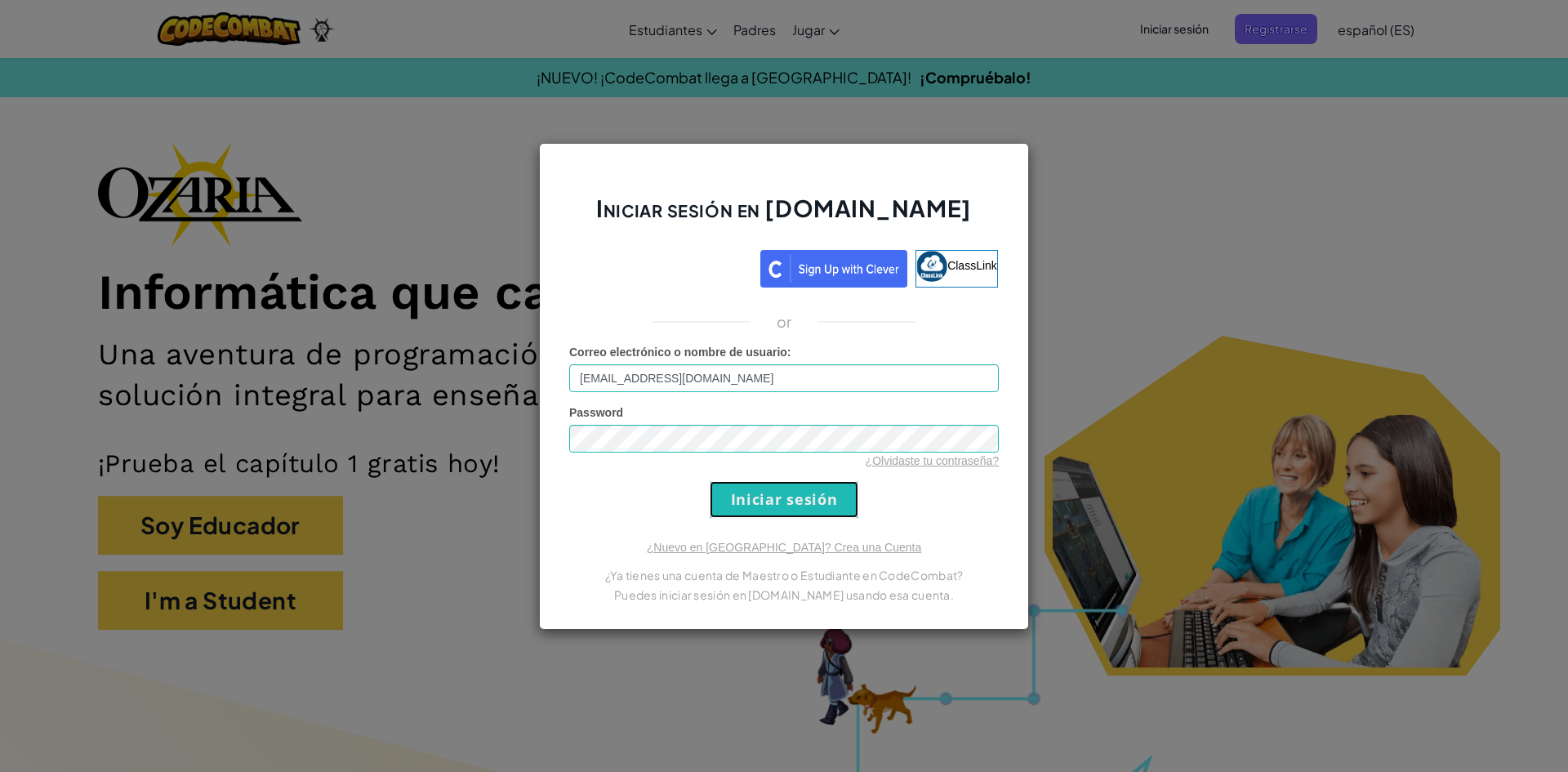
click at [765, 493] on input "Iniciar sesión" at bounding box center [784, 499] width 148 height 36
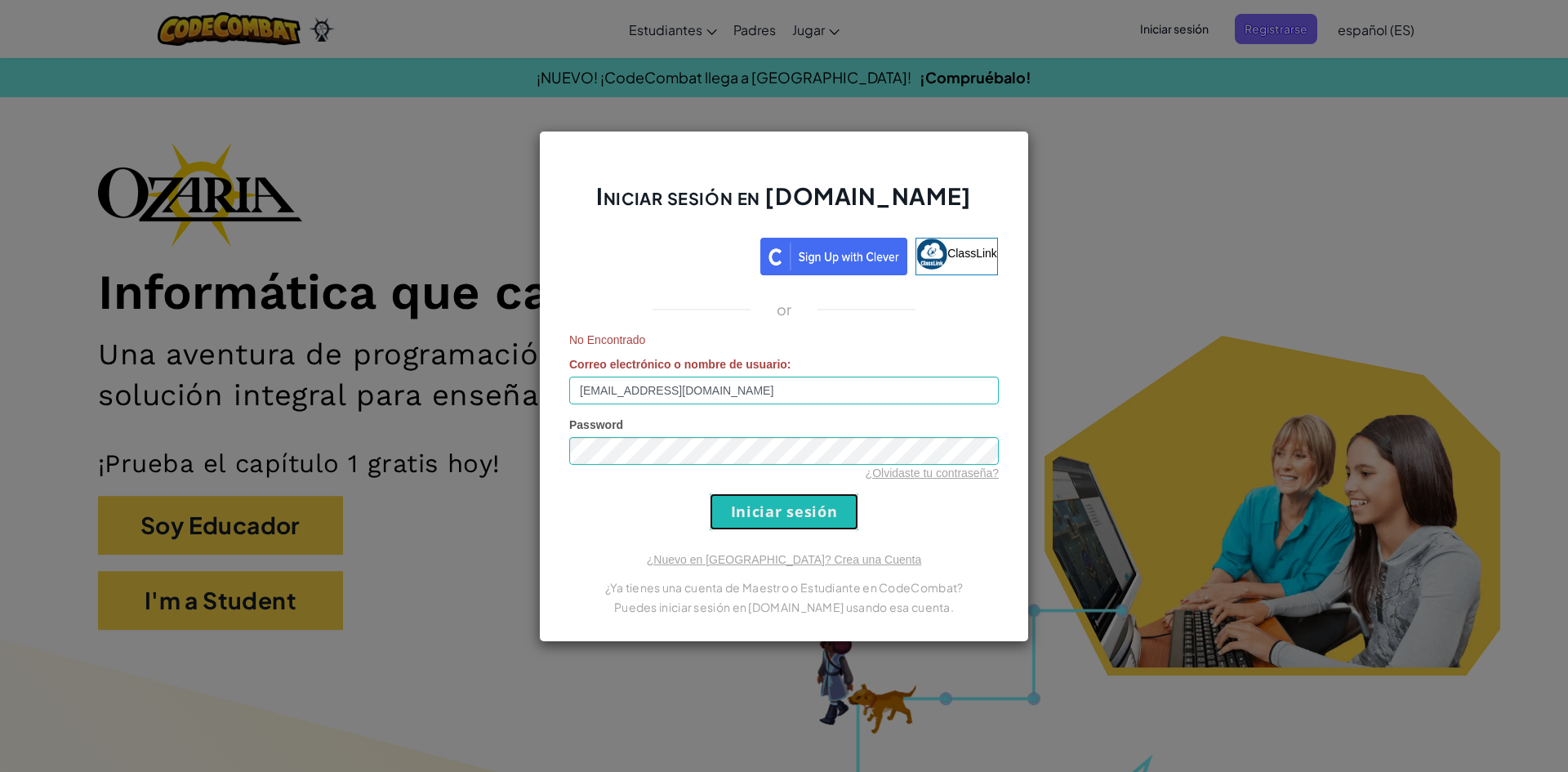
click at [769, 513] on input "Iniciar sesión" at bounding box center [784, 512] width 148 height 36
drag, startPoint x: 722, startPoint y: 386, endPoint x: 626, endPoint y: 435, distance: 107.8
click at [615, 398] on input "[EMAIL_ADDRESS][DOMAIN_NAME]" at bounding box center [784, 391] width 430 height 28
click at [783, 401] on input "[EMAIL_ADDRESS][DOMAIN_NAME]" at bounding box center [784, 391] width 430 height 28
type input "[EMAIL_ADDRESS][DOMAIN_NAME]"
